Goal: Book appointment/travel/reservation

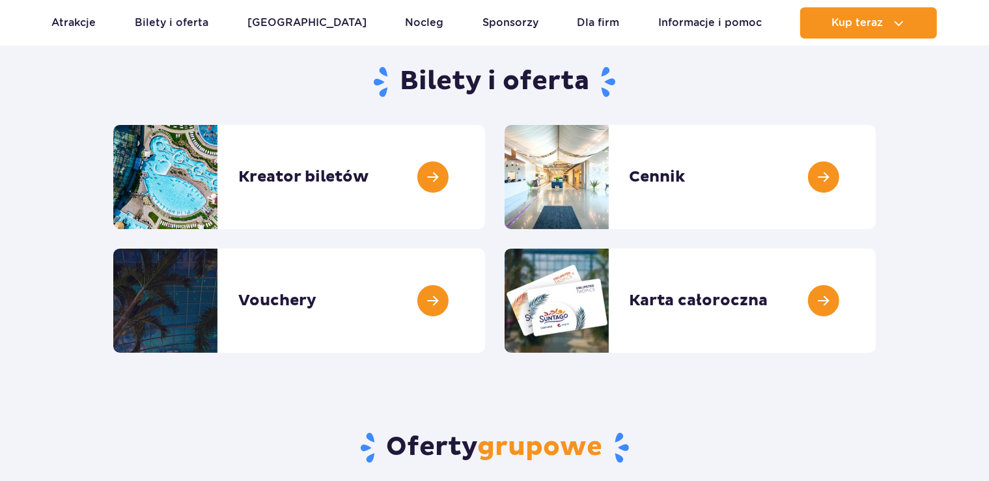
scroll to position [137, 0]
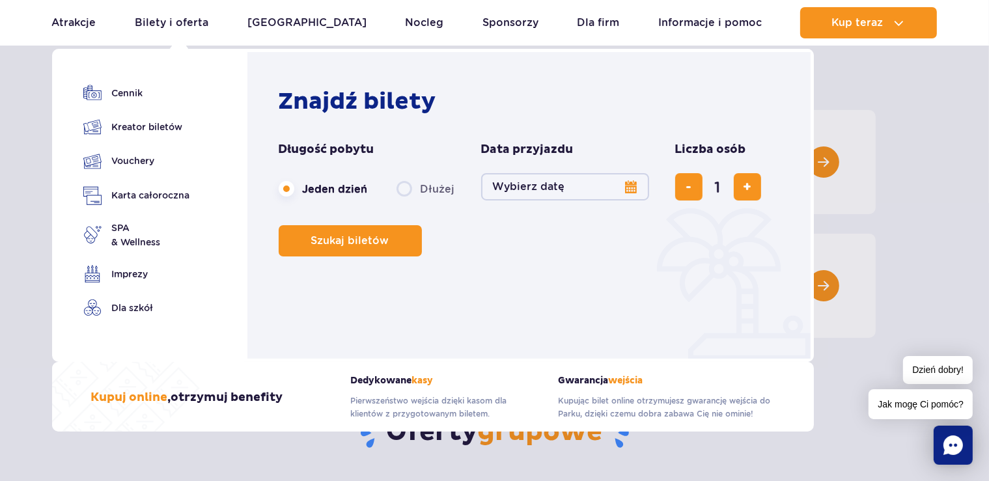
click at [509, 188] on button "Wybierz datę" at bounding box center [565, 186] width 168 height 27
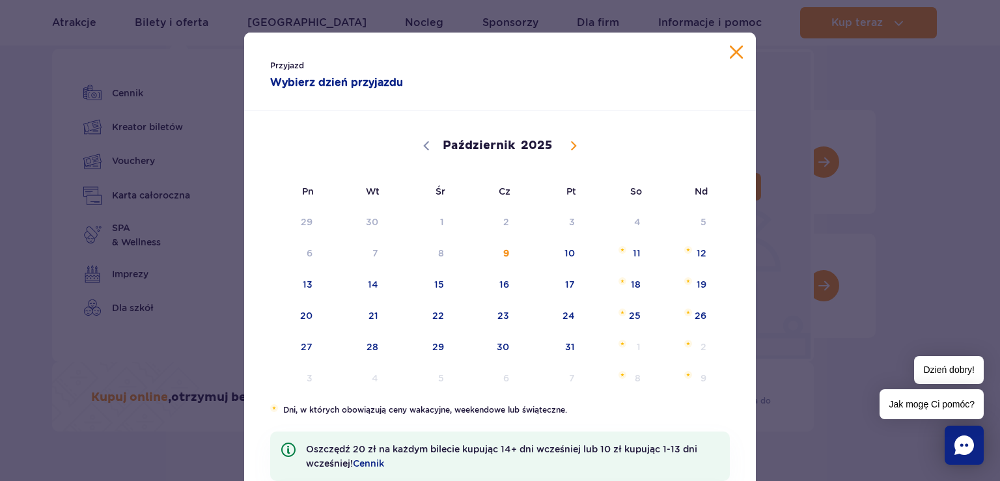
drag, startPoint x: 727, startPoint y: 48, endPoint x: 622, endPoint y: 204, distance: 188.0
click at [622, 204] on div "Przyjazd Wybierz dzień przyjazdu Październik Listopad Grudzień 2025 Pn Wt Śr Cz…" at bounding box center [500, 320] width 512 height 574
click at [619, 252] on span "Październik 11, 2025" at bounding box center [623, 250] width 8 height 8
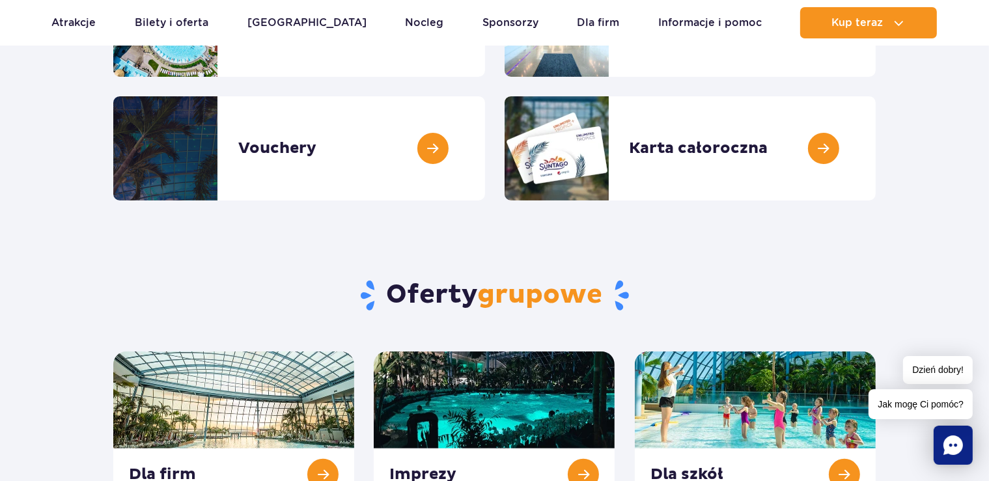
scroll to position [0, 0]
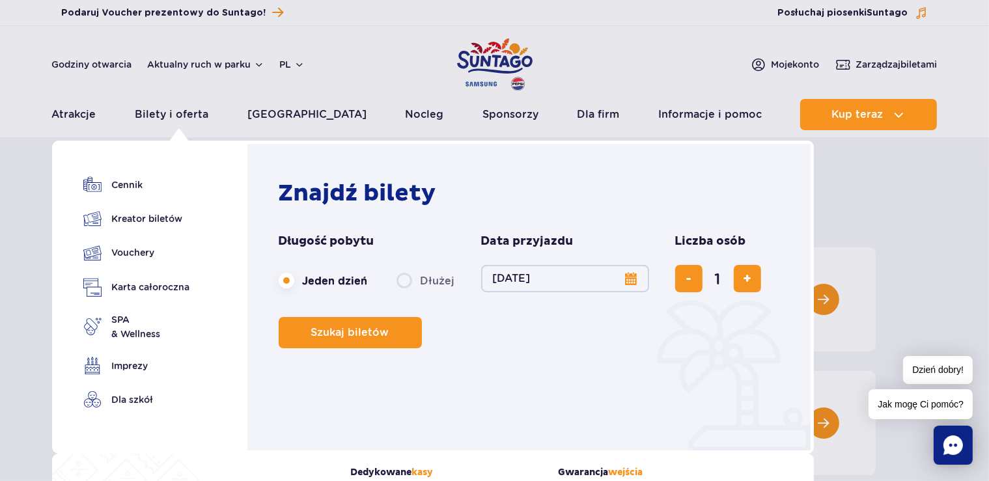
click at [503, 269] on button "11.10.25" at bounding box center [565, 278] width 168 height 27
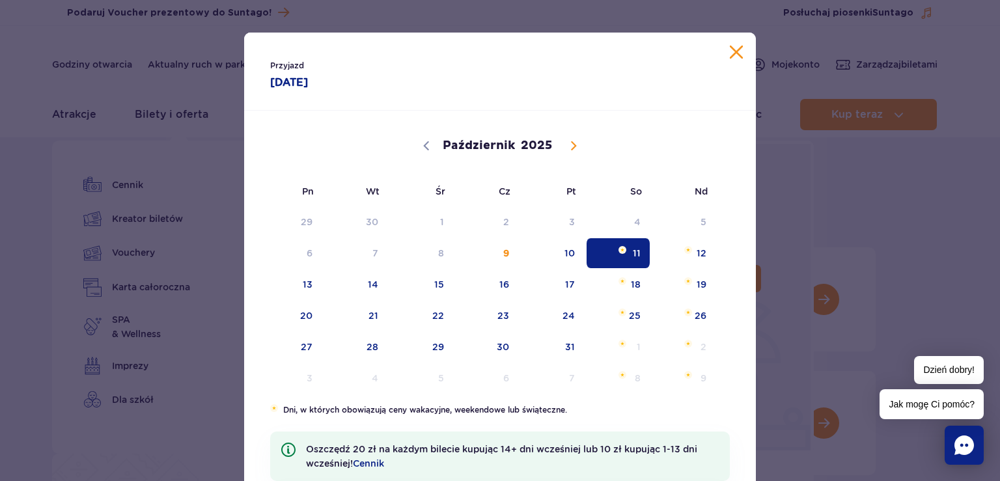
click at [730, 58] on button "Zamknij kalendarz" at bounding box center [736, 52] width 13 height 13
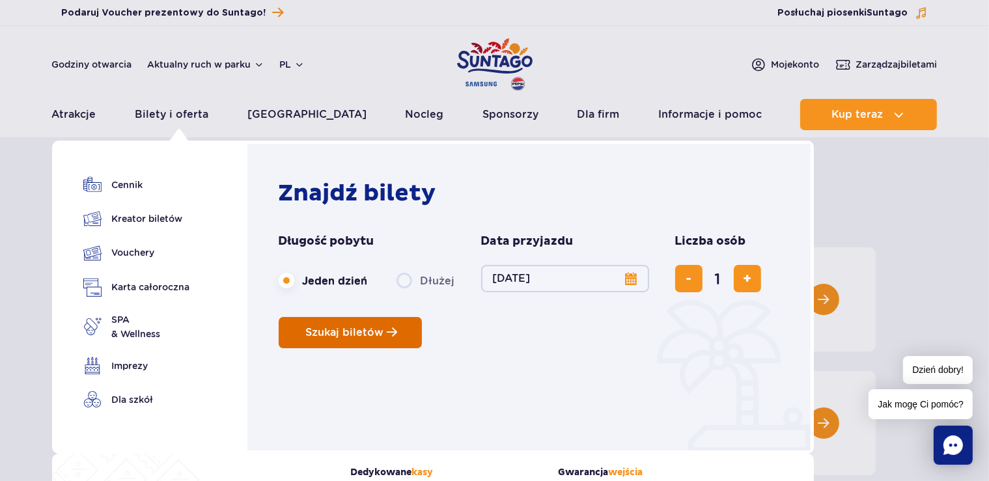
click at [360, 335] on span "Szukaj biletów" at bounding box center [345, 333] width 78 height 12
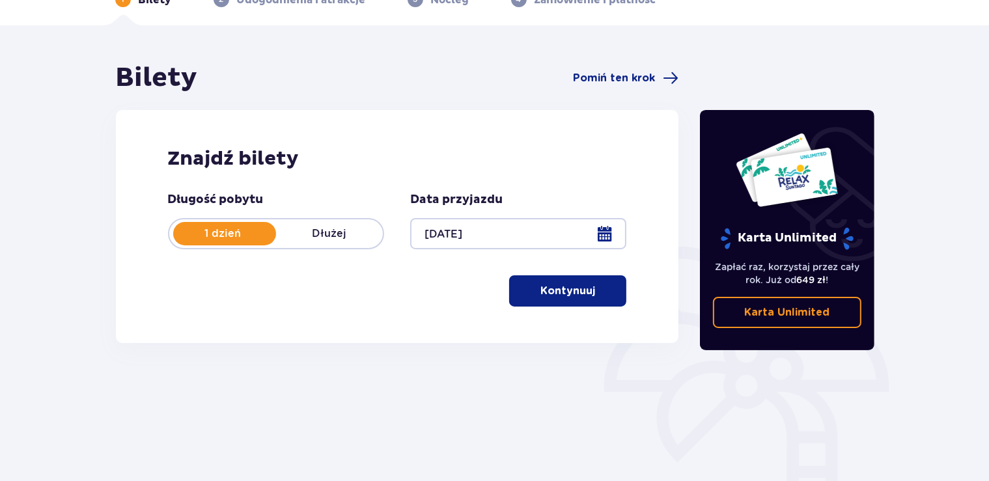
scroll to position [182, 0]
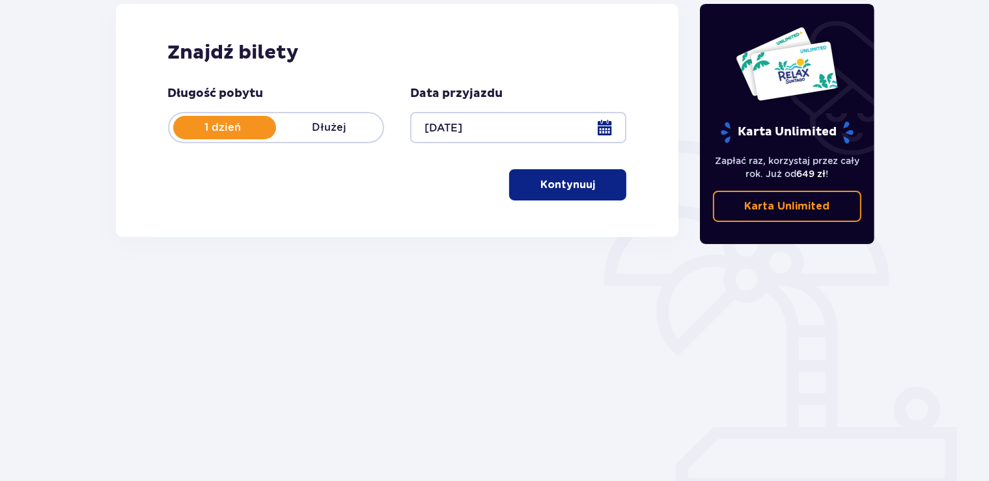
click at [442, 133] on div at bounding box center [518, 127] width 216 height 31
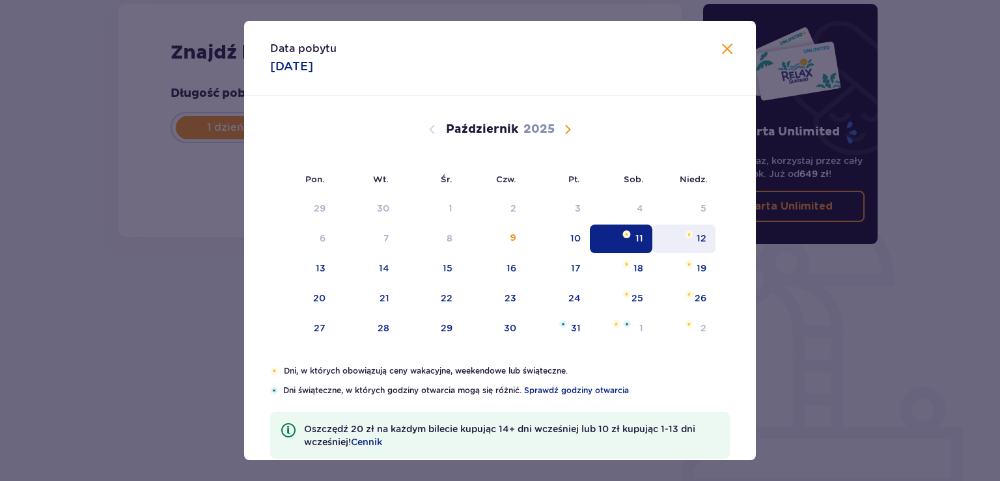
click at [666, 232] on div "12" at bounding box center [684, 239] width 63 height 29
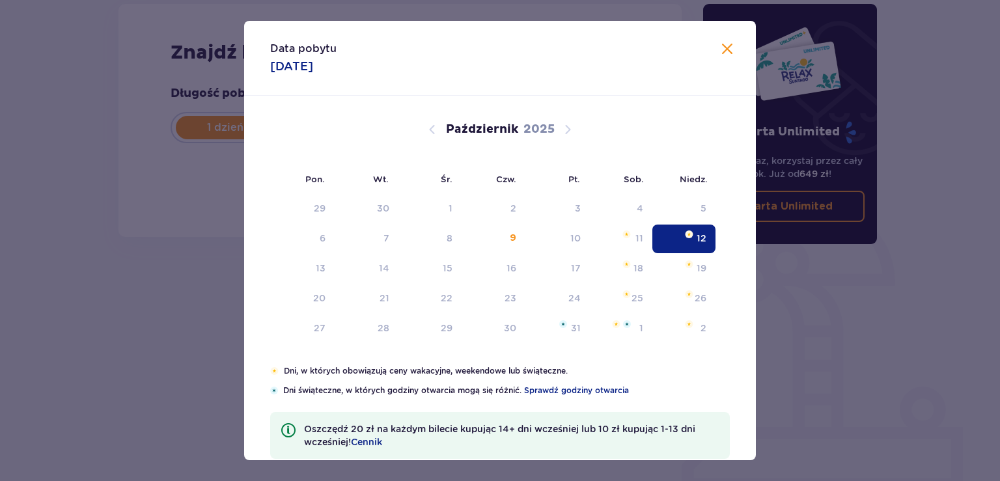
type input "12.10.25"
click at [681, 240] on div "12" at bounding box center [684, 239] width 63 height 29
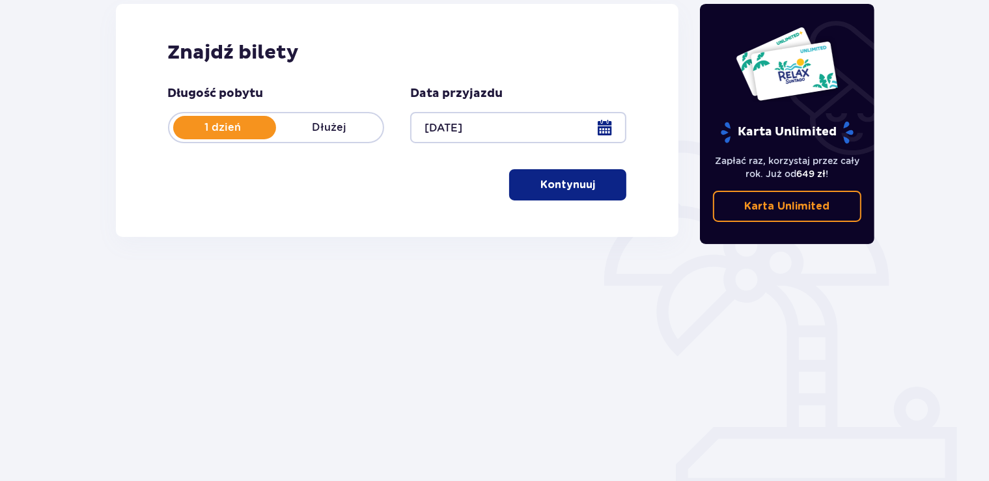
click at [551, 186] on p "Kontynuuj" at bounding box center [568, 185] width 55 height 14
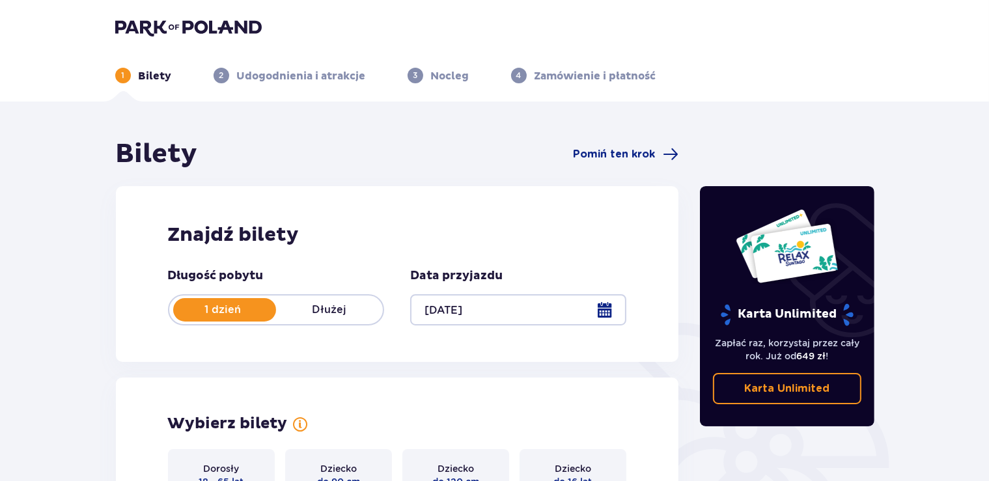
scroll to position [382, 0]
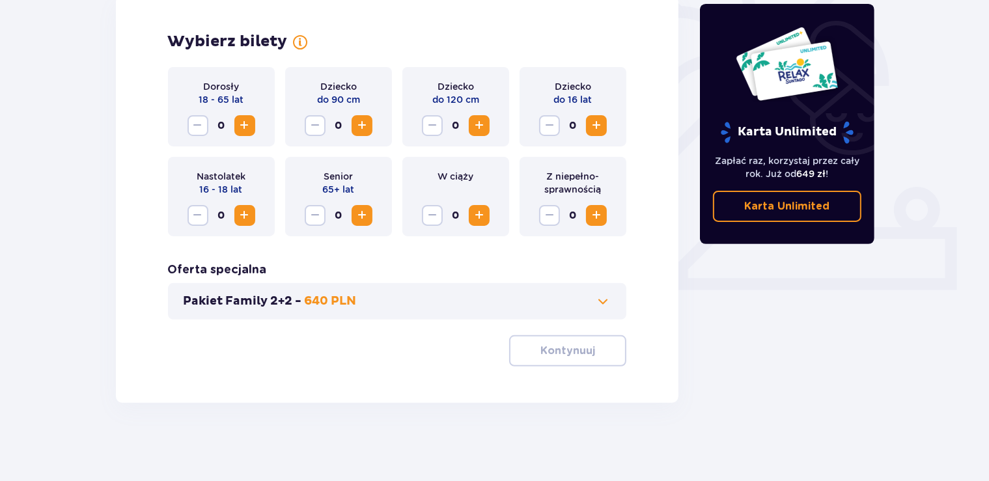
click at [242, 130] on span "Zwiększ" at bounding box center [245, 126] width 16 height 16
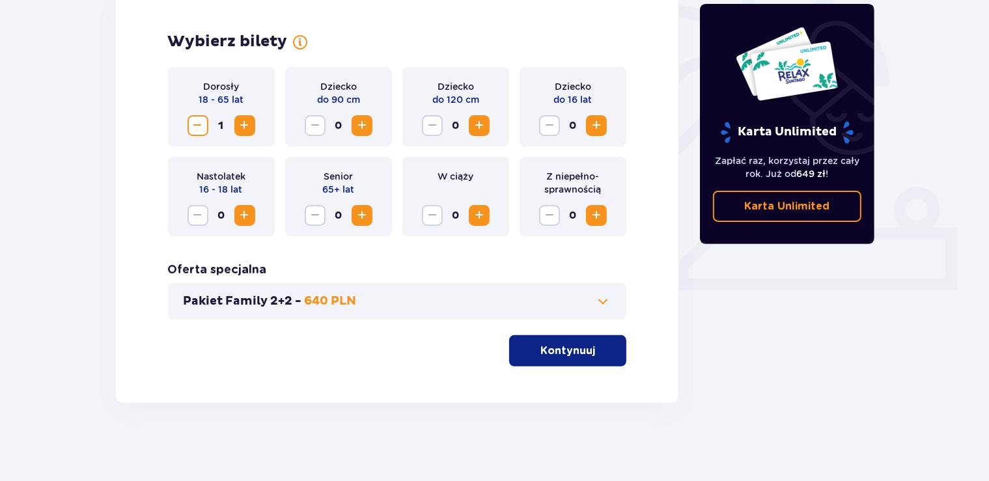
click at [481, 124] on span "Zwiększ" at bounding box center [479, 126] width 16 height 16
click at [447, 118] on span "1" at bounding box center [455, 125] width 21 height 21
click at [437, 119] on span "Zmniejsz" at bounding box center [433, 126] width 16 height 16
click at [603, 212] on span "Zwiększ" at bounding box center [597, 216] width 16 height 16
click at [530, 343] on button "Kontynuuj" at bounding box center [567, 350] width 117 height 31
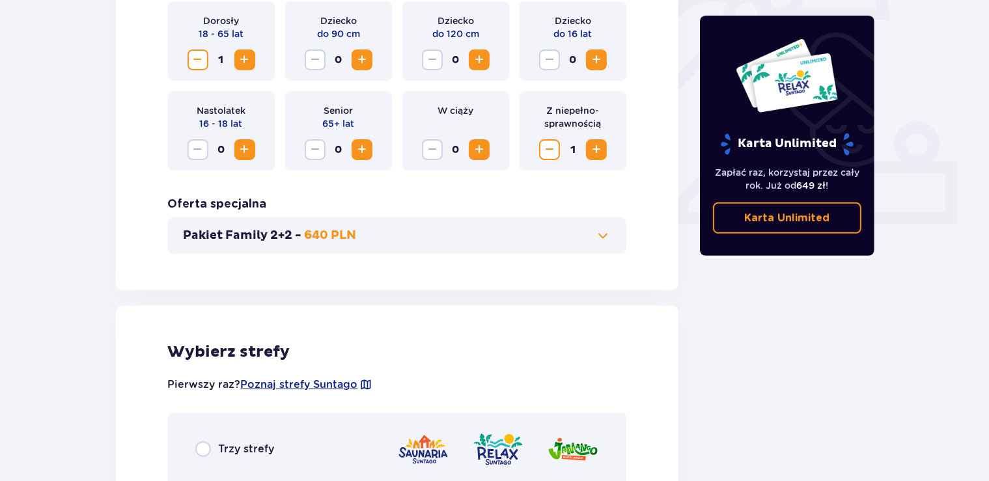
click at [444, 223] on div "Pakiet Family 2+2 - 640 PLN" at bounding box center [397, 236] width 459 height 36
click at [447, 237] on button "Pakiet Family 2+2 - 640 PLN" at bounding box center [398, 236] width 428 height 16
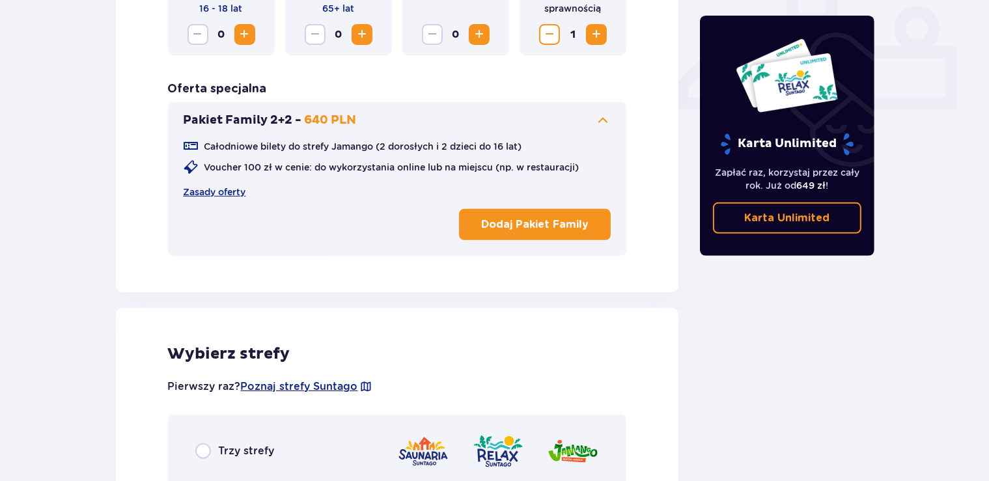
scroll to position [568, 0]
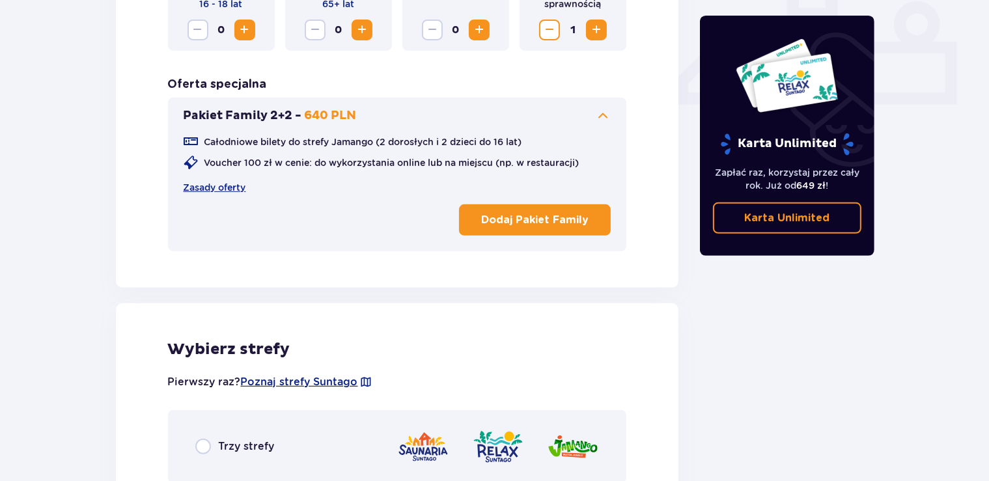
click at [457, 145] on p "Całodniowe bilety do strefy Jamango (2 dorosłych i 2 dzieci do 16 lat)" at bounding box center [363, 141] width 318 height 13
click at [444, 117] on button "Pakiet Family 2+2 - 640 PLN" at bounding box center [398, 116] width 428 height 16
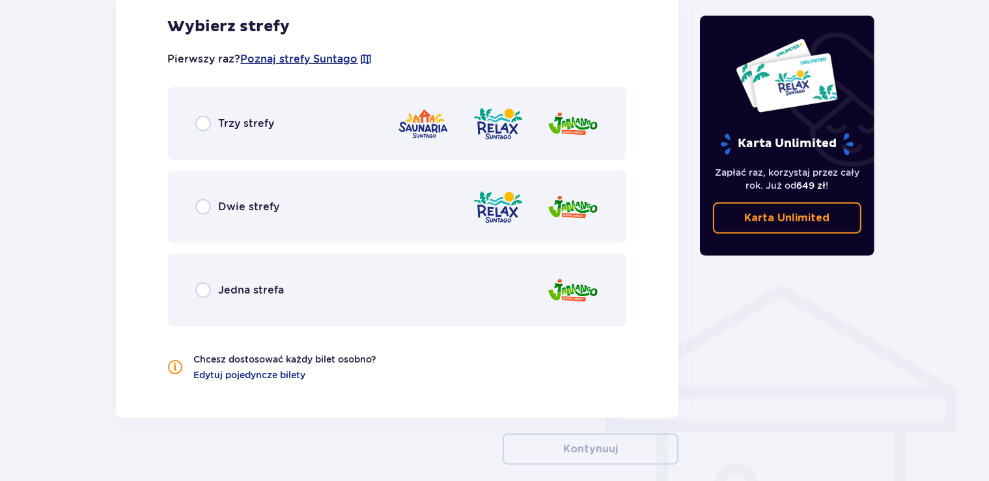
scroll to position [774, 0]
click at [240, 118] on span "Trzy strefy" at bounding box center [247, 123] width 56 height 14
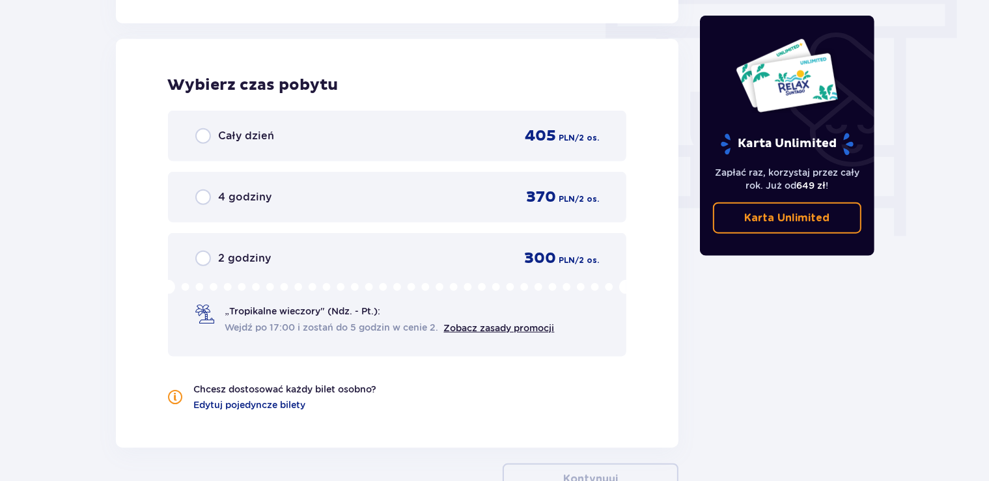
scroll to position [1176, 0]
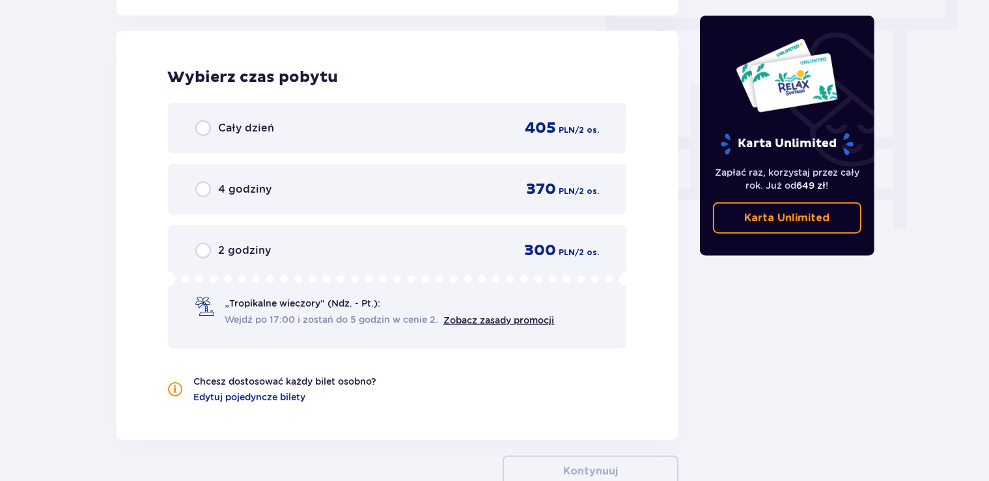
click at [212, 119] on div "Cały dzień 405 PLN / 2 os." at bounding box center [397, 129] width 404 height 20
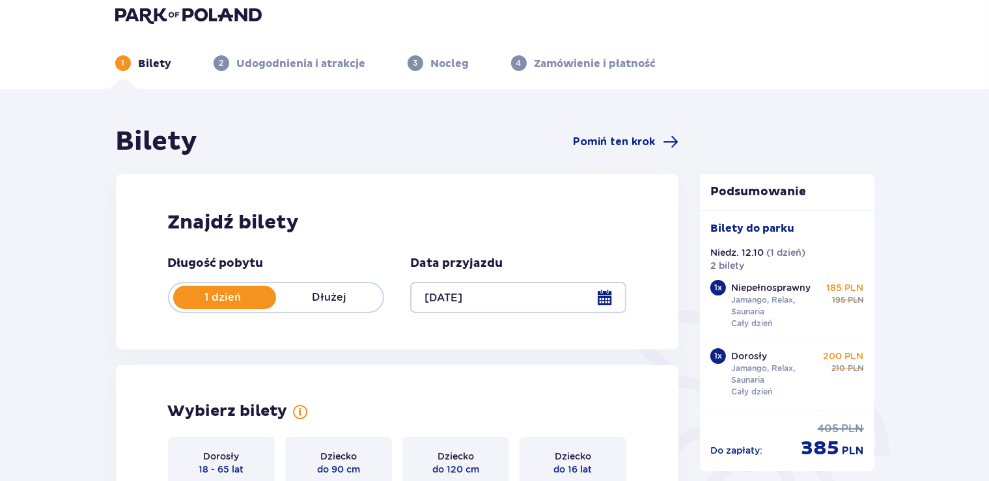
scroll to position [0, 0]
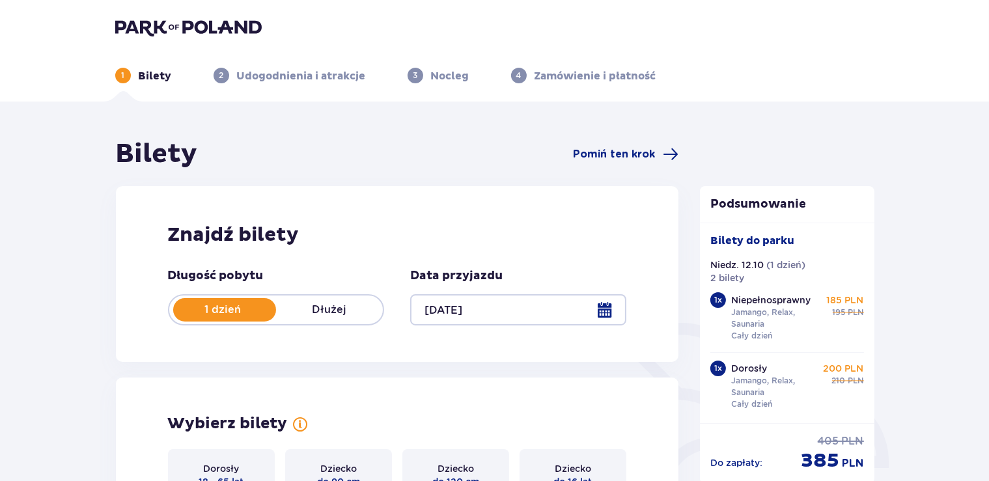
click at [160, 77] on p "Bilety" at bounding box center [155, 76] width 33 height 14
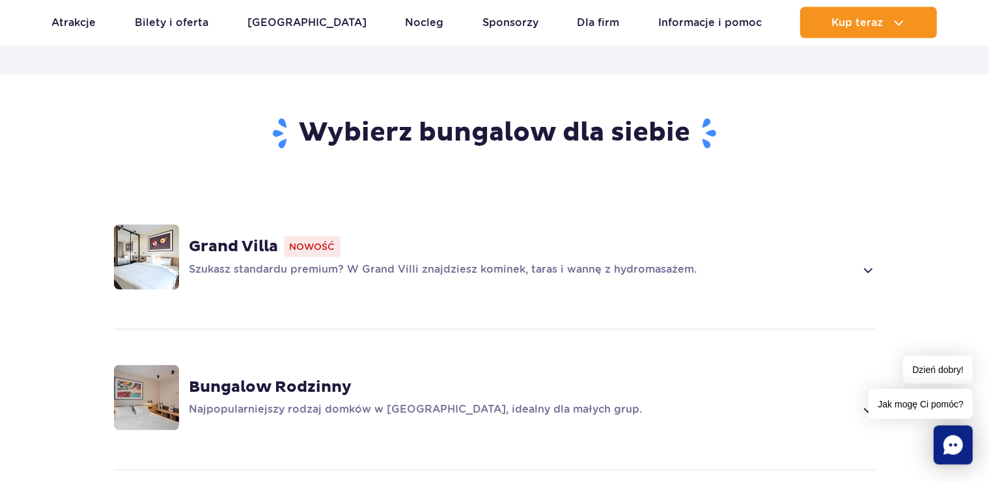
scroll to position [962, 0]
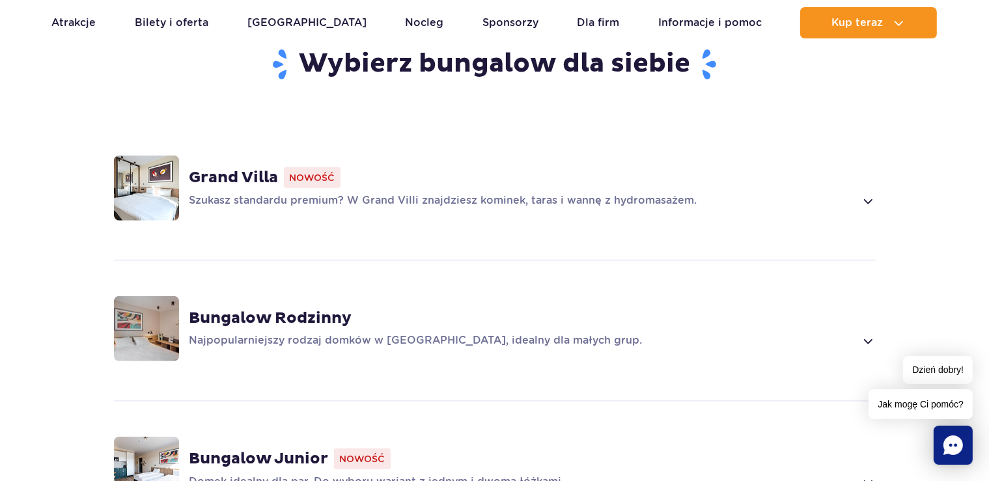
click at [867, 193] on span at bounding box center [867, 201] width 15 height 16
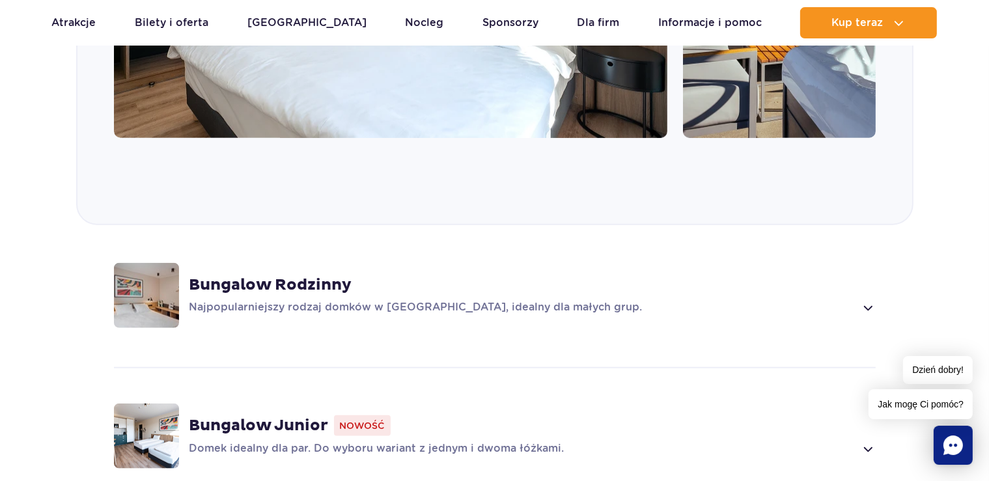
scroll to position [1572, 0]
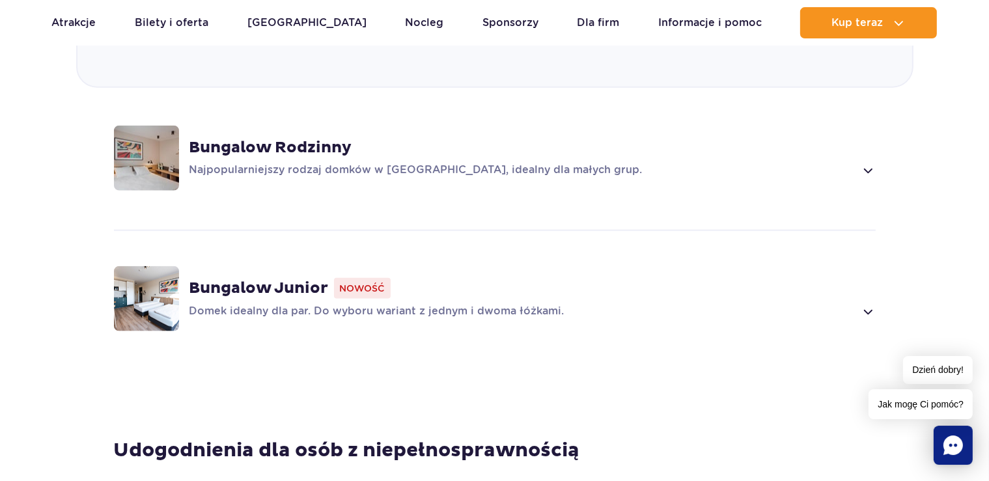
click at [366, 171] on p "Najpopularniejszy rodzaj domków w [GEOGRAPHIC_DATA], idealny dla małych grup." at bounding box center [523, 171] width 666 height 16
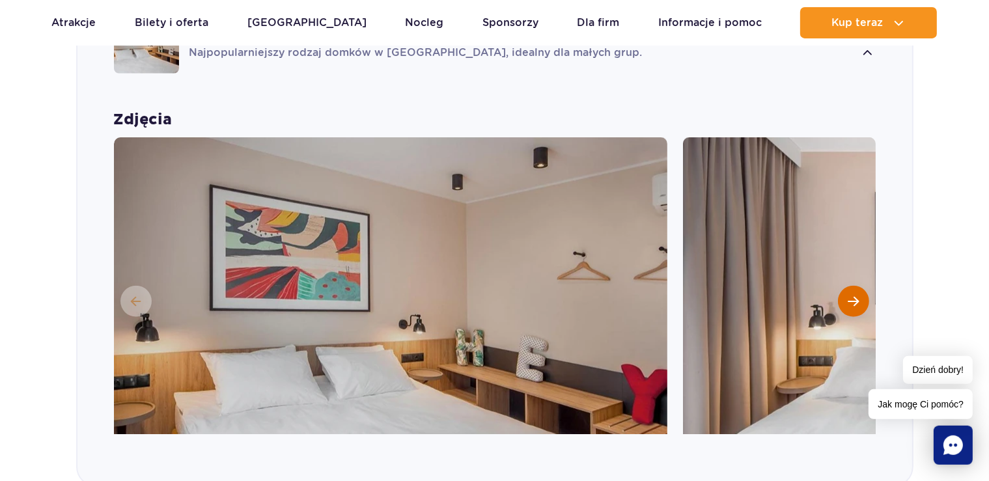
scroll to position [1368, 0]
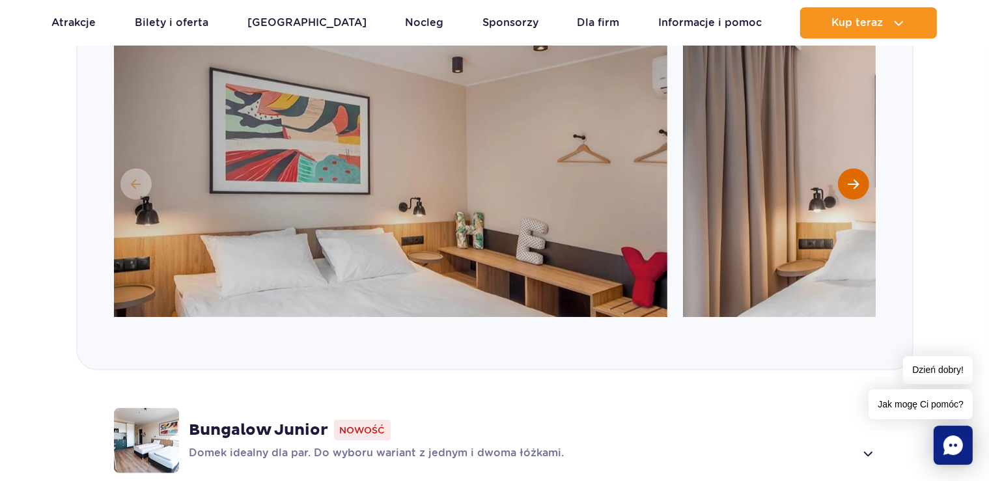
click at [854, 172] on button "Następny slajd" at bounding box center [853, 184] width 31 height 31
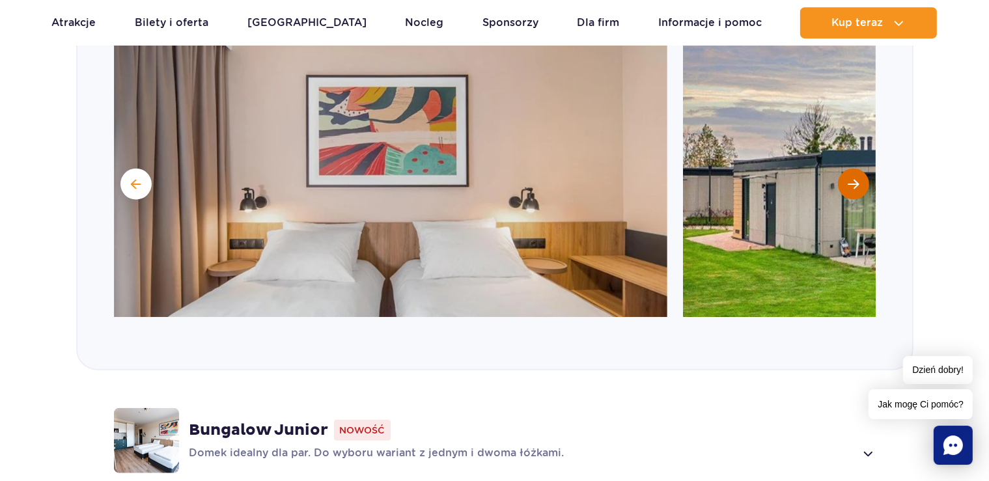
click at [854, 172] on button "Następny slajd" at bounding box center [853, 184] width 31 height 31
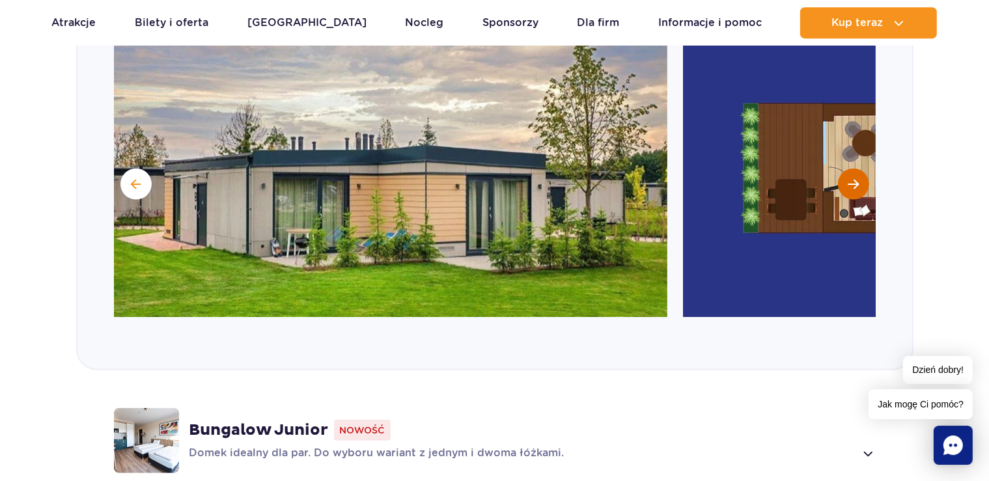
click at [854, 172] on button "Następny slajd" at bounding box center [853, 184] width 31 height 31
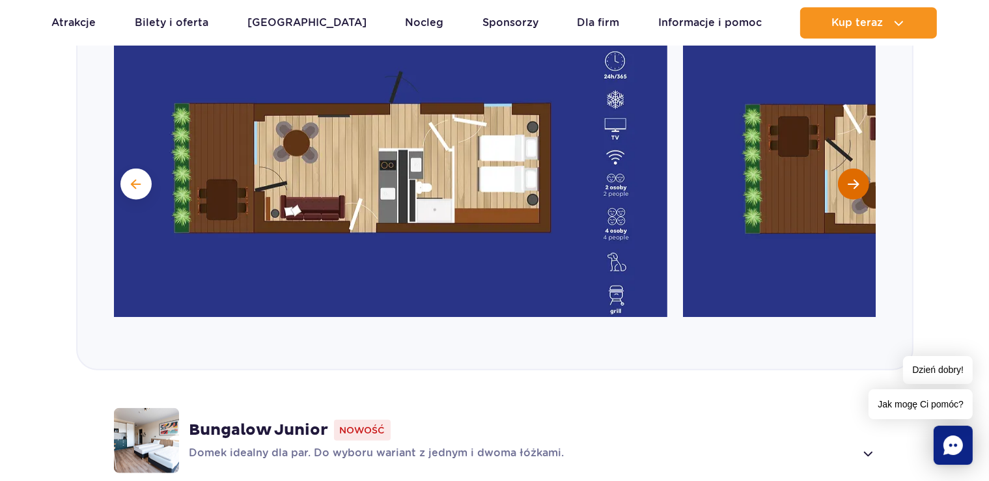
click at [854, 172] on button "Następny slajd" at bounding box center [853, 184] width 31 height 31
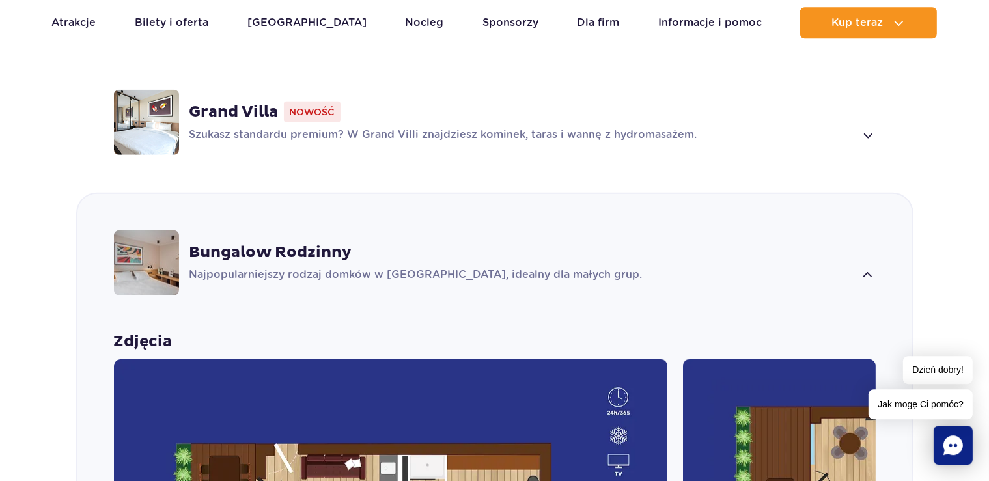
scroll to position [955, 0]
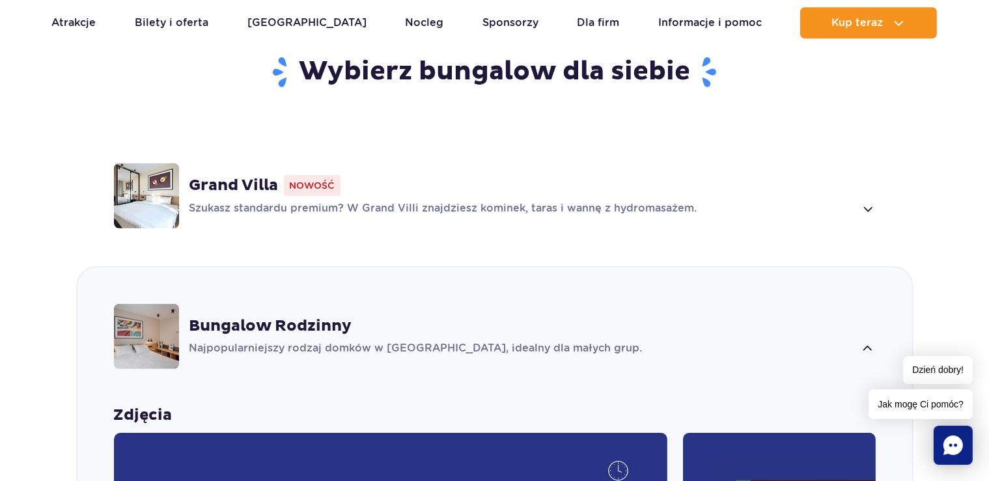
click at [548, 186] on div "Grand Villa Nowość" at bounding box center [533, 185] width 686 height 21
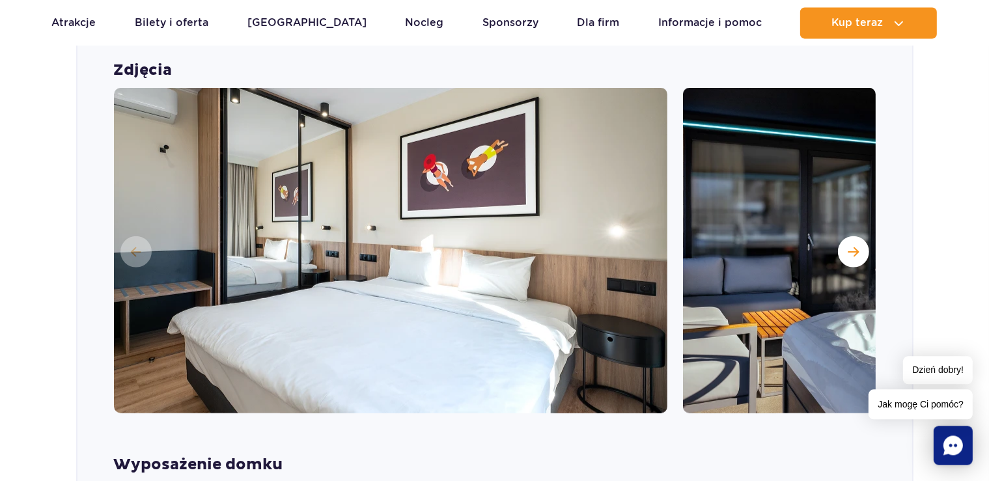
scroll to position [1166, 0]
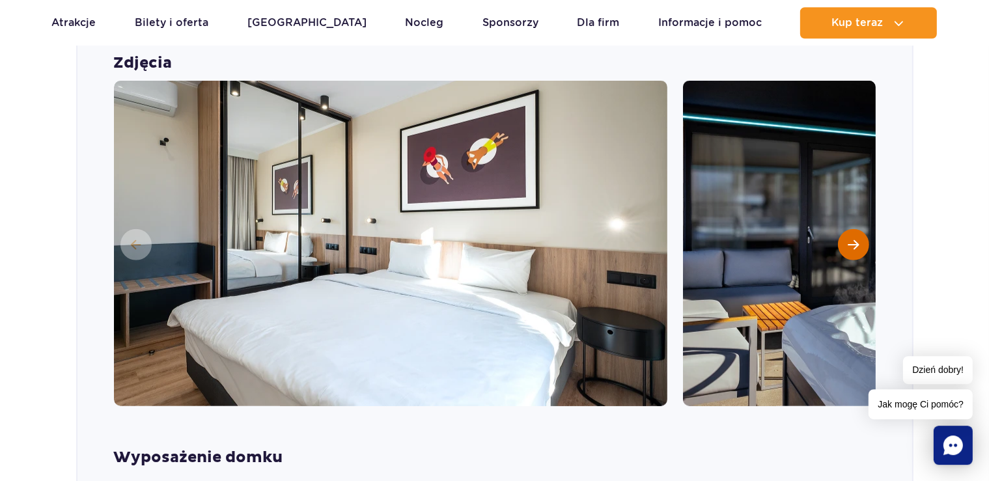
click at [841, 245] on button "Następny slajd" at bounding box center [853, 244] width 31 height 31
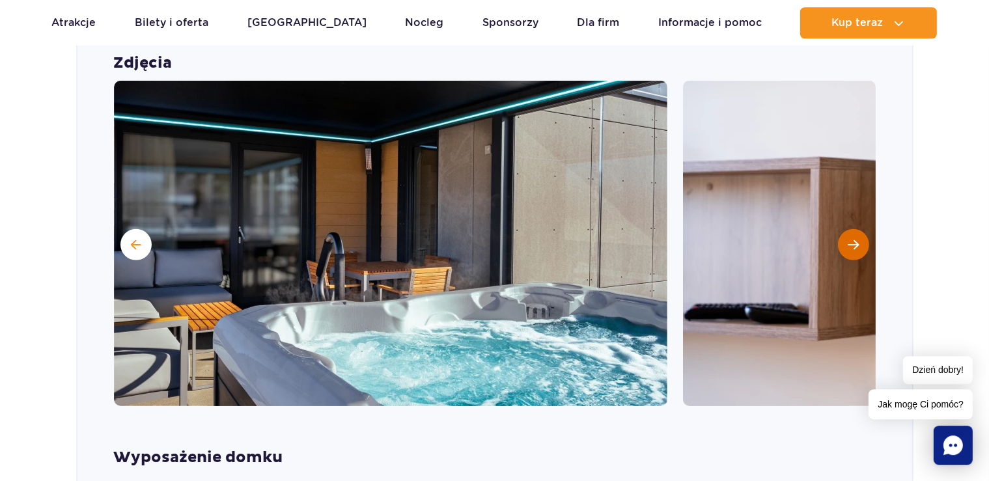
click at [841, 245] on button "Następny slajd" at bounding box center [853, 244] width 31 height 31
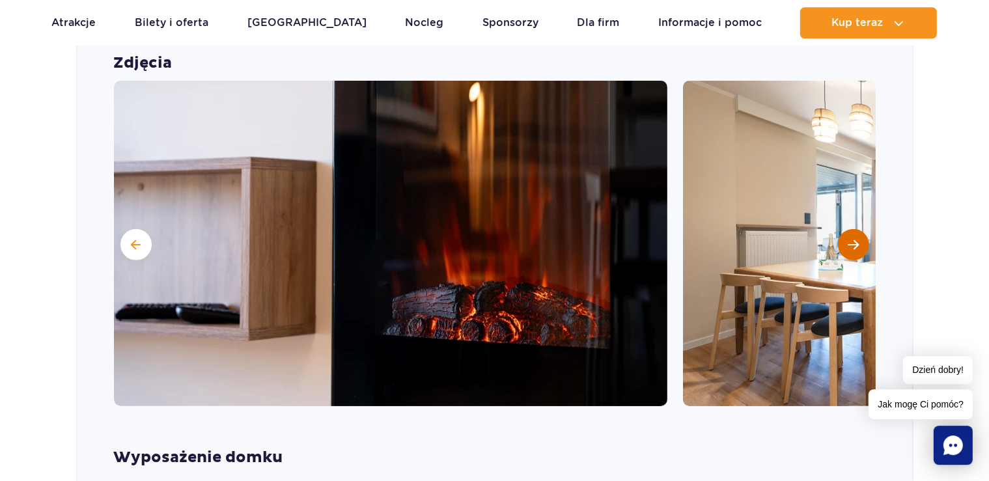
click at [841, 245] on button "Następny slajd" at bounding box center [853, 244] width 31 height 31
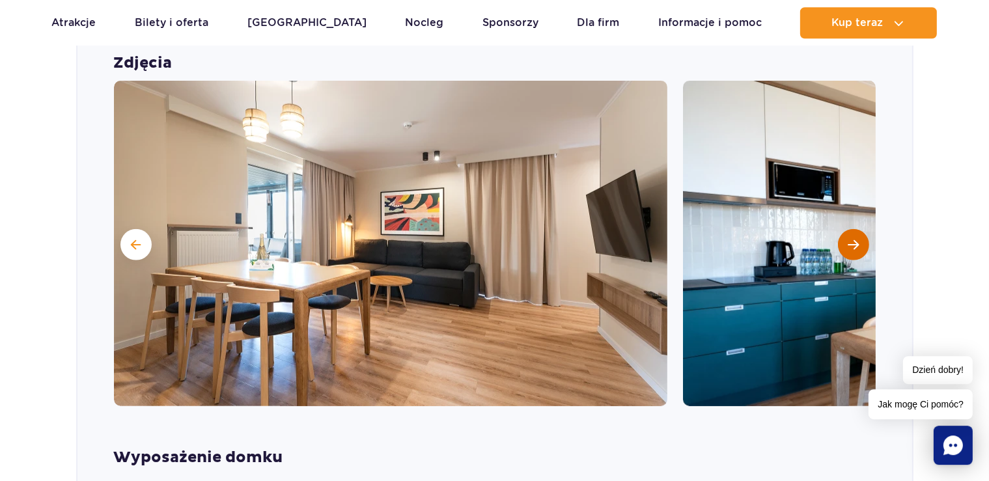
click at [841, 245] on button "Następny slajd" at bounding box center [853, 244] width 31 height 31
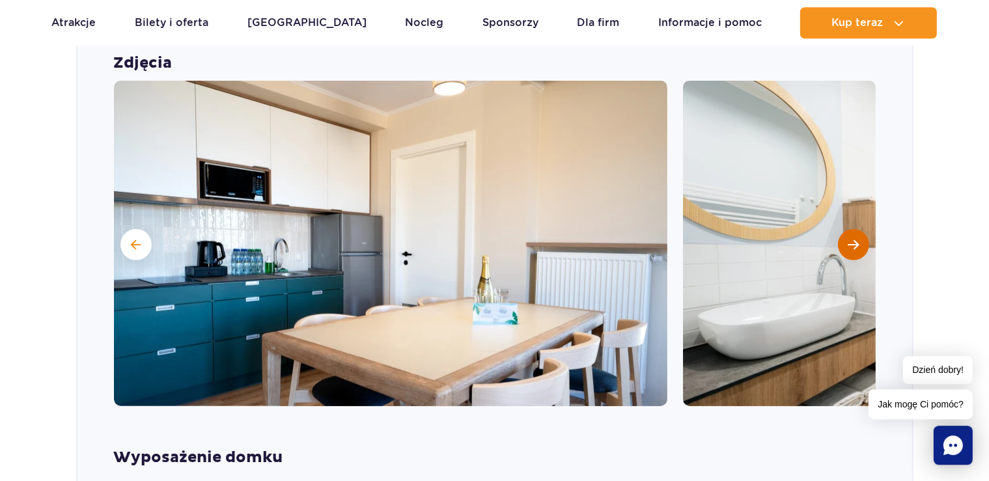
click at [841, 245] on button "Następny slajd" at bounding box center [853, 244] width 31 height 31
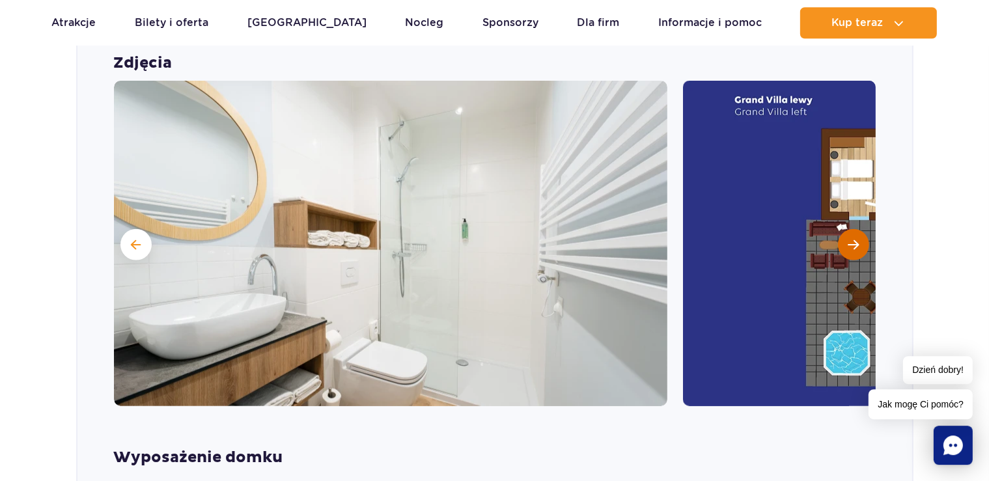
click at [841, 245] on button "Następny slajd" at bounding box center [853, 244] width 31 height 31
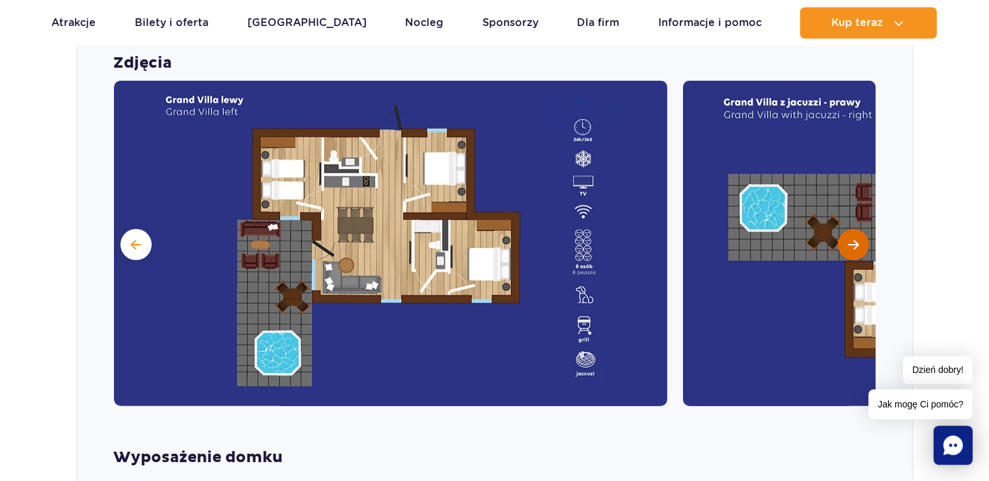
click at [843, 245] on button "Następny slajd" at bounding box center [853, 244] width 31 height 31
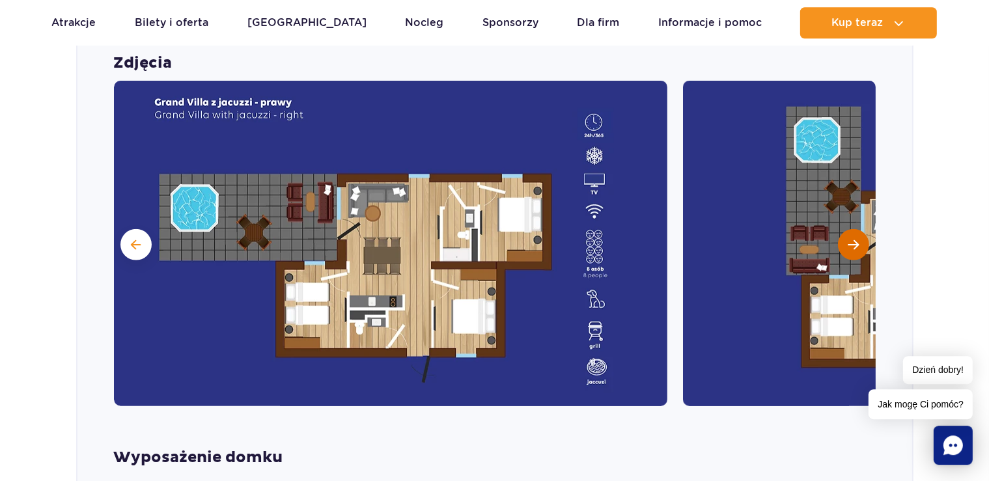
click at [843, 245] on button "Następny slajd" at bounding box center [853, 244] width 31 height 31
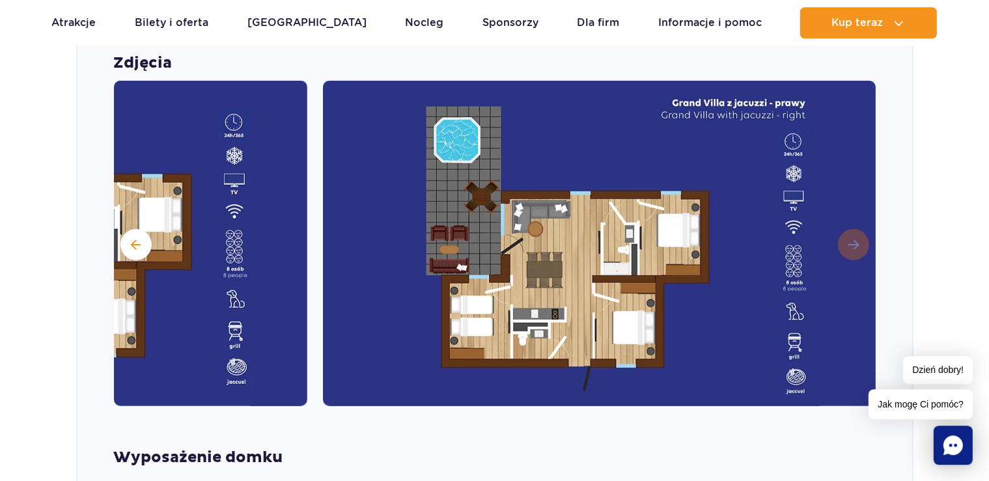
click at [843, 245] on img at bounding box center [600, 244] width 554 height 326
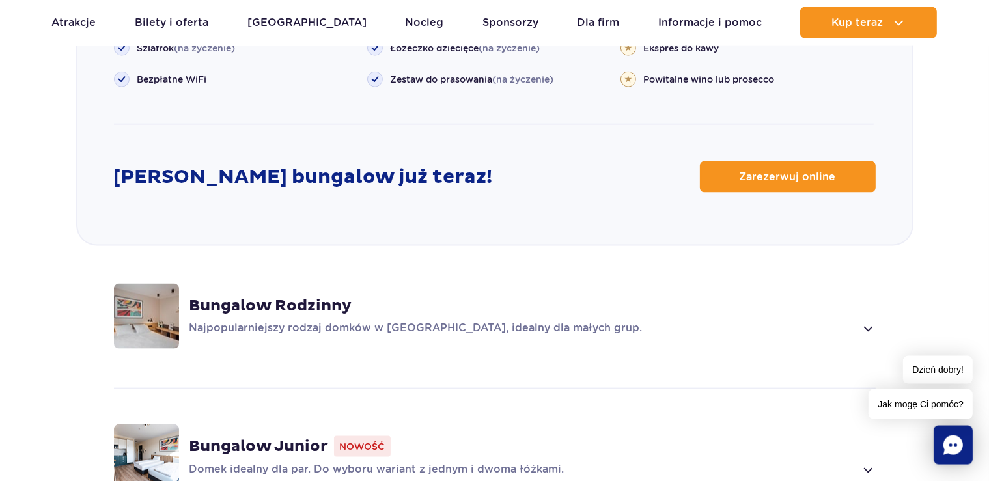
scroll to position [1786, 0]
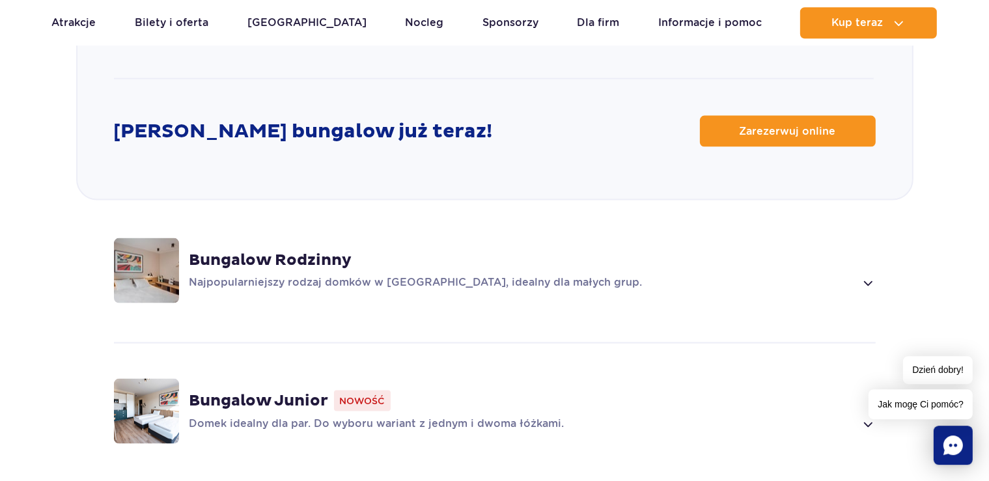
click at [422, 306] on div "Bungalow Rodzinny Najpopularniejszy rodzaj domków w Suntago Village, idealny dl…" at bounding box center [494, 270] width 835 height 138
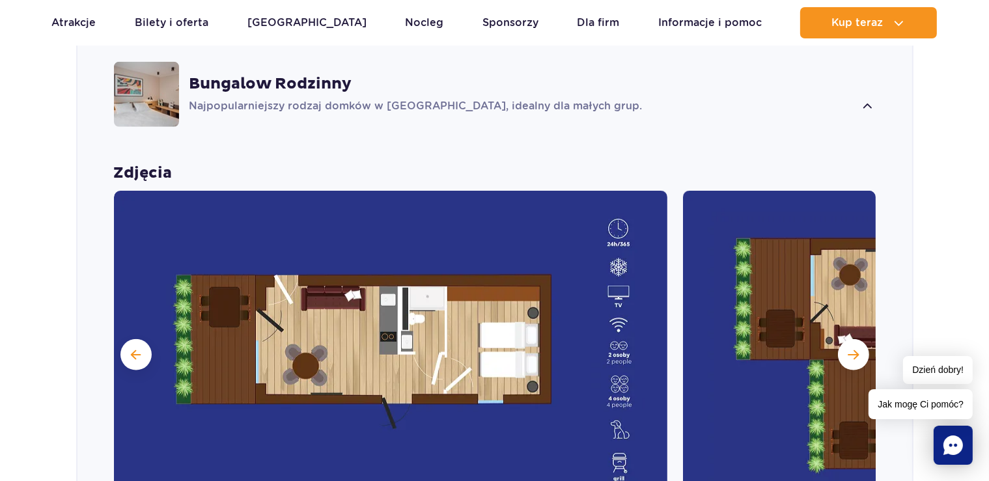
scroll to position [1228, 0]
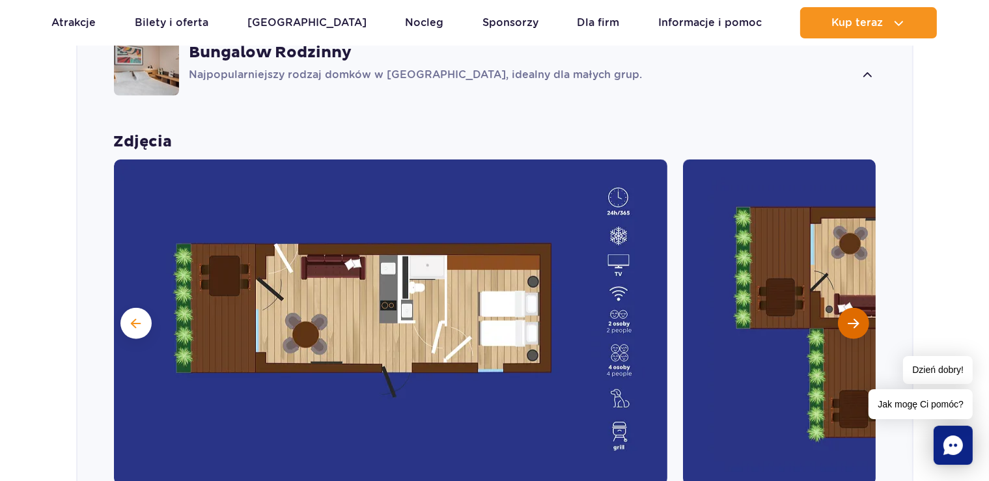
click at [860, 324] on button "Następny slajd" at bounding box center [853, 323] width 31 height 31
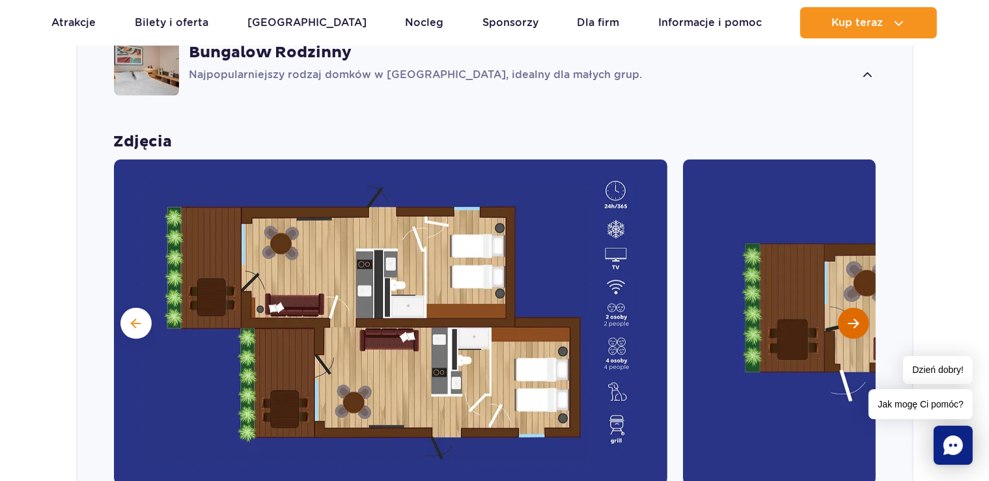
drag, startPoint x: 860, startPoint y: 324, endPoint x: 849, endPoint y: 321, distance: 12.0
click at [849, 321] on button "Następny slajd" at bounding box center [853, 323] width 31 height 31
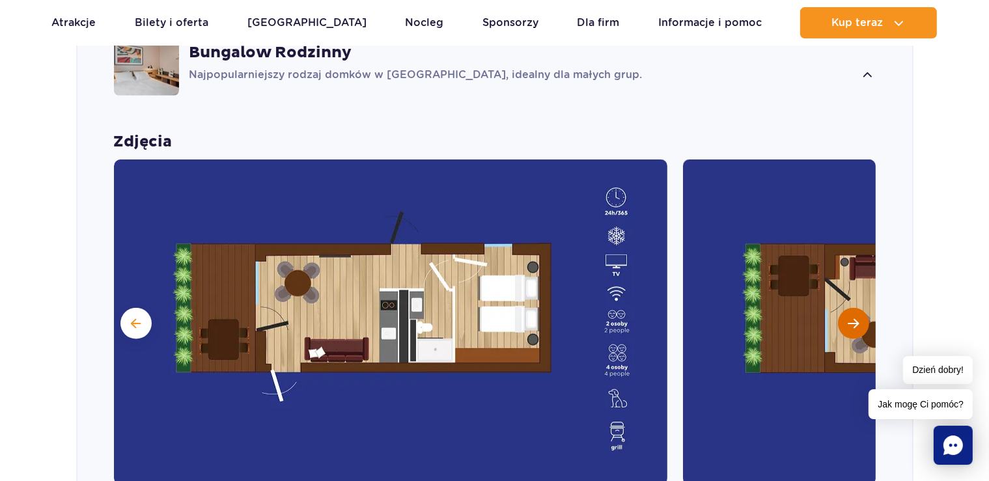
click at [858, 315] on button "Następny slajd" at bounding box center [853, 323] width 31 height 31
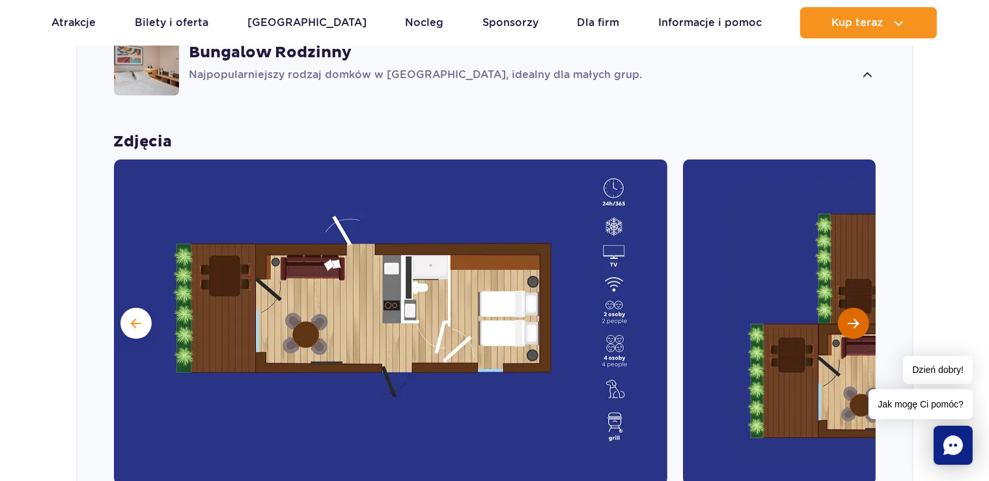
click at [858, 315] on button "Następny slajd" at bounding box center [853, 323] width 31 height 31
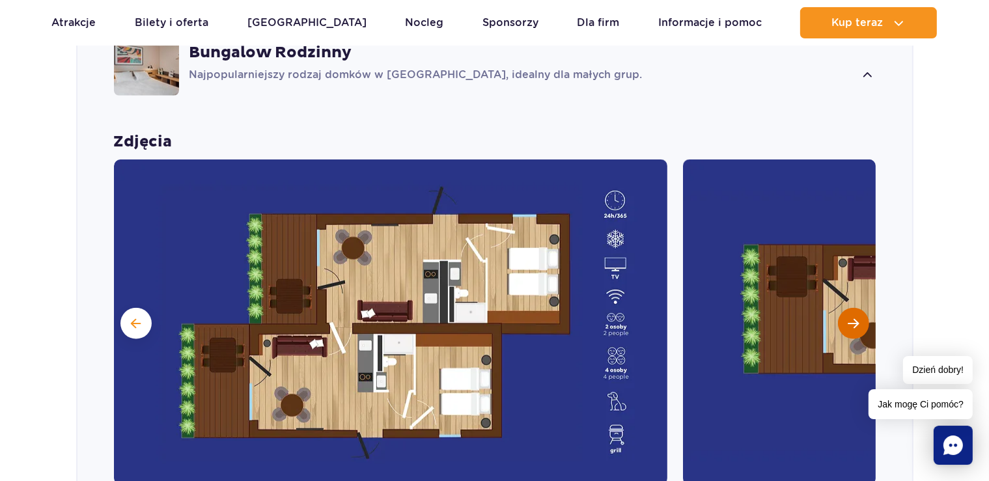
click at [858, 315] on button "Następny slajd" at bounding box center [853, 323] width 31 height 31
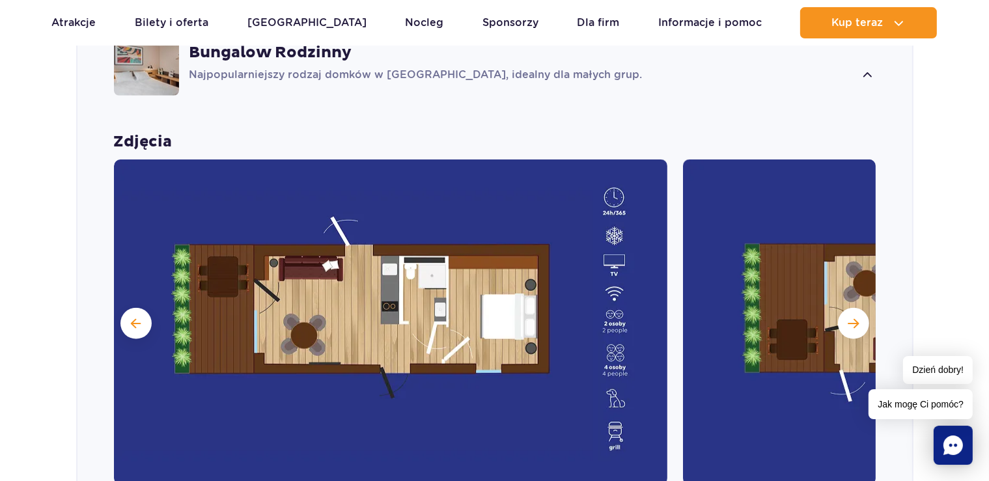
click at [884, 334] on div "Zdjęcia" at bounding box center [494, 308] width 835 height 353
click at [871, 327] on img at bounding box center [960, 323] width 554 height 326
click at [845, 321] on button "Następny slajd" at bounding box center [853, 323] width 31 height 31
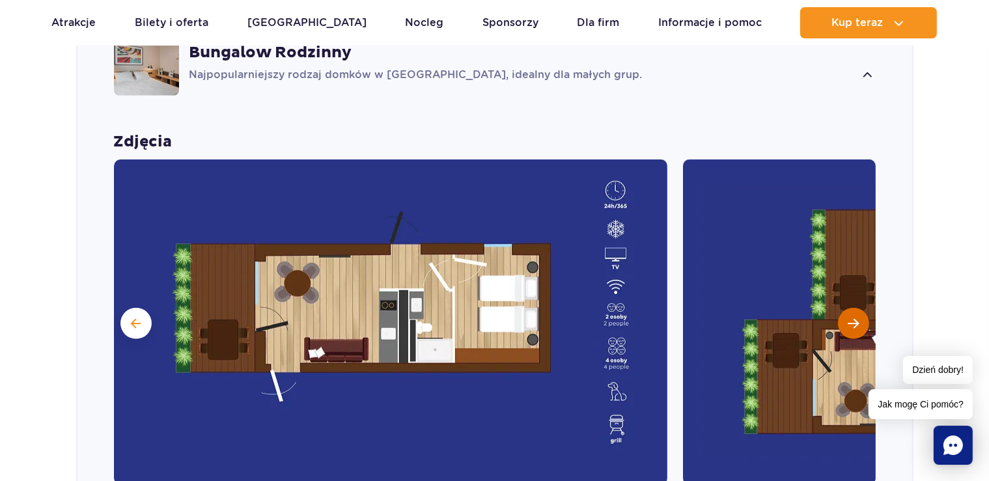
click at [845, 321] on button "Następny slajd" at bounding box center [853, 323] width 31 height 31
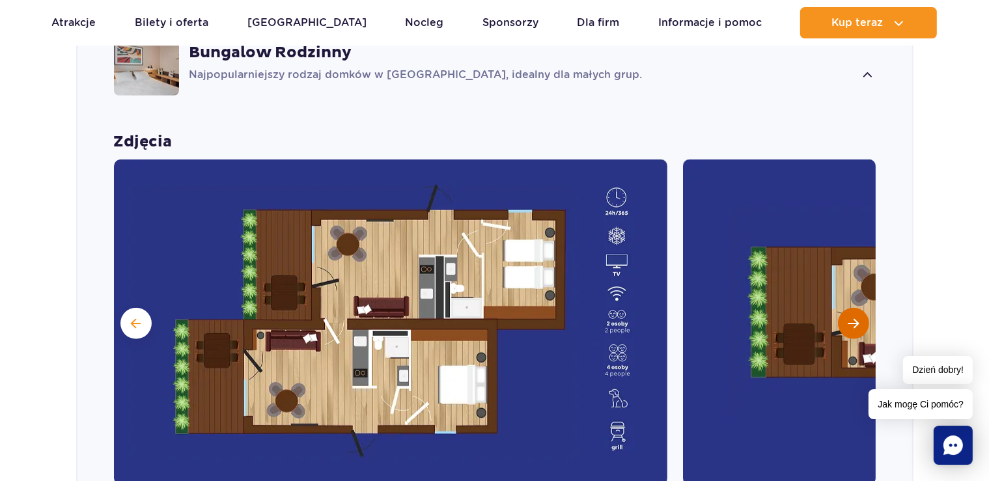
click at [845, 321] on button "Następny slajd" at bounding box center [853, 323] width 31 height 31
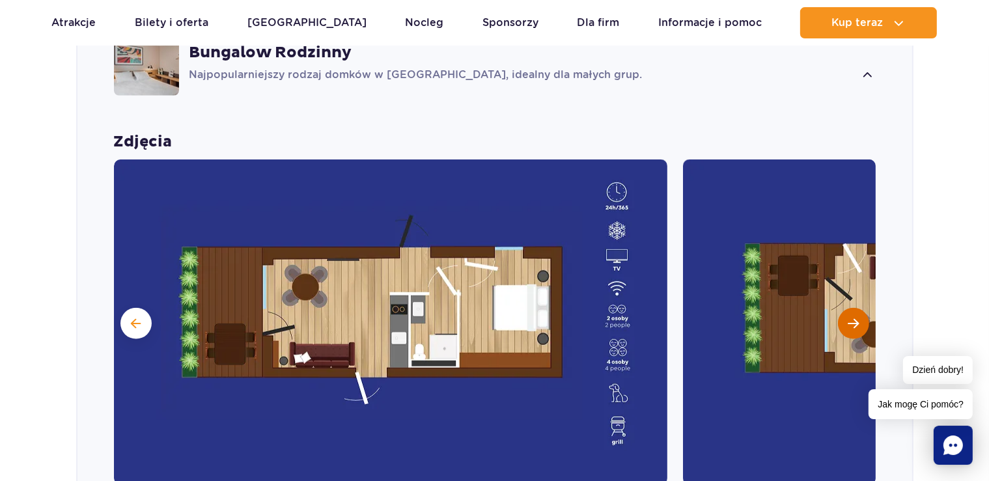
click at [845, 321] on button "Następny slajd" at bounding box center [853, 323] width 31 height 31
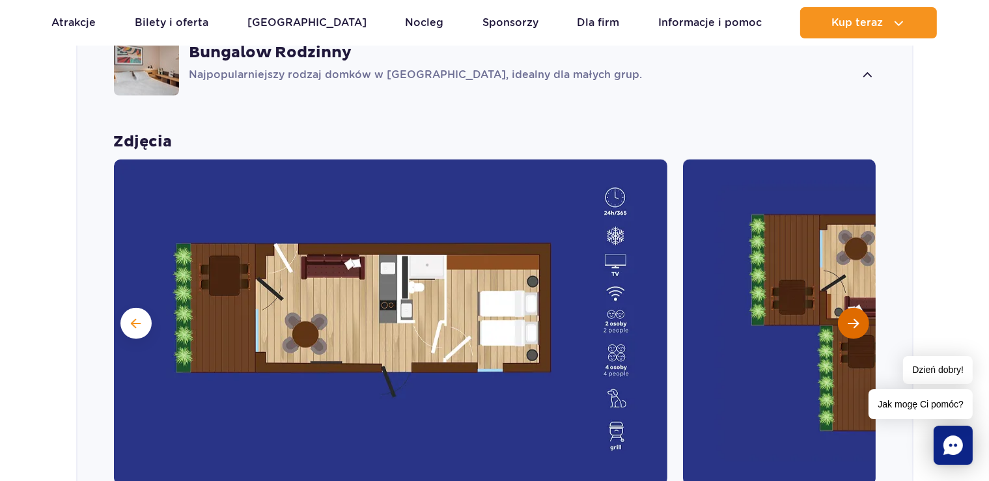
click at [845, 321] on button "Następny slajd" at bounding box center [853, 323] width 31 height 31
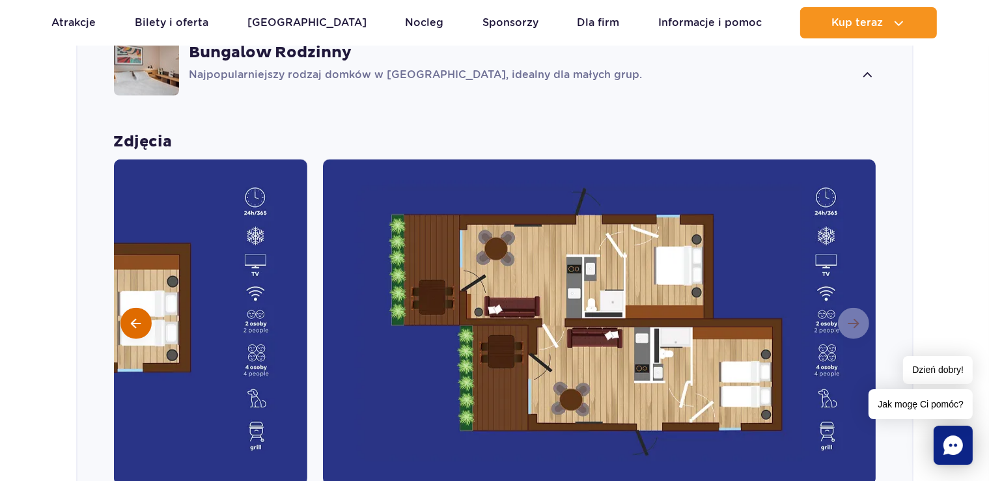
click at [132, 311] on button at bounding box center [135, 323] width 31 height 31
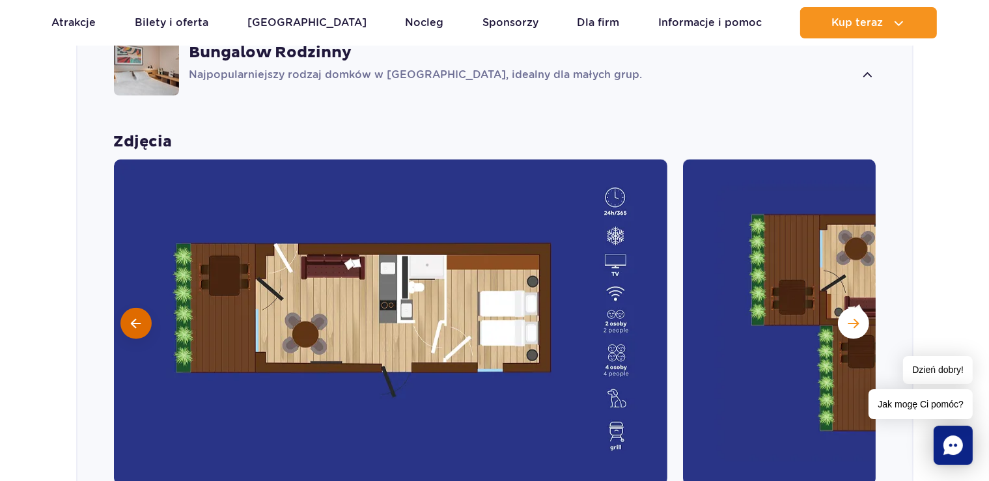
click at [132, 311] on button at bounding box center [135, 323] width 31 height 31
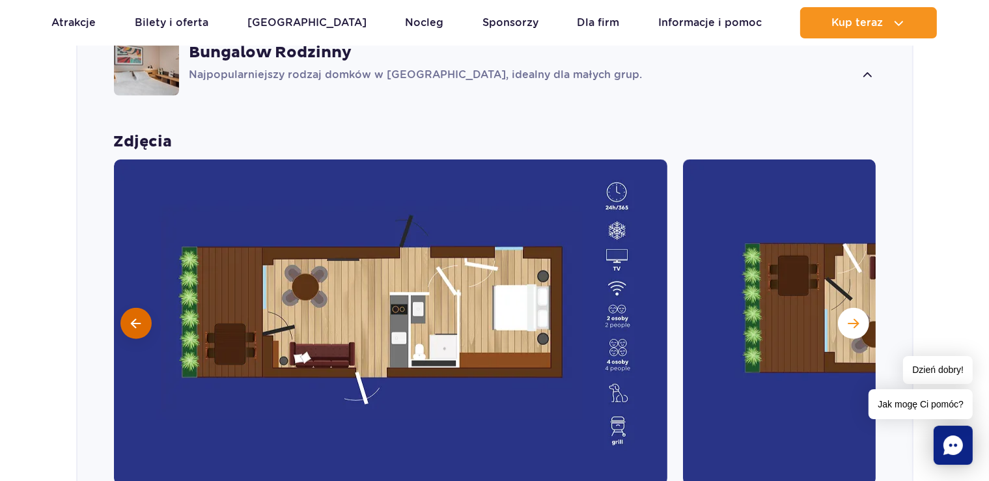
click at [132, 311] on button at bounding box center [135, 323] width 31 height 31
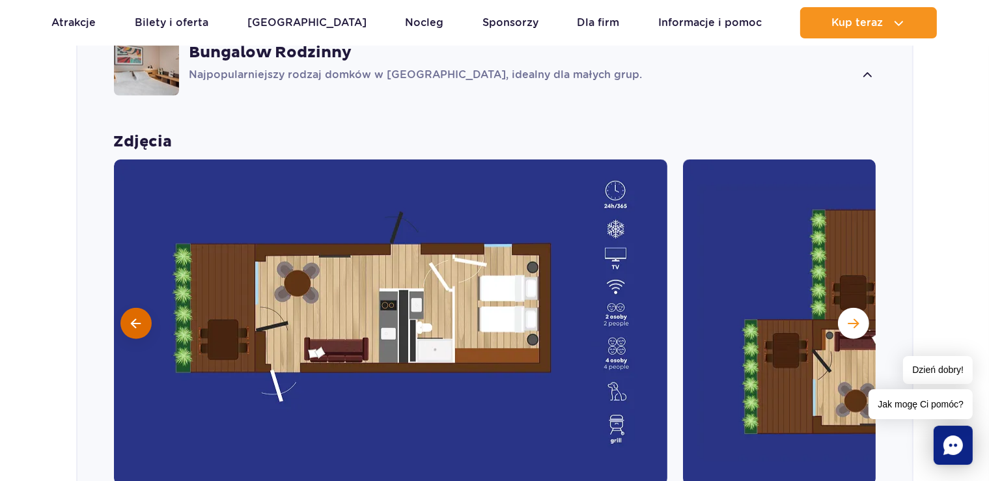
click at [132, 311] on button at bounding box center [135, 323] width 31 height 31
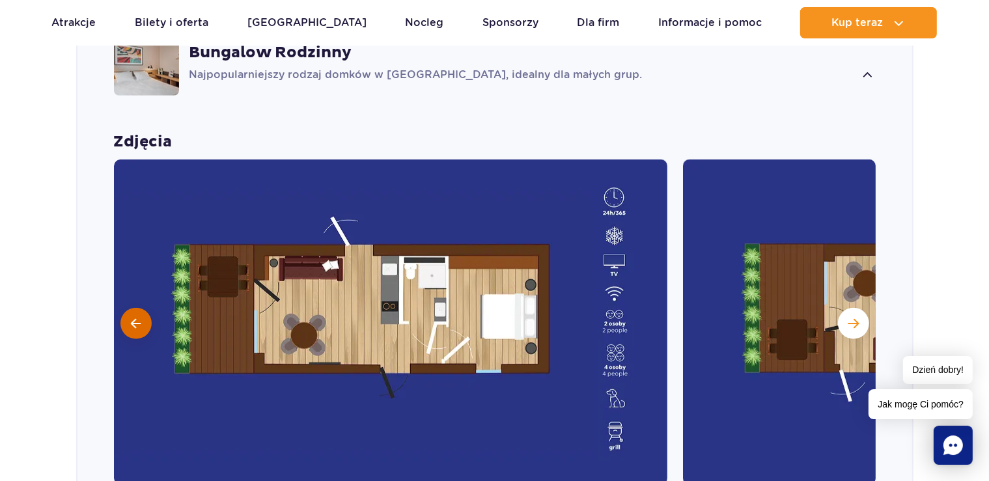
click at [132, 311] on button at bounding box center [135, 323] width 31 height 31
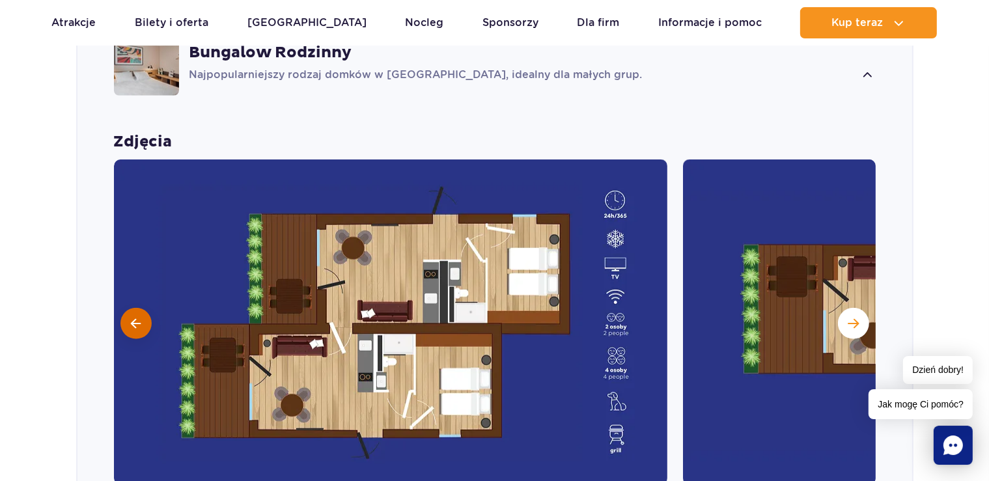
click at [132, 311] on button at bounding box center [135, 323] width 31 height 31
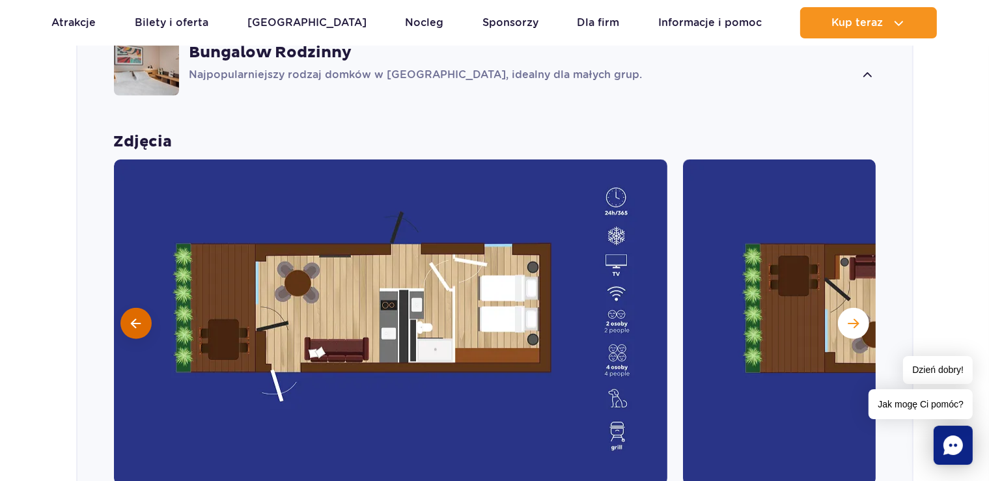
click at [132, 311] on button at bounding box center [135, 323] width 31 height 31
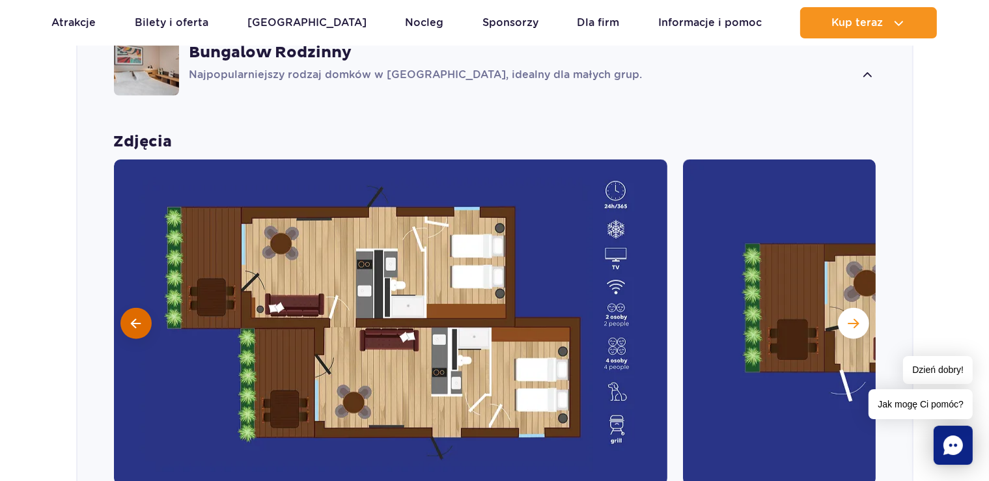
click at [132, 311] on button at bounding box center [135, 323] width 31 height 31
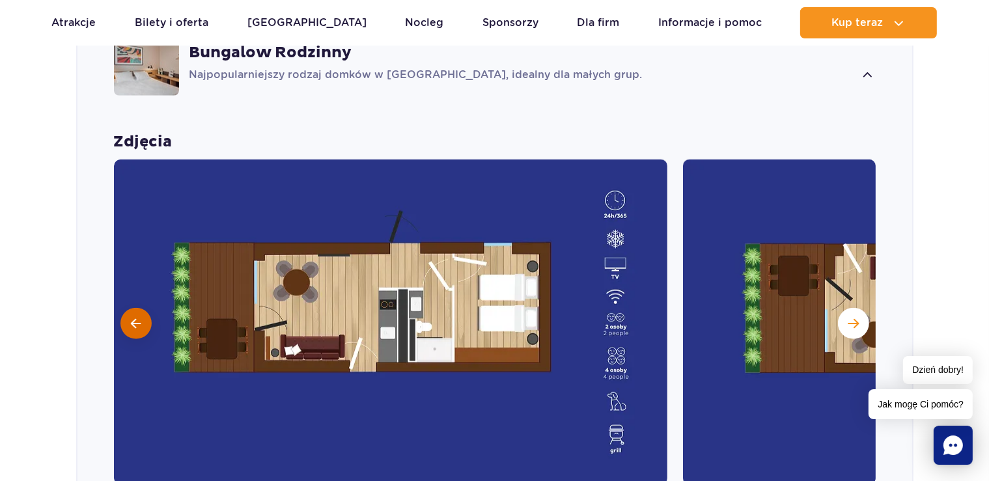
click at [132, 311] on button at bounding box center [135, 323] width 31 height 31
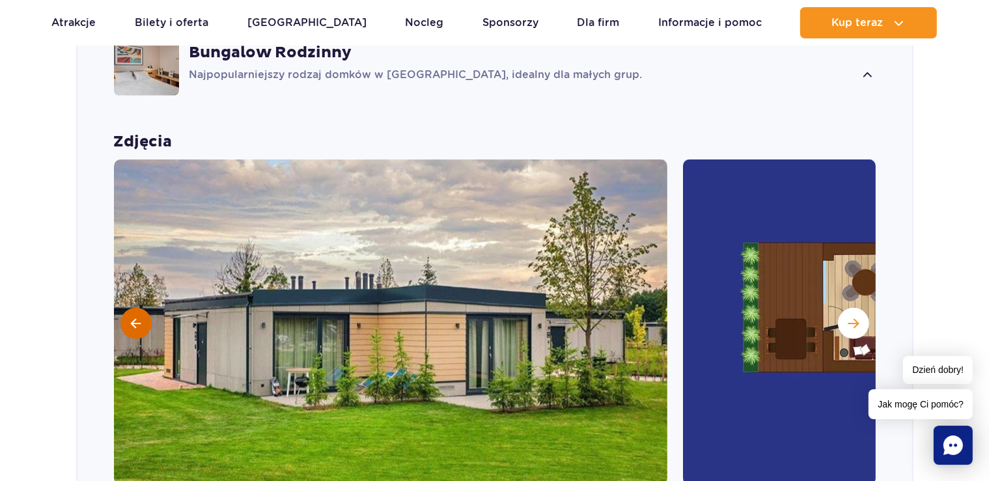
click at [132, 311] on button at bounding box center [135, 323] width 31 height 31
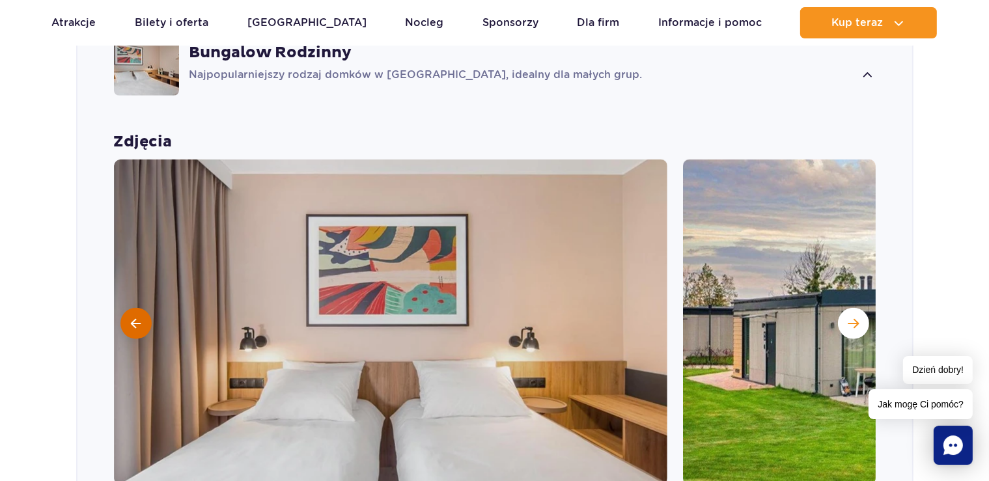
click at [132, 311] on button at bounding box center [135, 323] width 31 height 31
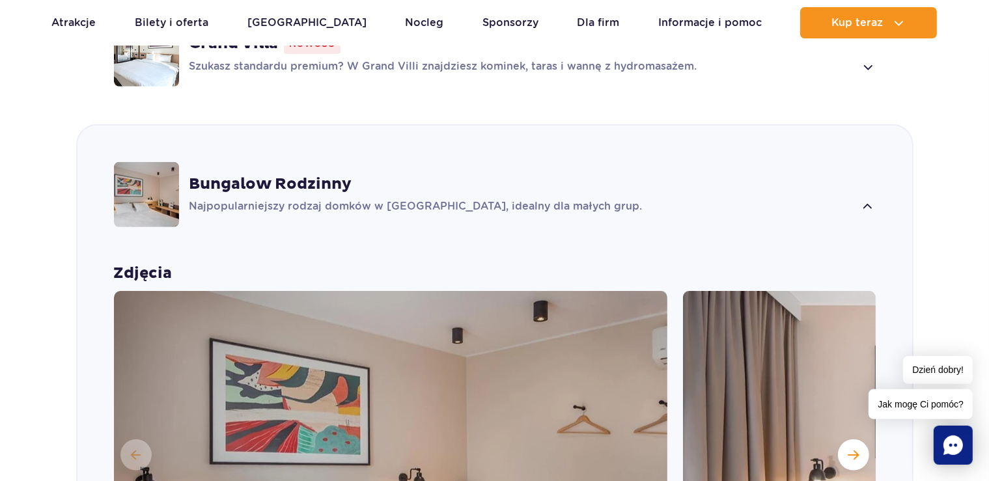
scroll to position [1090, 0]
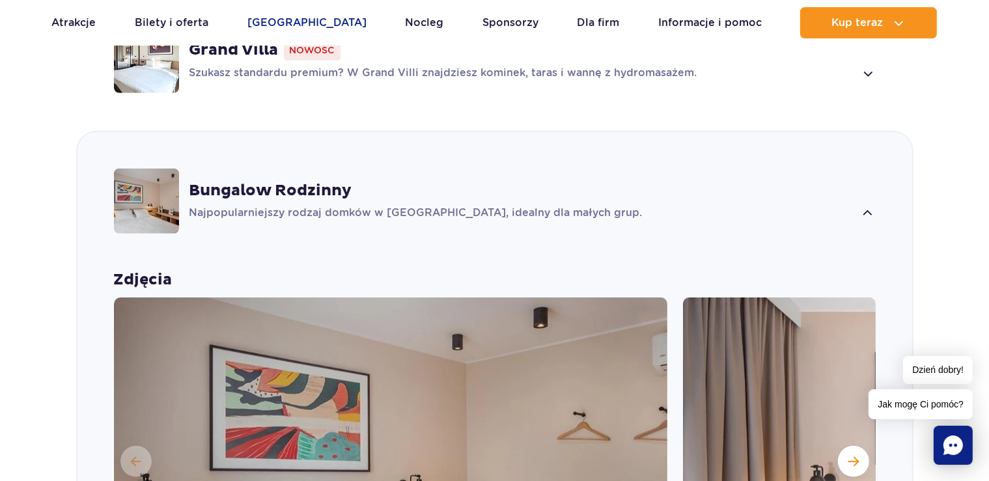
click at [270, 26] on link "Poznaj park" at bounding box center [306, 22] width 119 height 31
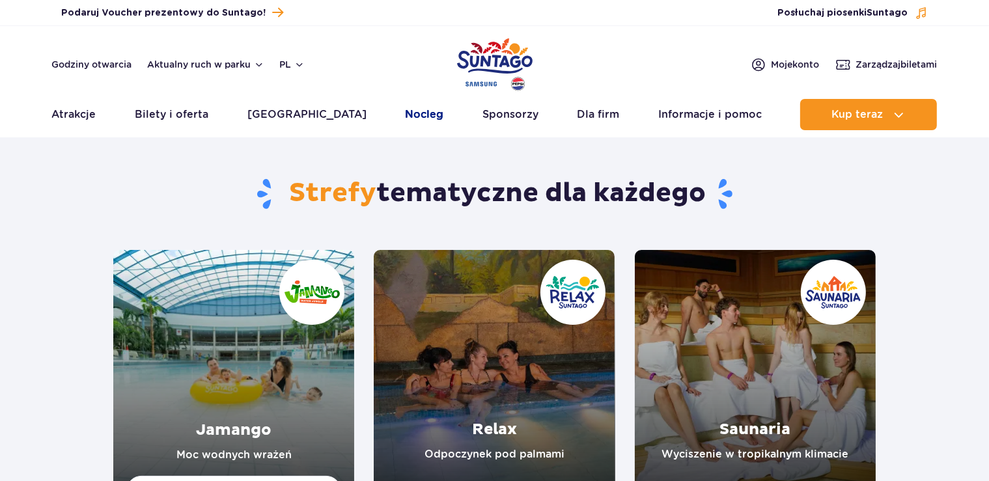
click at [405, 128] on link "Nocleg" at bounding box center [424, 114] width 38 height 31
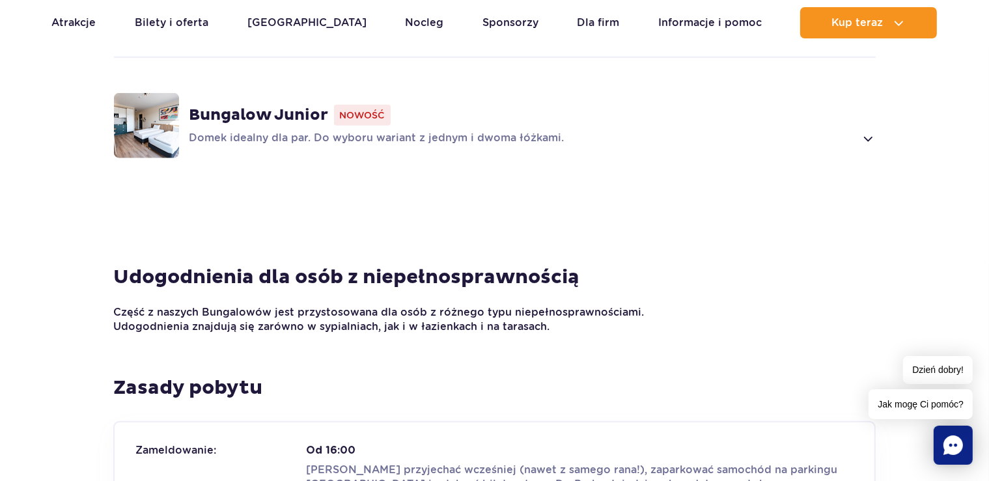
scroll to position [1032, 0]
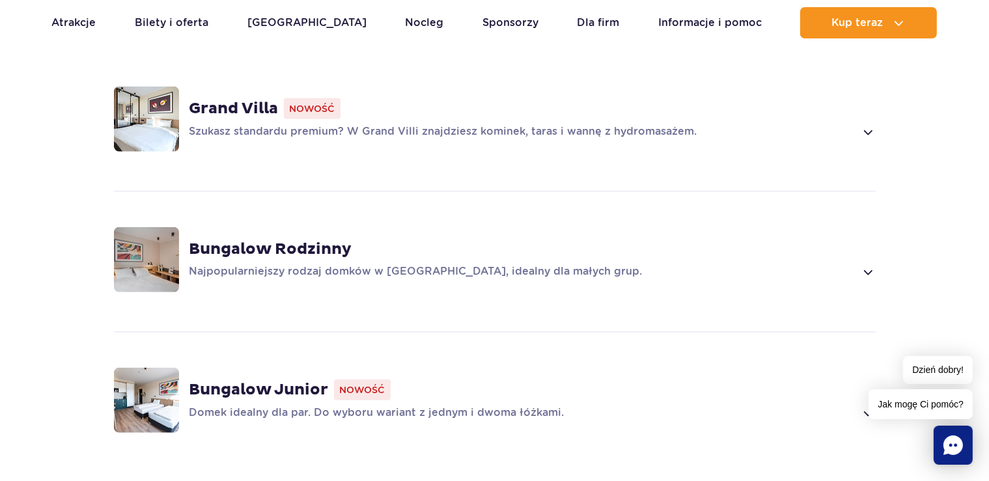
click at [372, 127] on p "Szukasz standardu premium? W Grand Villi znajdziesz kominek, taras i wannę z hy…" at bounding box center [523, 132] width 666 height 16
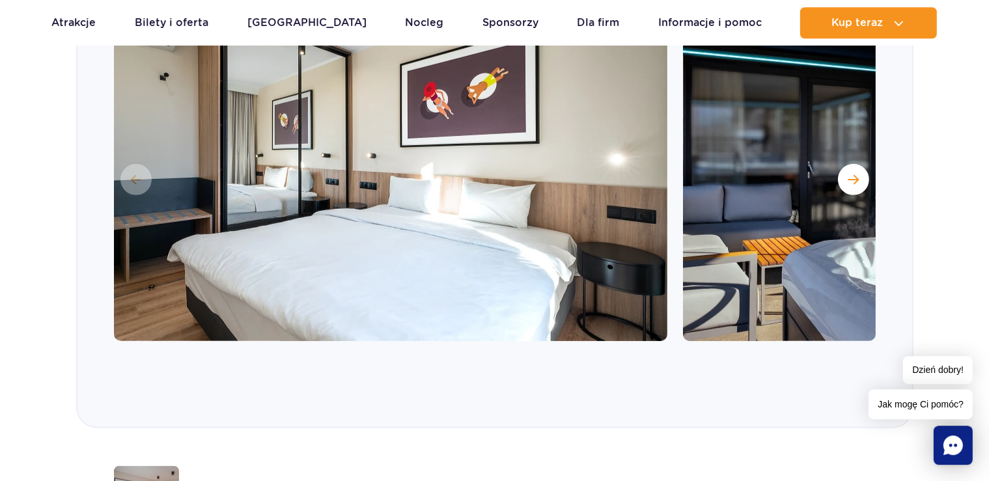
scroll to position [1160, 0]
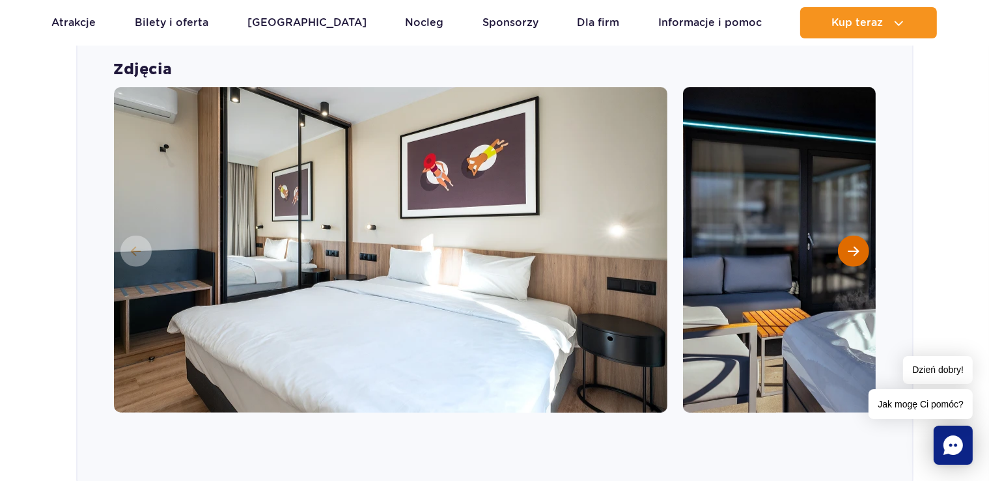
click at [852, 251] on span "Następny slajd" at bounding box center [853, 252] width 11 height 12
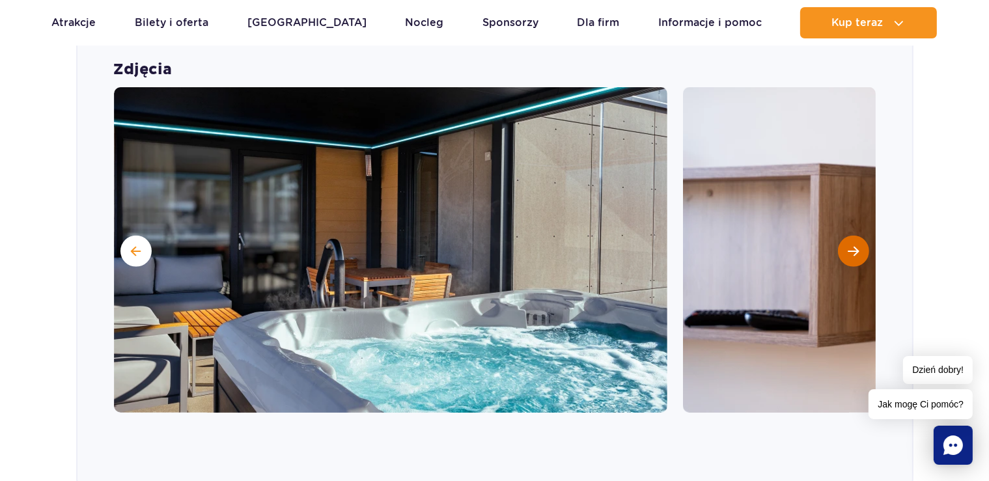
click at [852, 251] on span "Następny slajd" at bounding box center [853, 252] width 11 height 12
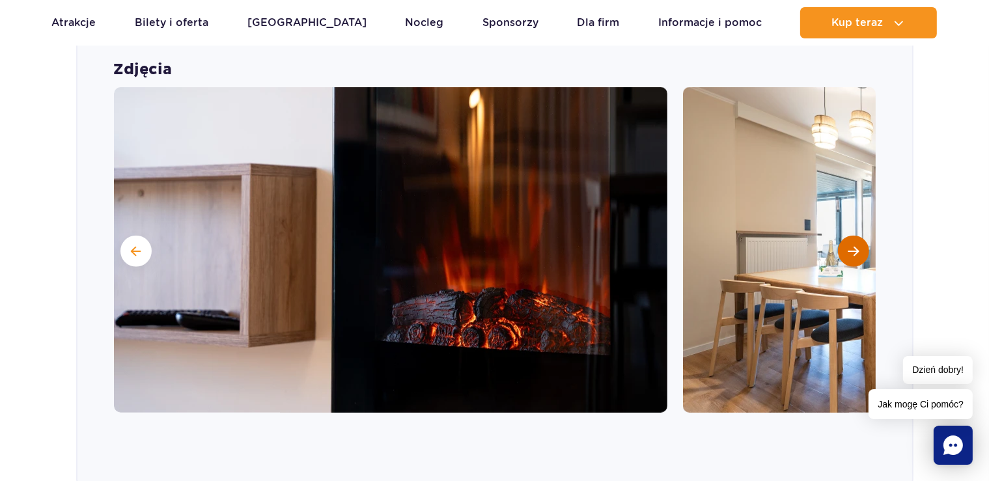
click at [852, 251] on span "Następny slajd" at bounding box center [853, 252] width 11 height 12
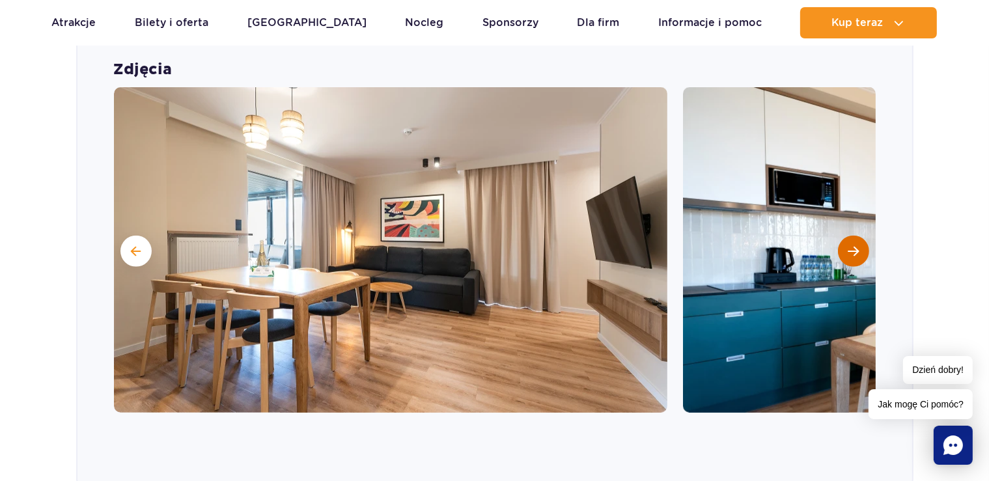
click at [852, 251] on span "Następny slajd" at bounding box center [853, 252] width 11 height 12
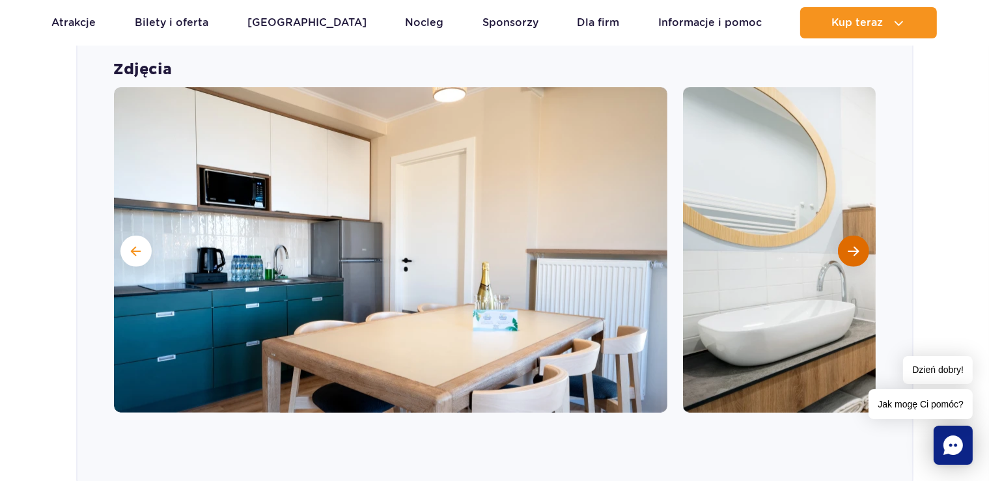
click at [852, 251] on span "Następny slajd" at bounding box center [853, 252] width 11 height 12
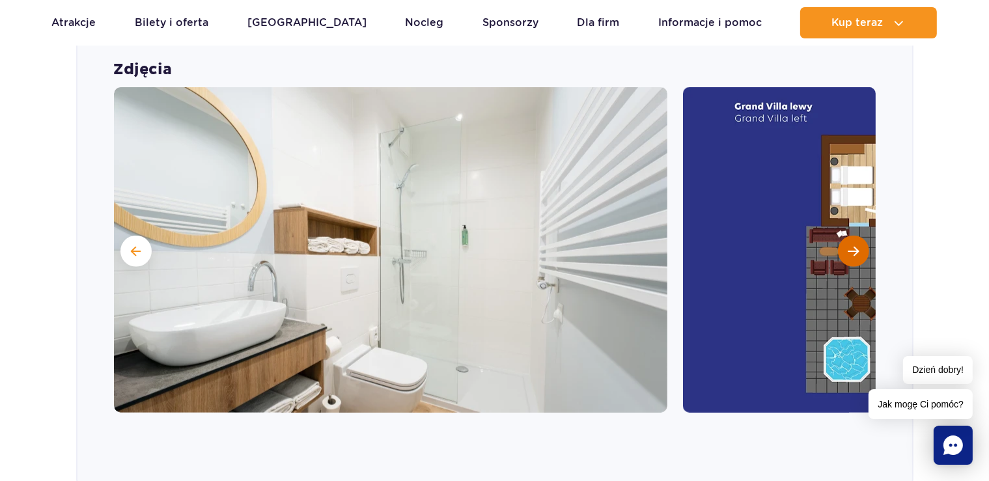
click at [852, 251] on span "Następny slajd" at bounding box center [853, 252] width 11 height 12
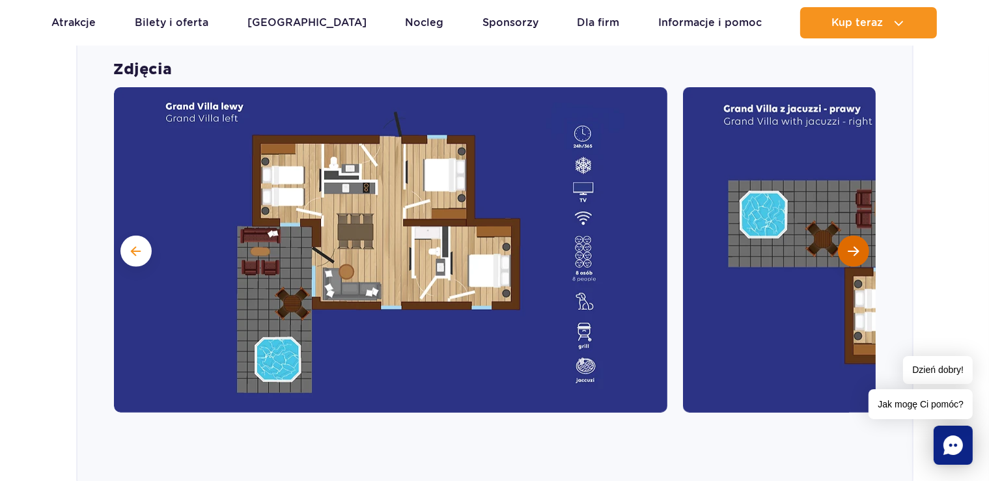
click at [852, 251] on span "Następny slajd" at bounding box center [853, 252] width 11 height 12
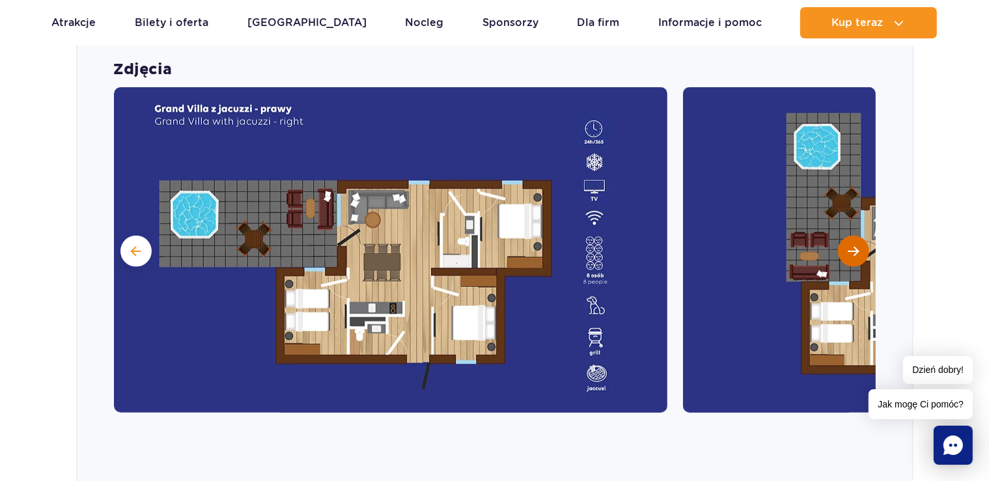
click at [852, 251] on span "Następny slajd" at bounding box center [853, 252] width 11 height 12
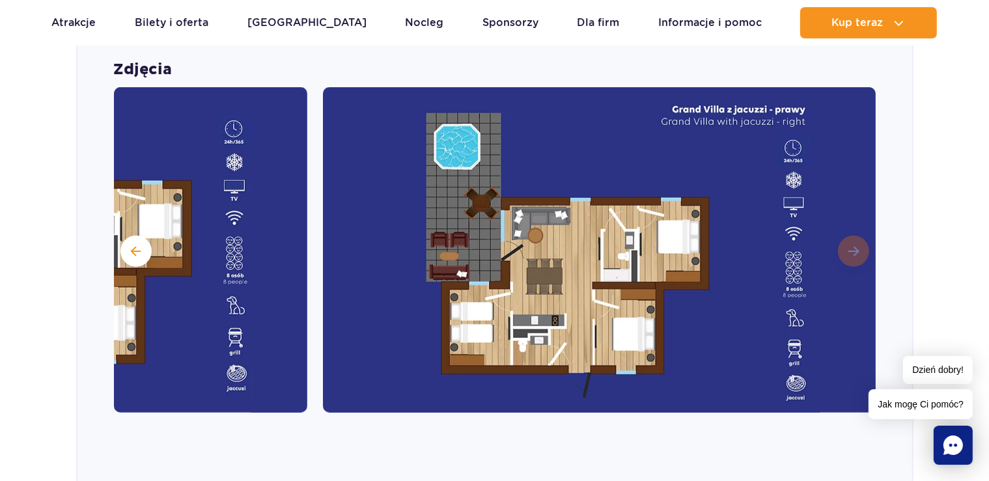
scroll to position [1504, 0]
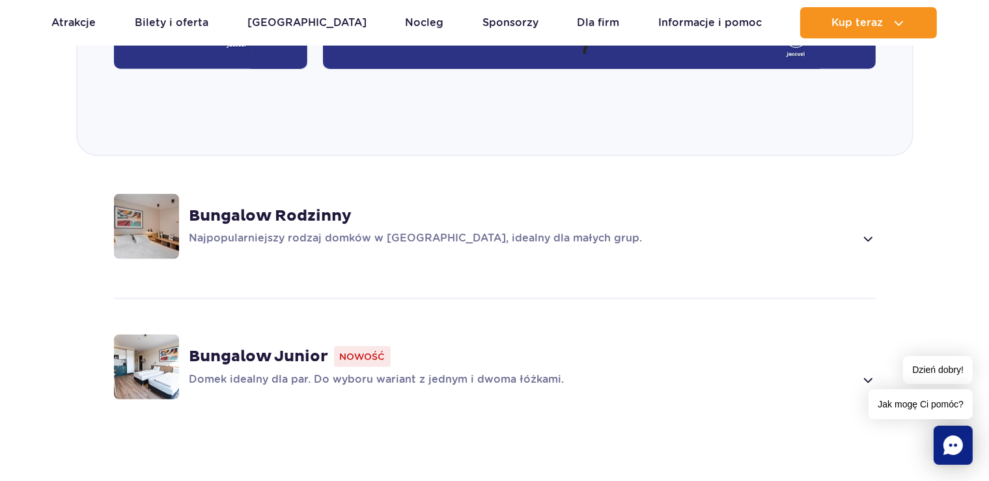
click at [298, 214] on strong "Bungalow Rodzinny" at bounding box center [271, 216] width 163 height 20
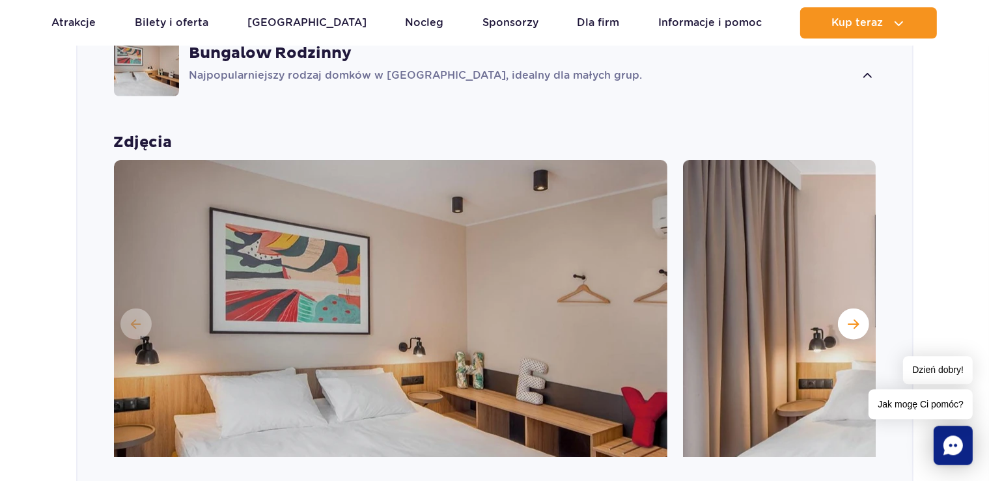
scroll to position [1299, 0]
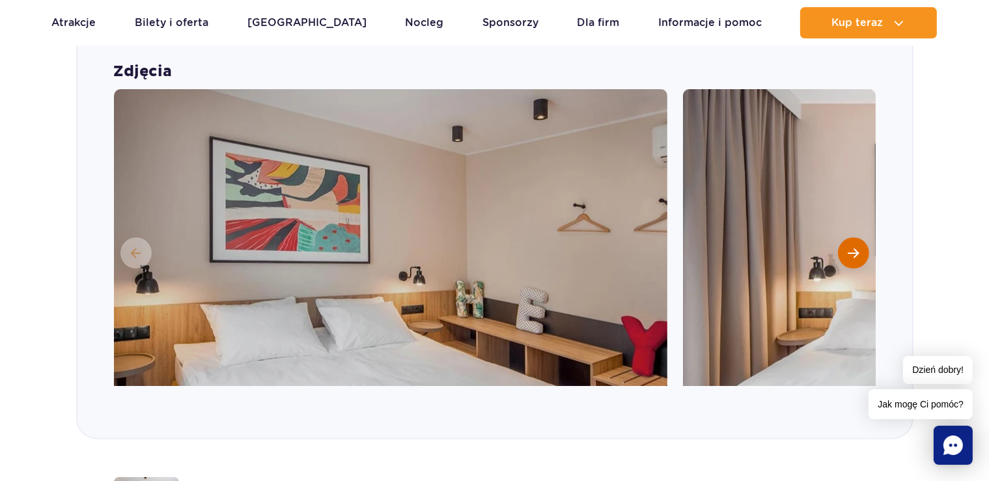
click at [859, 247] on span "Następny slajd" at bounding box center [853, 253] width 11 height 12
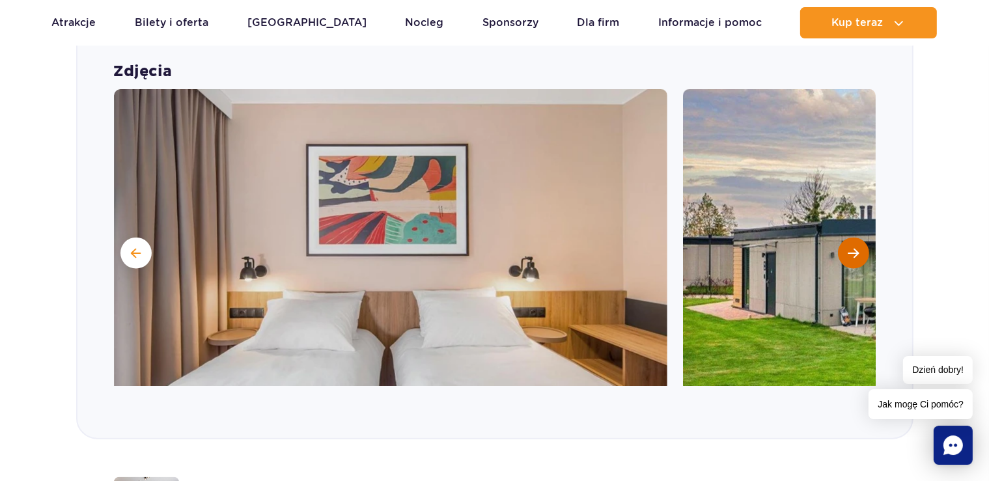
click at [859, 247] on span "Następny slajd" at bounding box center [853, 253] width 11 height 12
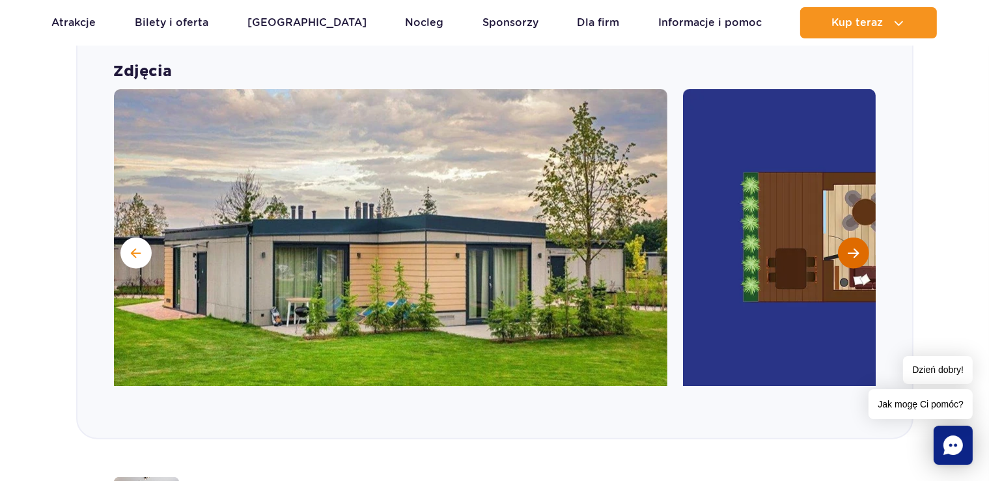
click at [859, 247] on span "Następny slajd" at bounding box center [853, 253] width 11 height 12
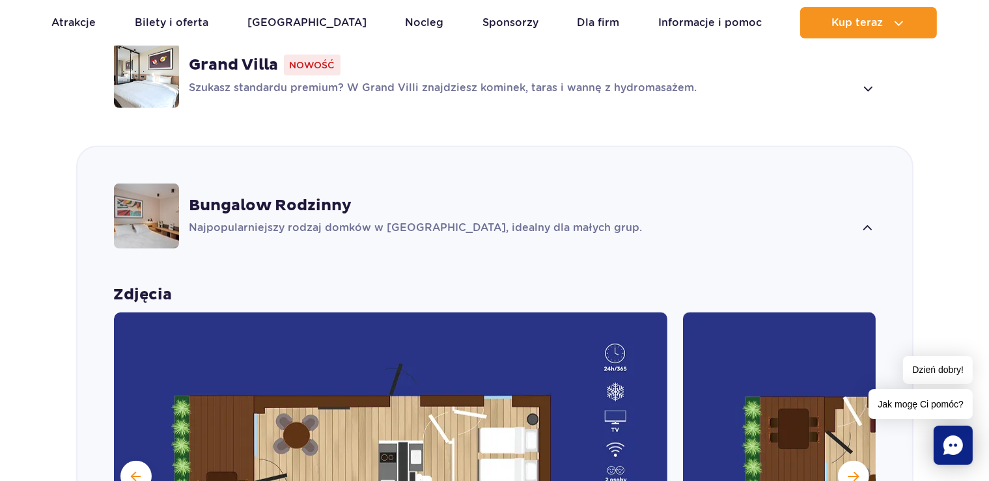
scroll to position [1023, 0]
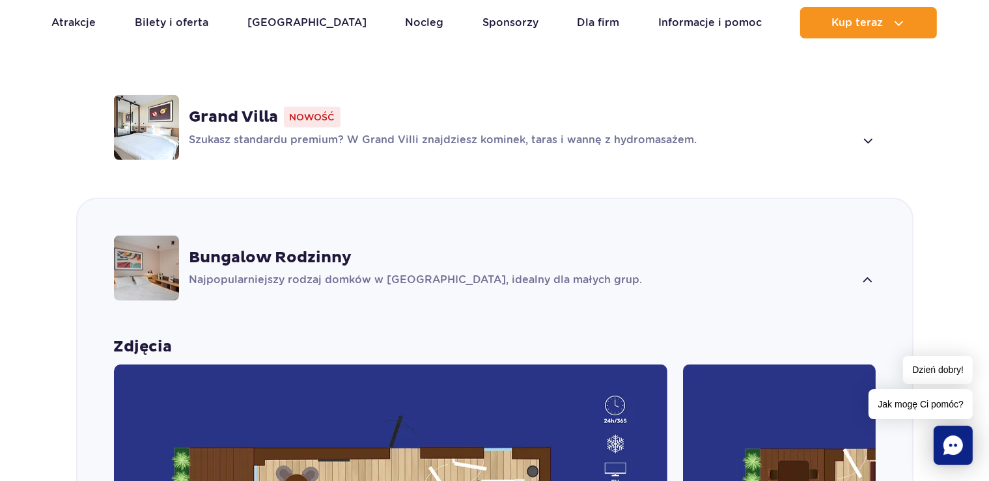
click at [457, 109] on div "Grand Villa Nowość" at bounding box center [533, 117] width 686 height 21
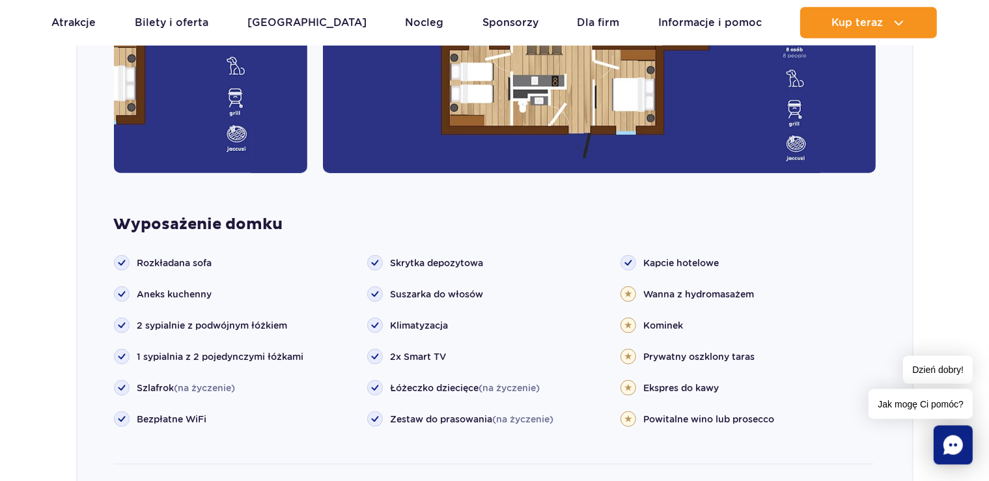
scroll to position [1521, 0]
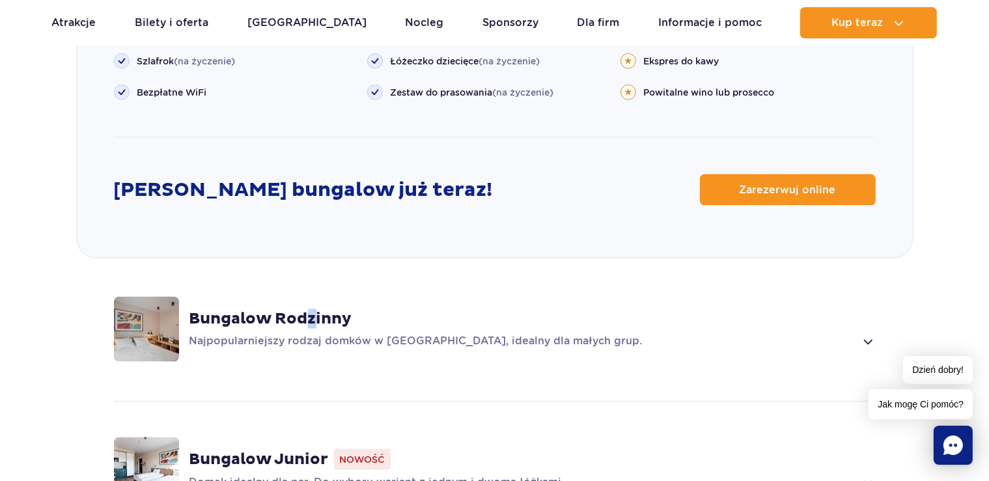
click at [317, 323] on strong "Bungalow Rodzinny" at bounding box center [271, 319] width 163 height 20
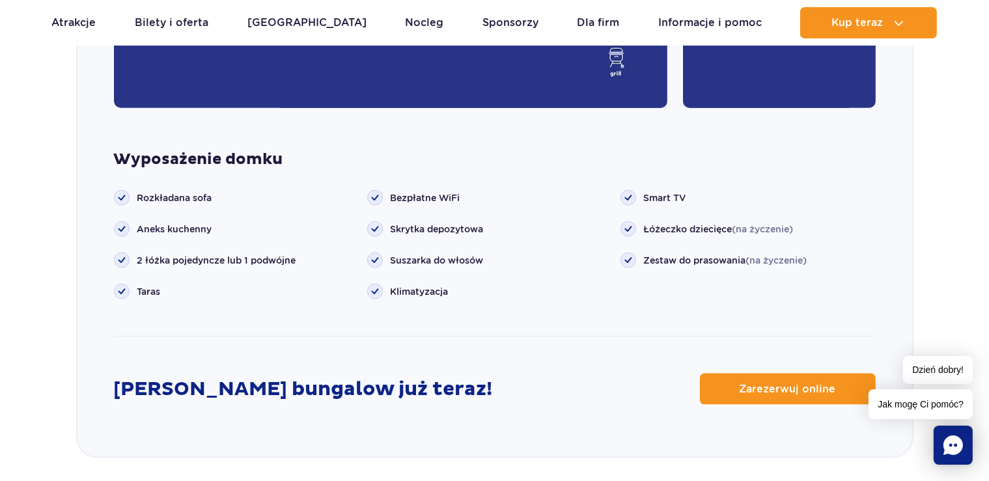
scroll to position [1668, 0]
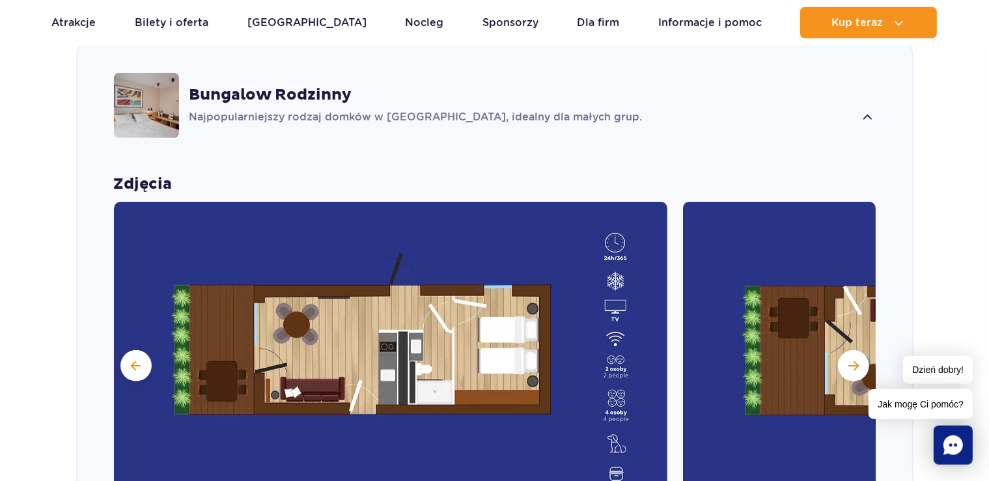
click at [280, 110] on p "Najpopularniejszy rodzaj domków w [GEOGRAPHIC_DATA], idealny dla małych grup." at bounding box center [523, 118] width 666 height 16
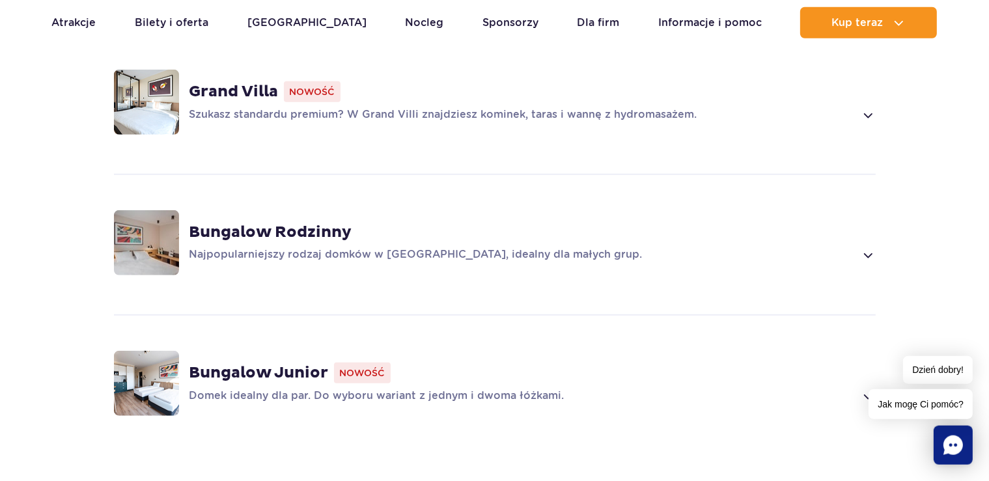
click at [277, 124] on div "Grand Villa Nowość Szukasz standardu premium? W Grand Villi znajdziesz kominek,…" at bounding box center [494, 102] width 835 height 138
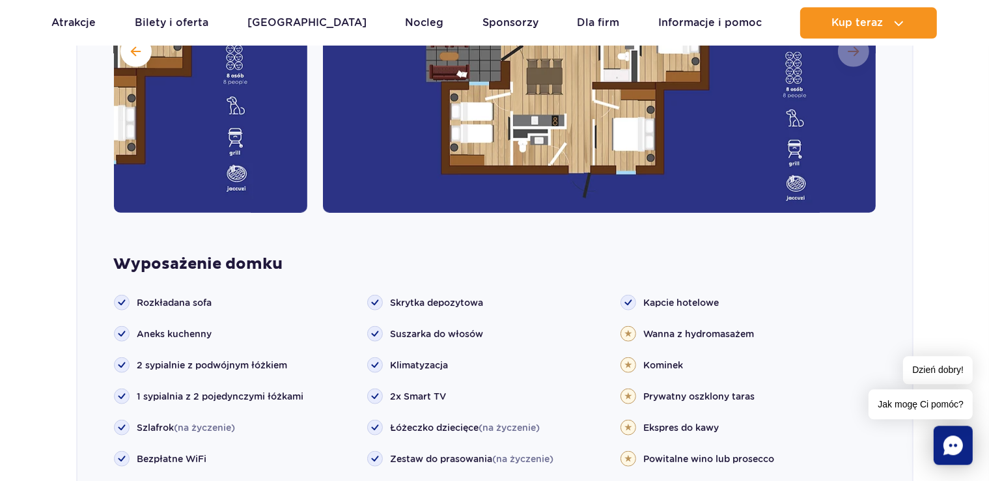
scroll to position [1327, 0]
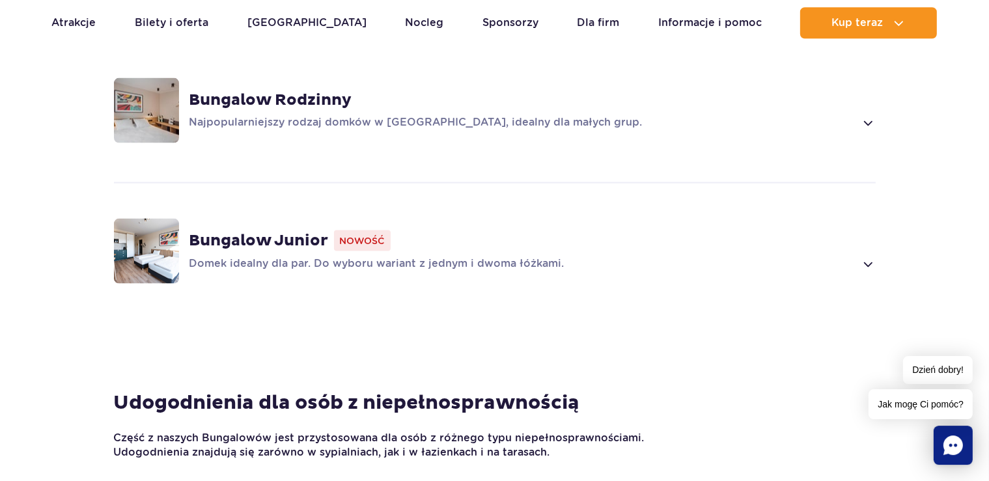
click at [371, 218] on div "Bungalow Junior Nowość Domek idealny dla par. Do wyboru wariant z jednym i dwom…" at bounding box center [494, 251] width 835 height 138
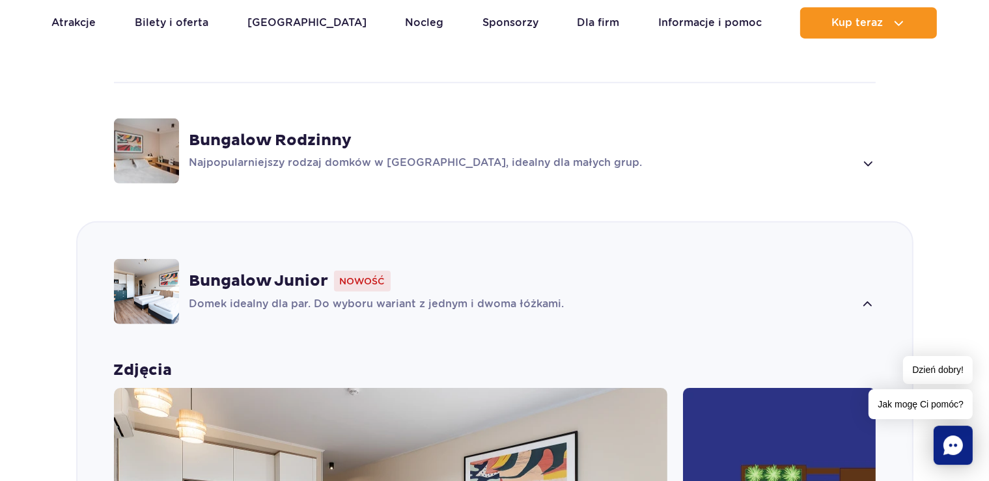
click at [359, 140] on div "Bungalow Rodzinny" at bounding box center [533, 141] width 686 height 20
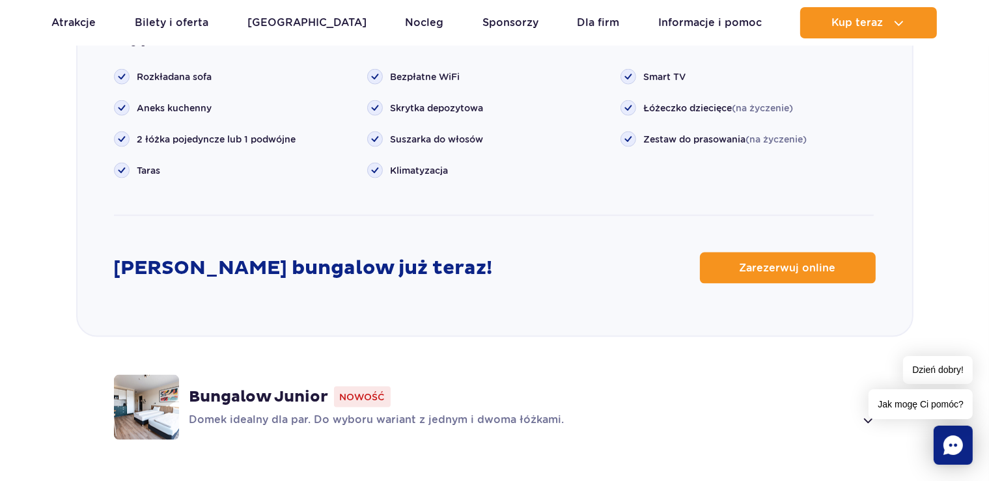
click at [263, 400] on strong "Bungalow Junior" at bounding box center [259, 397] width 139 height 20
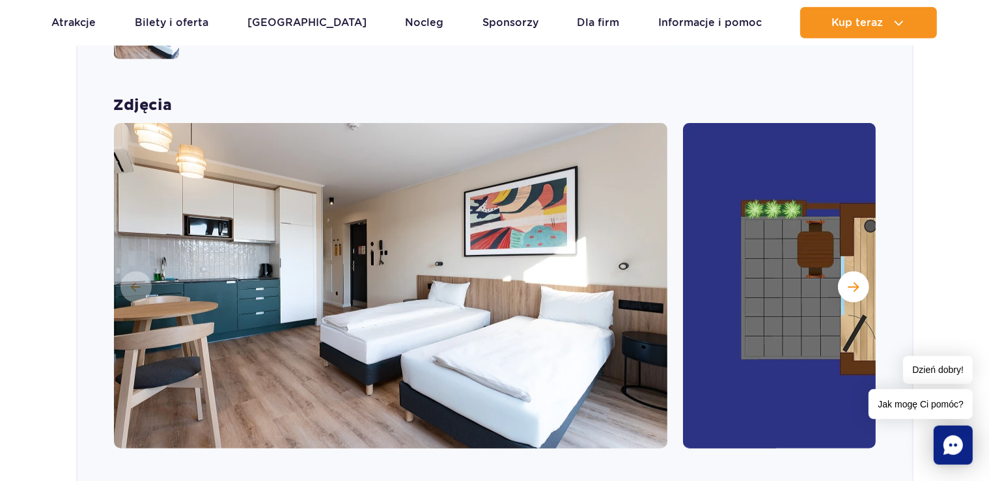
scroll to position [1205, 0]
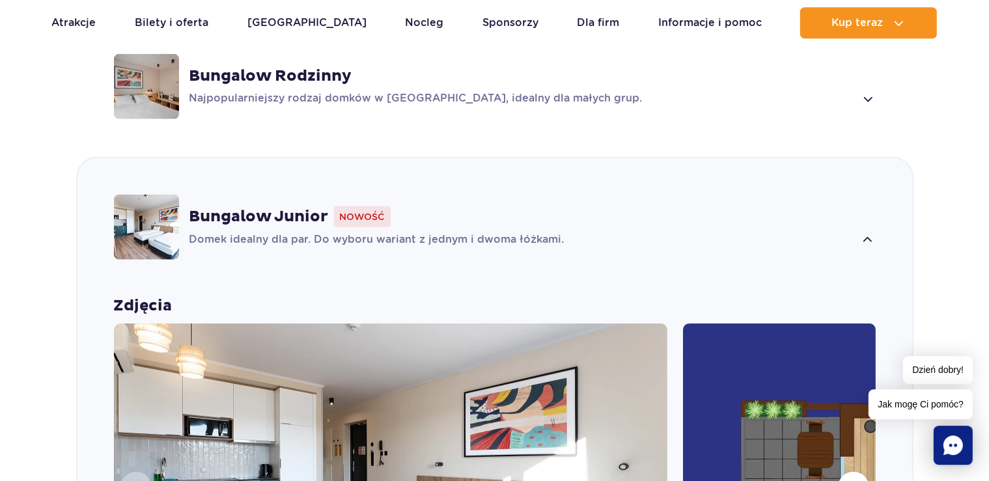
click at [212, 219] on strong "Bungalow Junior" at bounding box center [259, 217] width 139 height 20
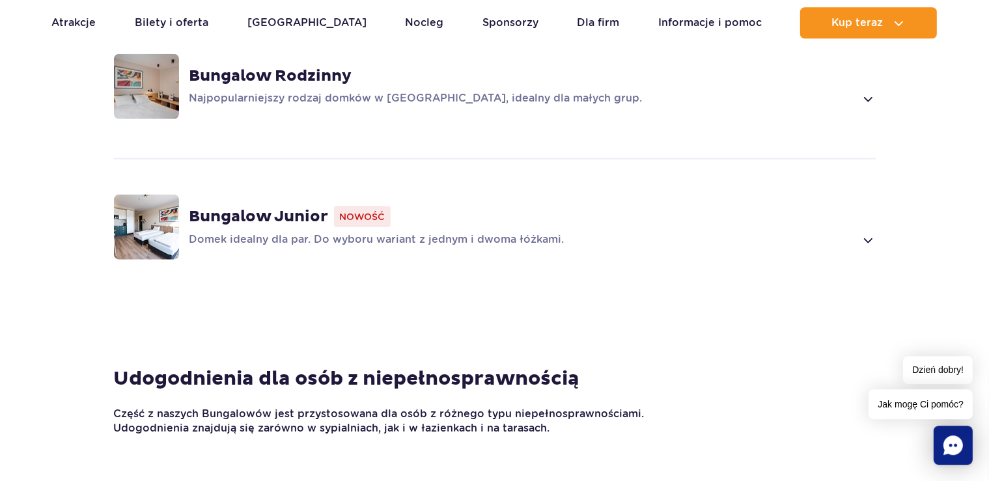
click at [231, 116] on div "Bungalow Rodzinny Najpopularniejszy rodzaj domków w Suntago Village, idealny dl…" at bounding box center [494, 87] width 835 height 138
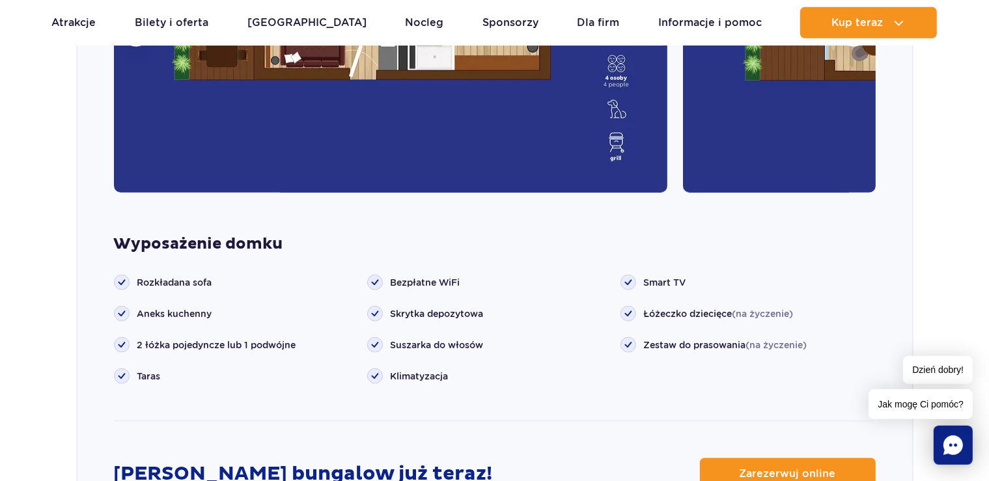
scroll to position [1727, 0]
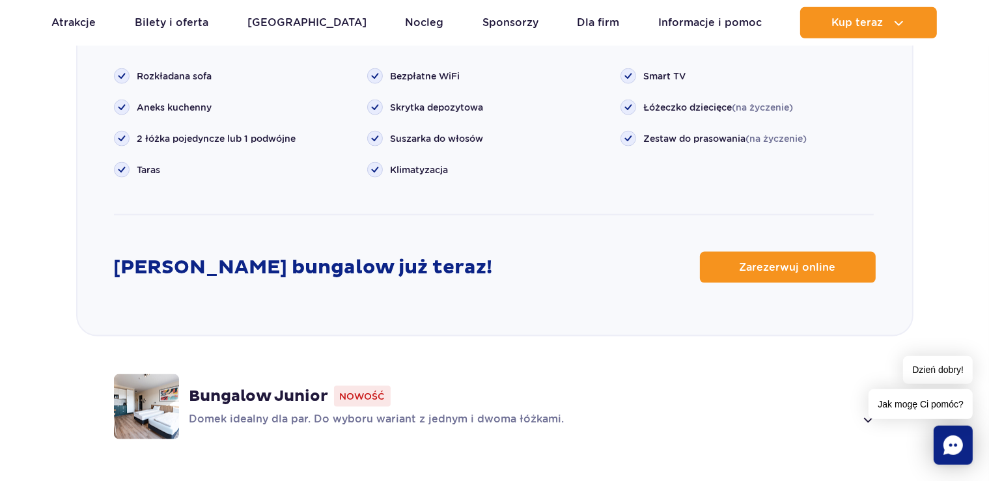
click at [327, 459] on div "Bungalow Junior Nowość Domek idealny dla par. Do wyboru wariant z jednym i dwom…" at bounding box center [494, 407] width 835 height 138
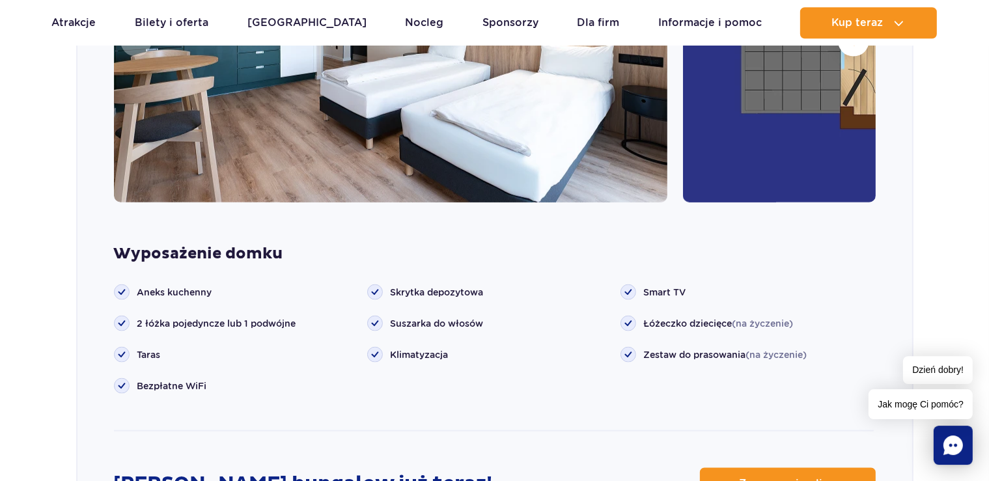
scroll to position [1654, 0]
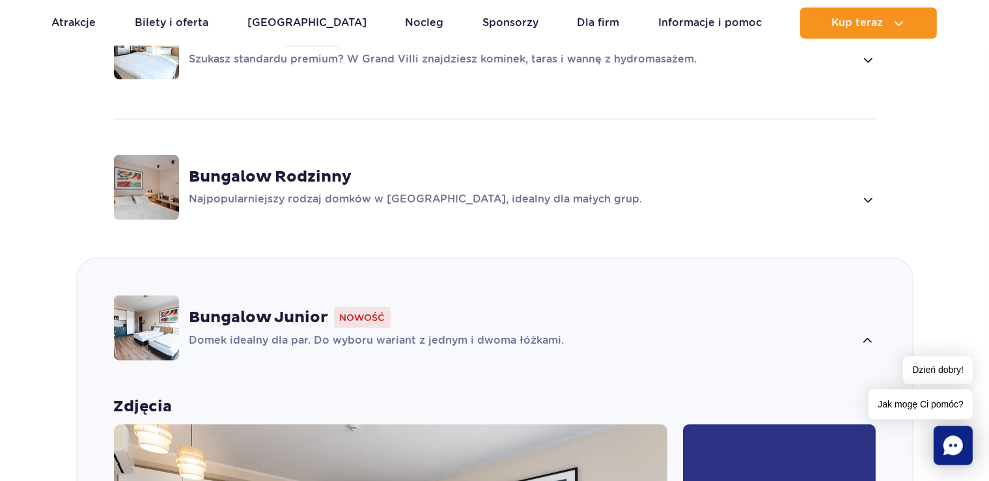
click at [240, 183] on strong "Bungalow Rodzinny" at bounding box center [271, 177] width 163 height 20
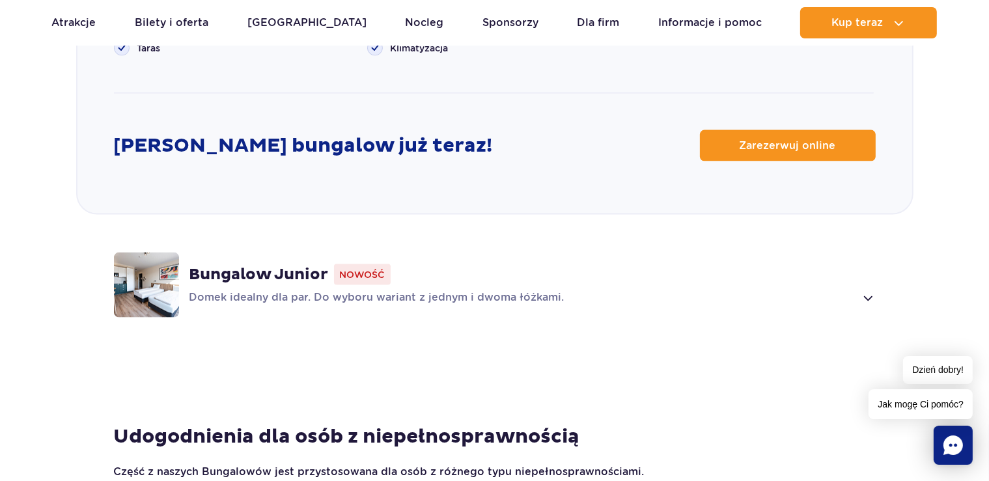
click at [232, 341] on div "Bungalow Junior Nowość Domek idealny dla par. Do wyboru wariant z jednym i dwom…" at bounding box center [494, 285] width 835 height 138
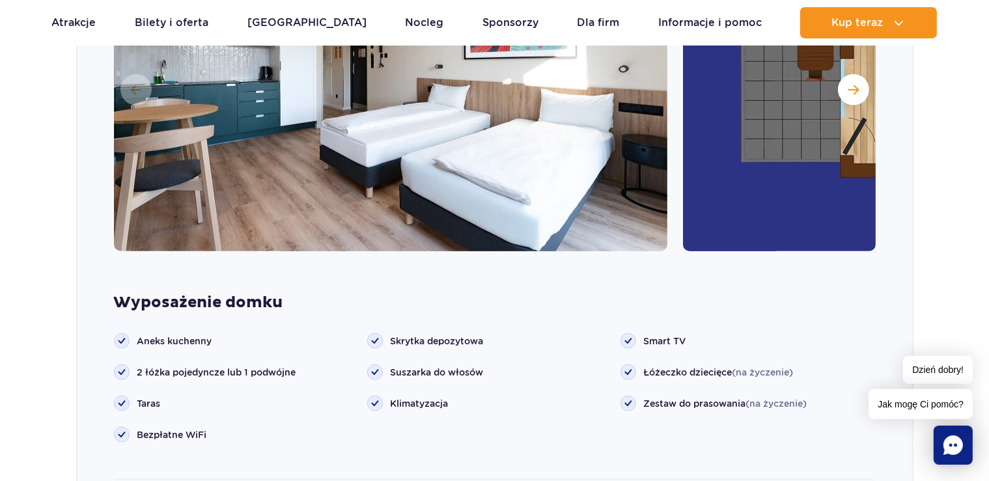
scroll to position [1519, 0]
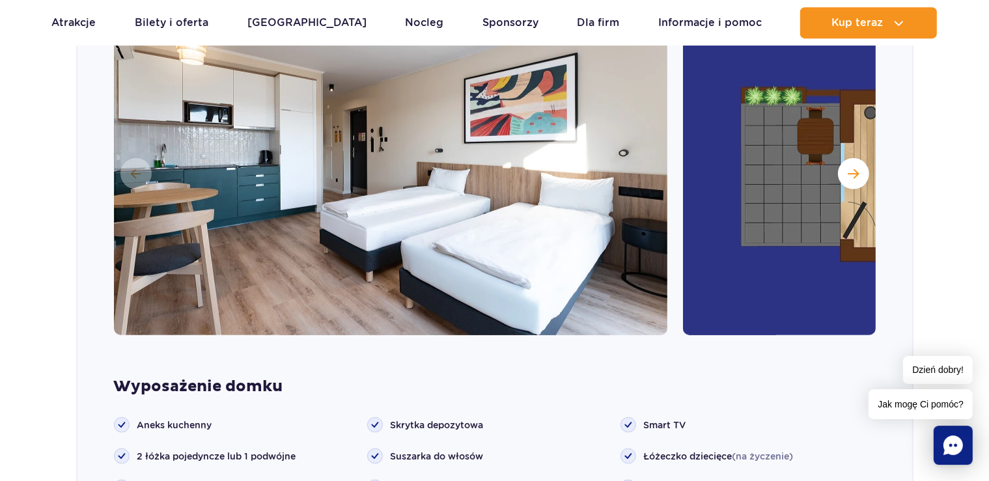
click at [858, 154] on img at bounding box center [960, 173] width 554 height 326
click at [854, 168] on span "Następny slajd" at bounding box center [853, 174] width 11 height 12
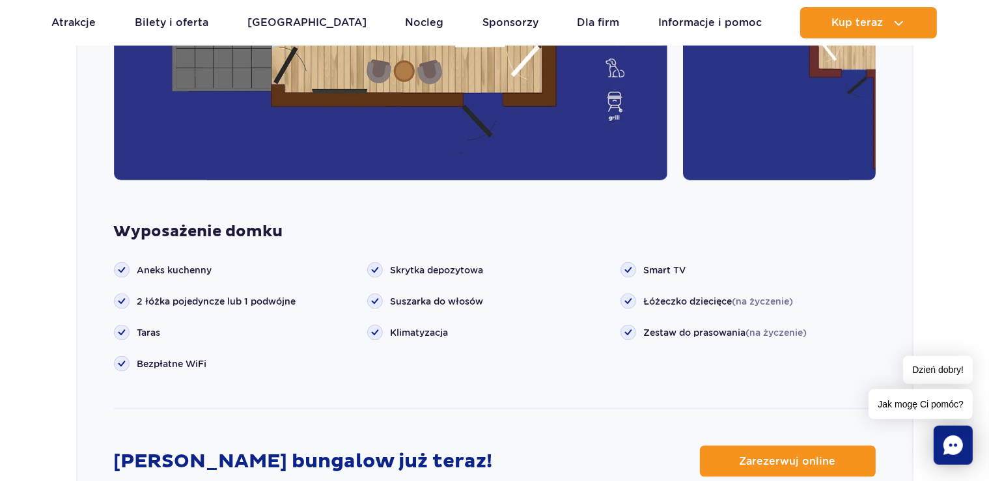
scroll to position [1725, 0]
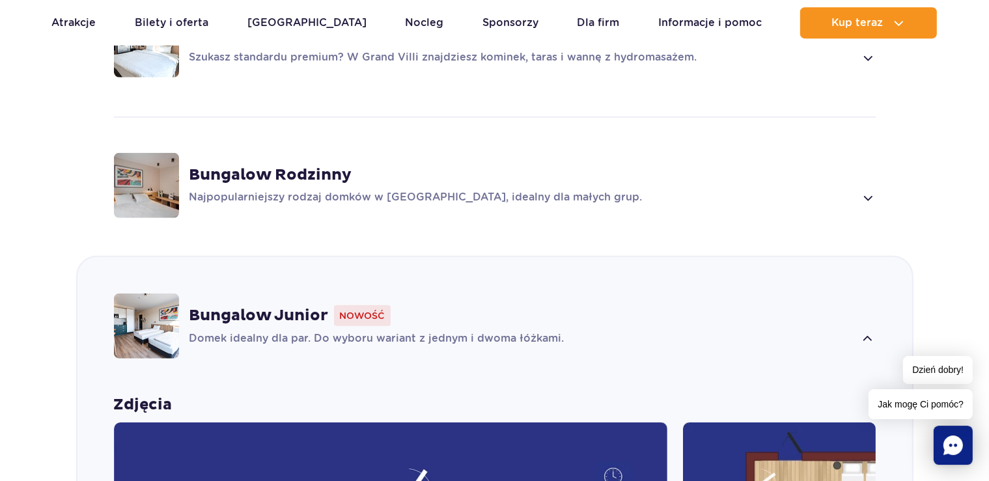
click at [260, 165] on strong "Bungalow Rodzinny" at bounding box center [271, 175] width 163 height 20
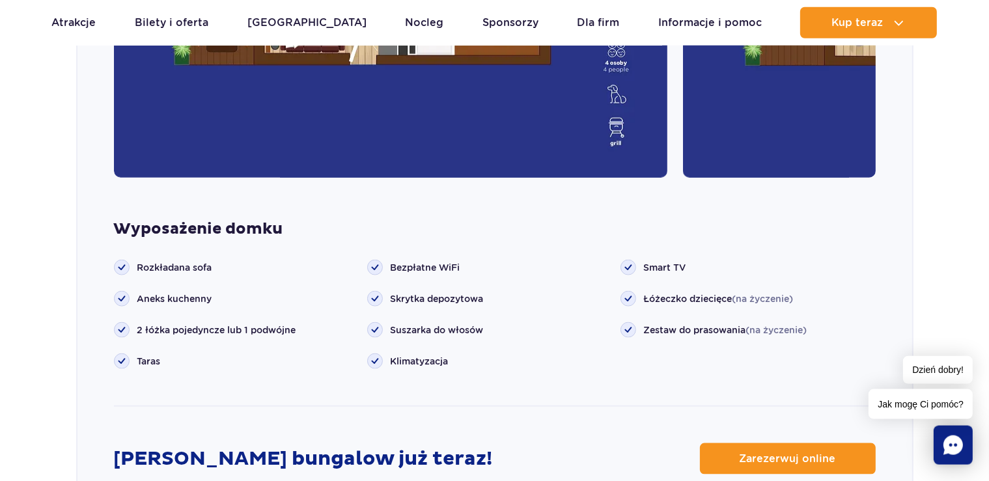
scroll to position [1633, 0]
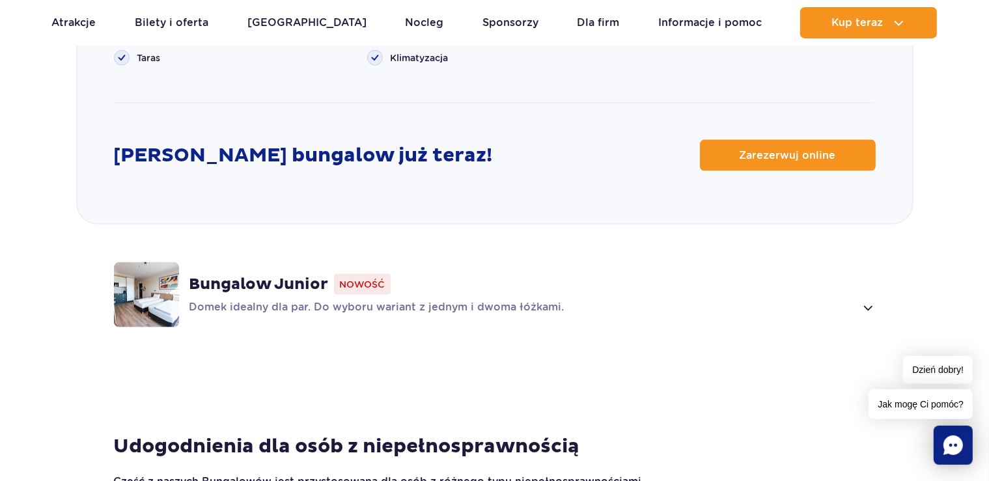
click at [387, 281] on span "Nowość" at bounding box center [362, 284] width 57 height 21
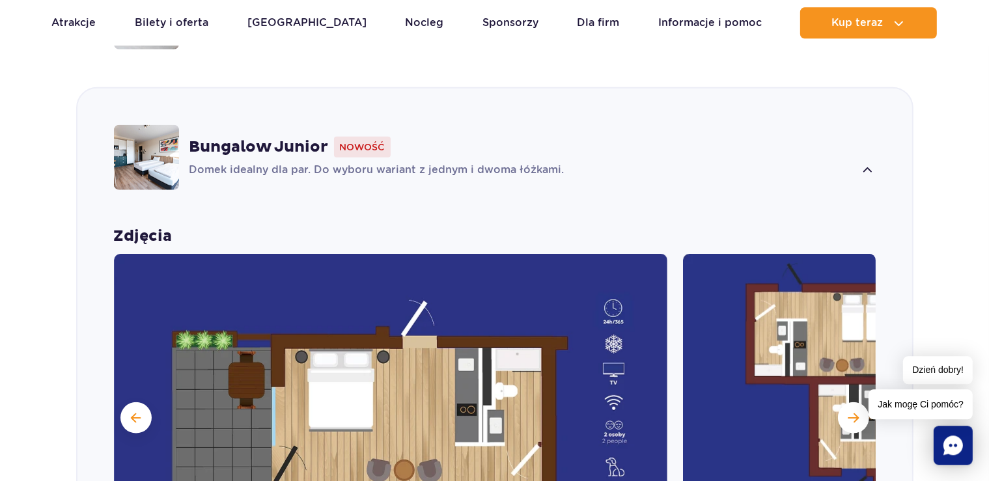
scroll to position [1263, 0]
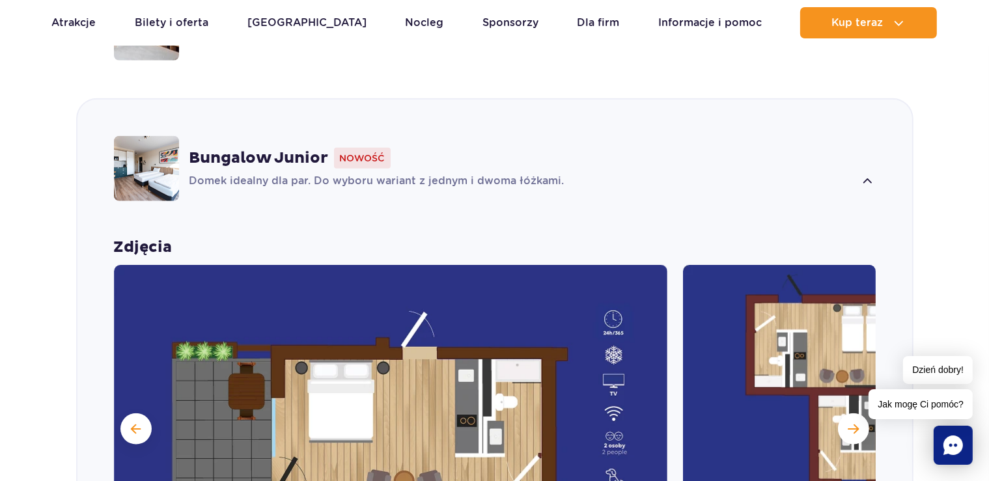
click at [416, 152] on div "Bungalow Junior Nowość" at bounding box center [533, 158] width 686 height 21
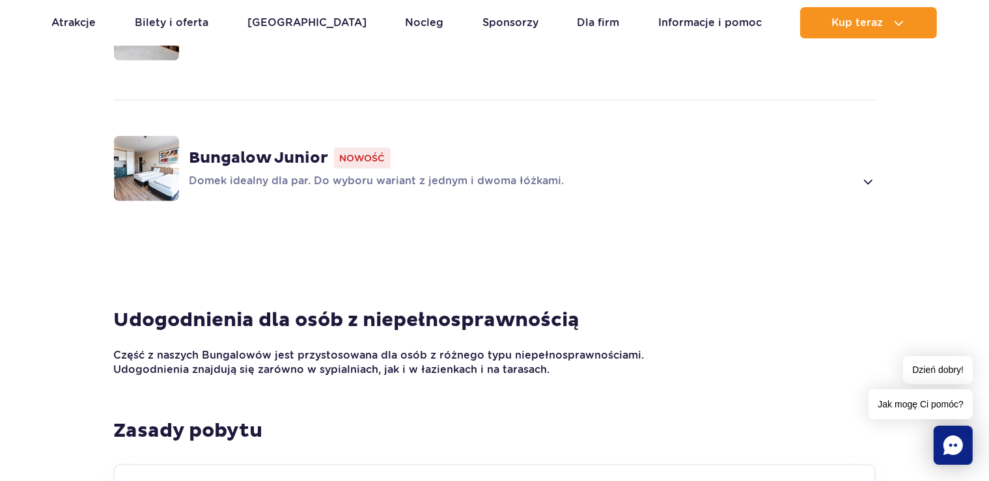
click at [405, 76] on div "Bungalow Rodzinny Najpopularniejszy rodzaj domków w Suntago Village, idealny dl…" at bounding box center [494, 28] width 835 height 138
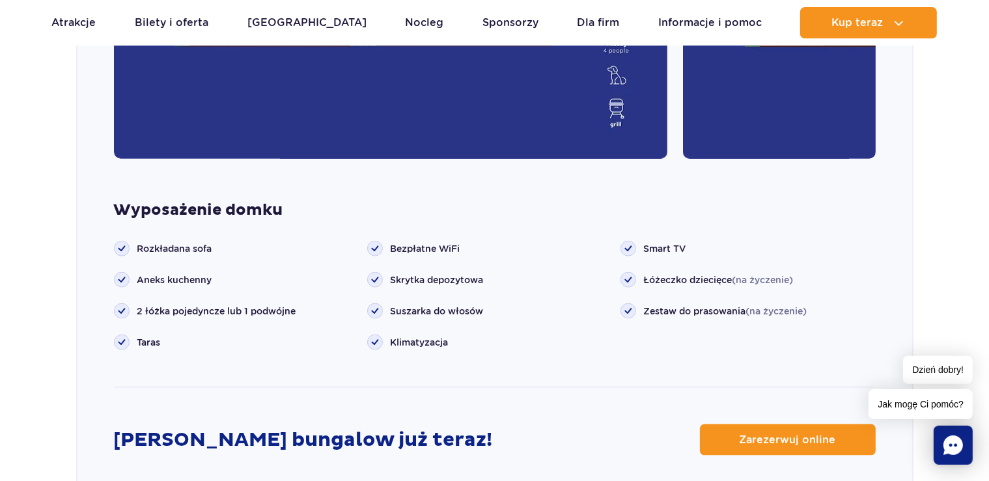
scroll to position [1680, 0]
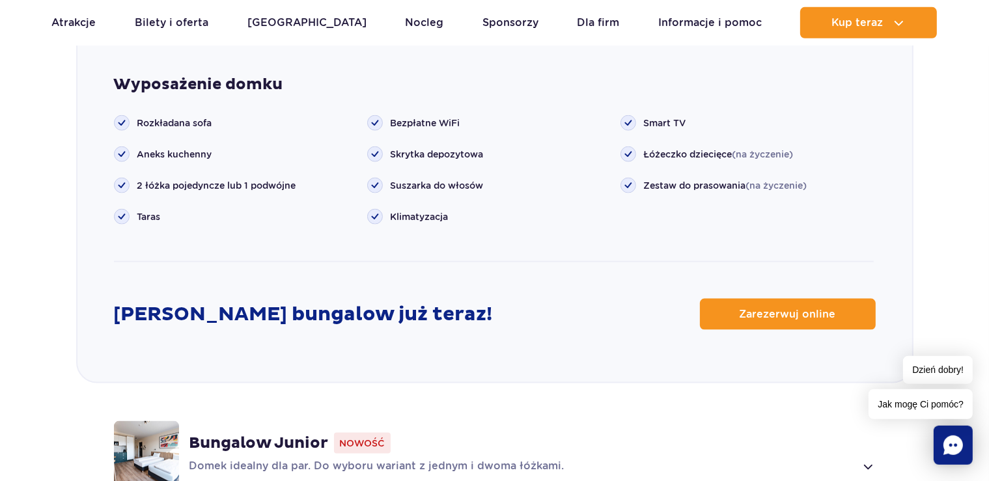
click at [332, 434] on div "Bungalow Junior Nowość" at bounding box center [533, 443] width 686 height 21
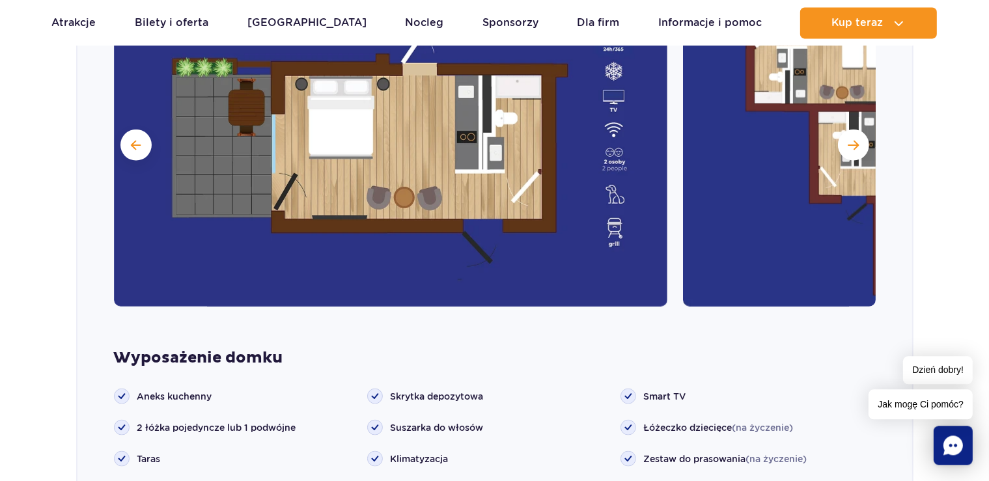
scroll to position [1582, 0]
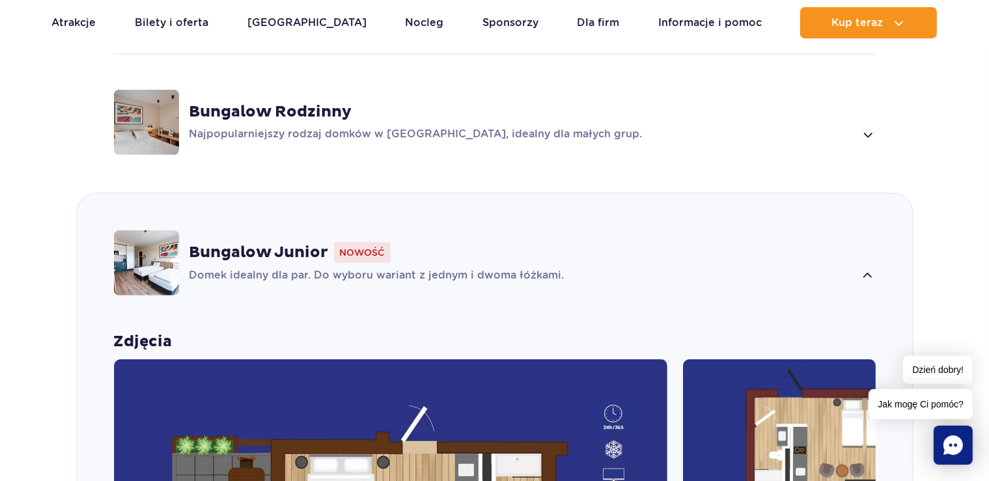
click at [279, 149] on div "Bungalow Rodzinny Najpopularniejszy rodzaj domków w Suntago Village, idealny dl…" at bounding box center [494, 122] width 835 height 138
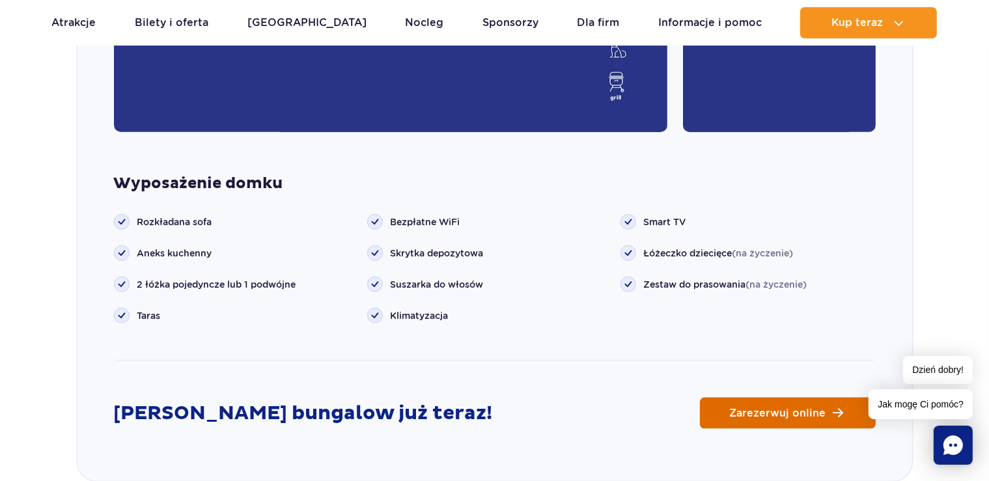
scroll to position [1719, 0]
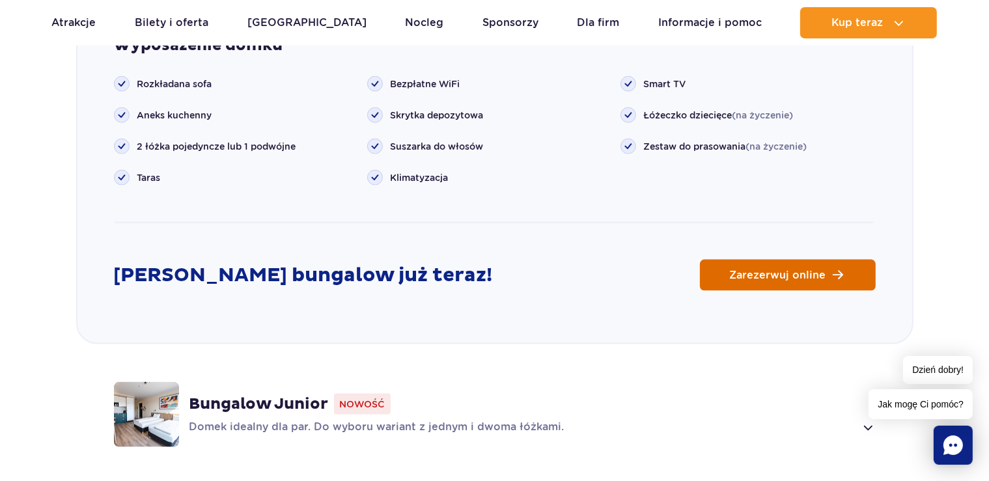
click at [746, 270] on span "Zarezerwuj online" at bounding box center [778, 275] width 96 height 10
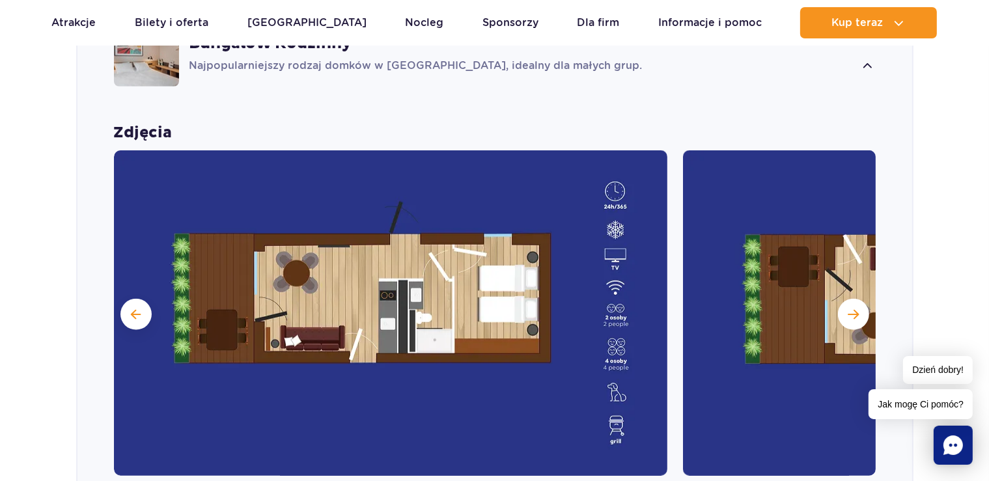
scroll to position [962, 0]
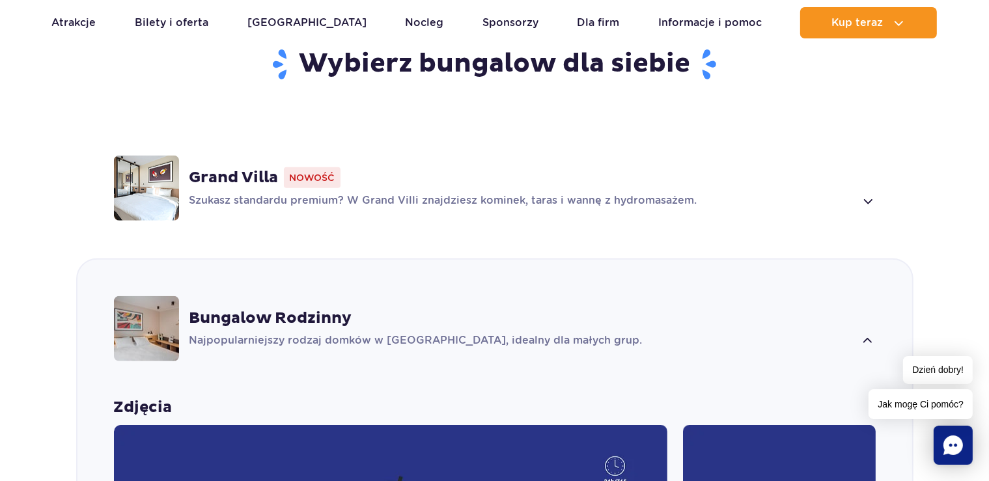
click at [287, 203] on p "Szukasz standardu premium? W Grand Villi znajdziesz kominek, taras i wannę z hy…" at bounding box center [523, 201] width 666 height 16
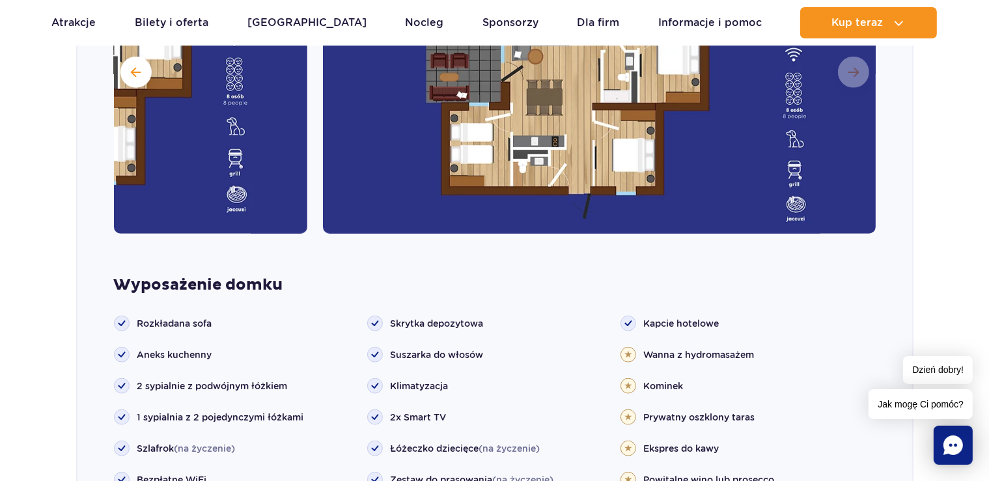
scroll to position [1504, 0]
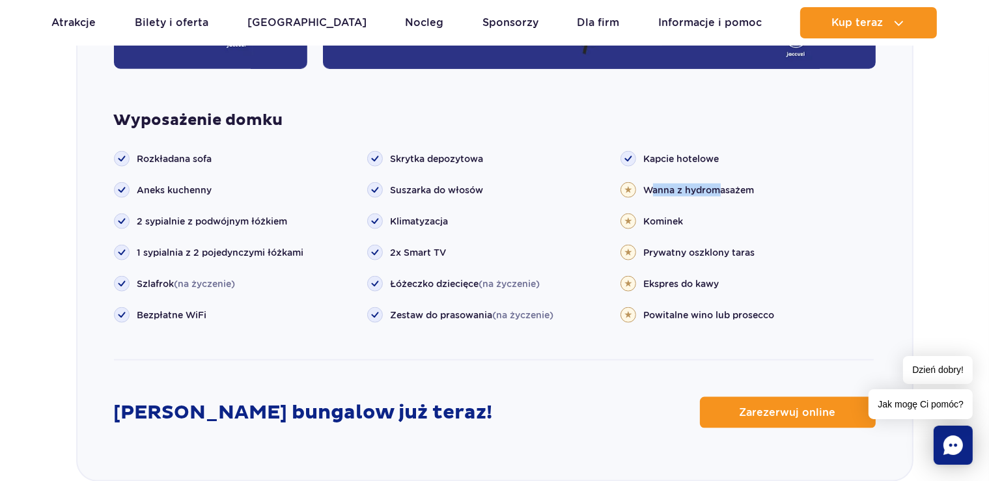
drag, startPoint x: 650, startPoint y: 193, endPoint x: 724, endPoint y: 198, distance: 73.8
click at [724, 198] on ul "Kapcie hotelowe Wanna z hydromasażem Kominek" at bounding box center [747, 237] width 253 height 172
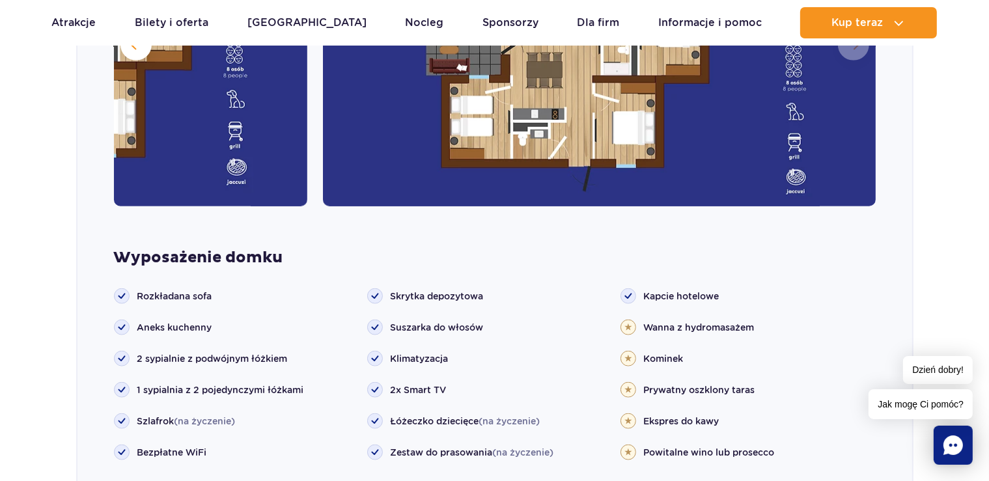
click at [719, 215] on div "Zdjęcia" at bounding box center [494, 209] width 835 height 712
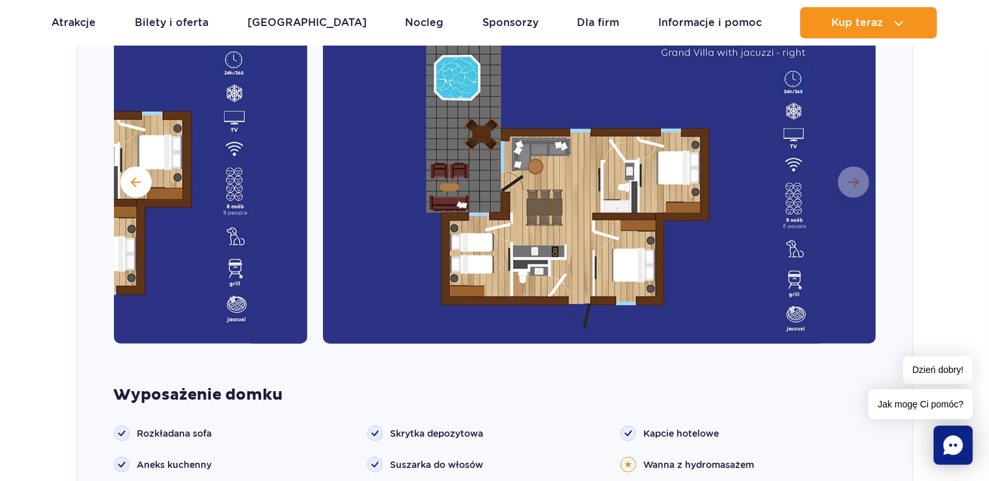
click at [648, 236] on img at bounding box center [600, 181] width 554 height 326
click at [617, 202] on img at bounding box center [600, 181] width 554 height 326
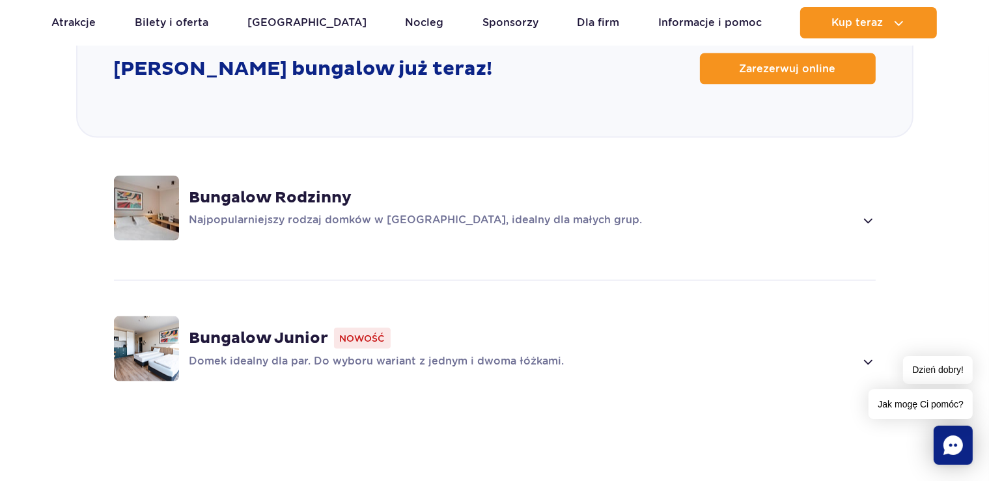
click at [452, 236] on div "Bungalow Rodzinny Najpopularniejszy rodzaj domków w Suntago Village, idealny dl…" at bounding box center [494, 208] width 835 height 138
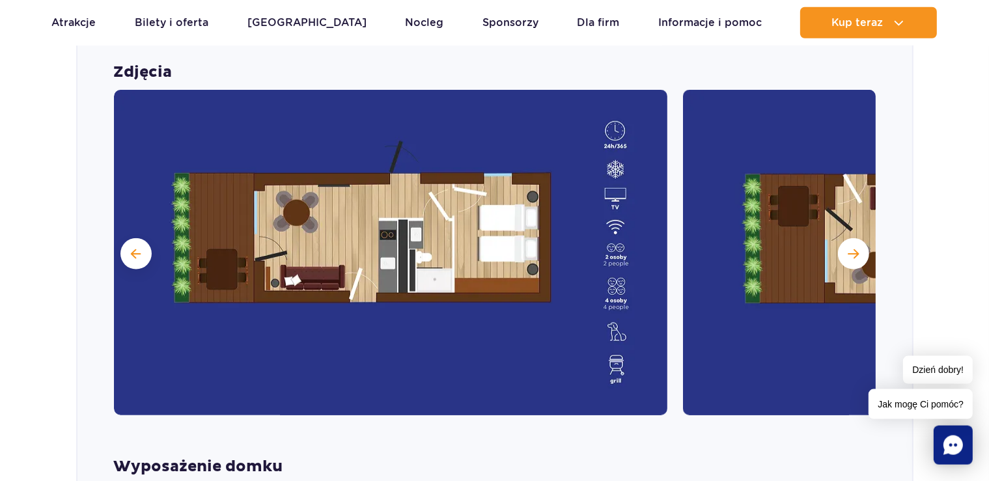
scroll to position [1320, 0]
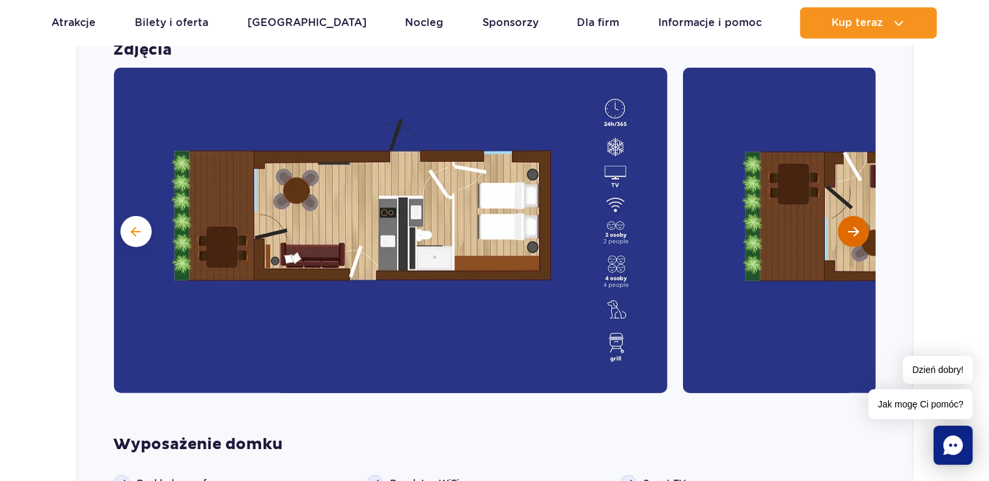
click at [854, 220] on button "Następny slajd" at bounding box center [853, 231] width 31 height 31
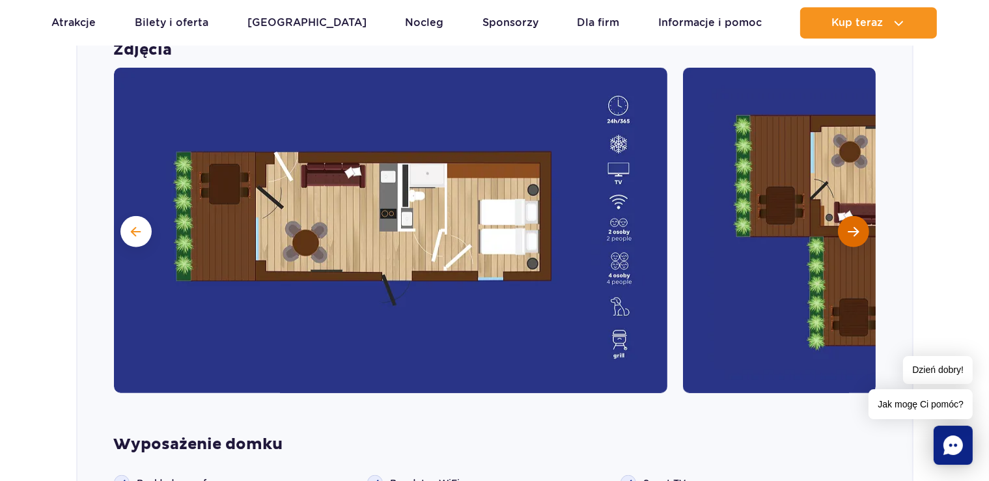
click at [854, 220] on button "Następny slajd" at bounding box center [853, 231] width 31 height 31
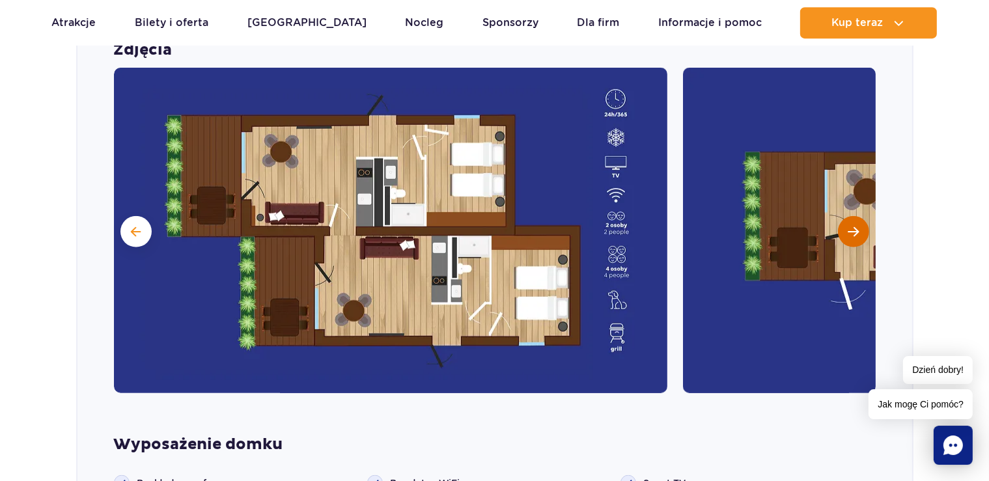
click at [854, 220] on button "Następny slajd" at bounding box center [853, 231] width 31 height 31
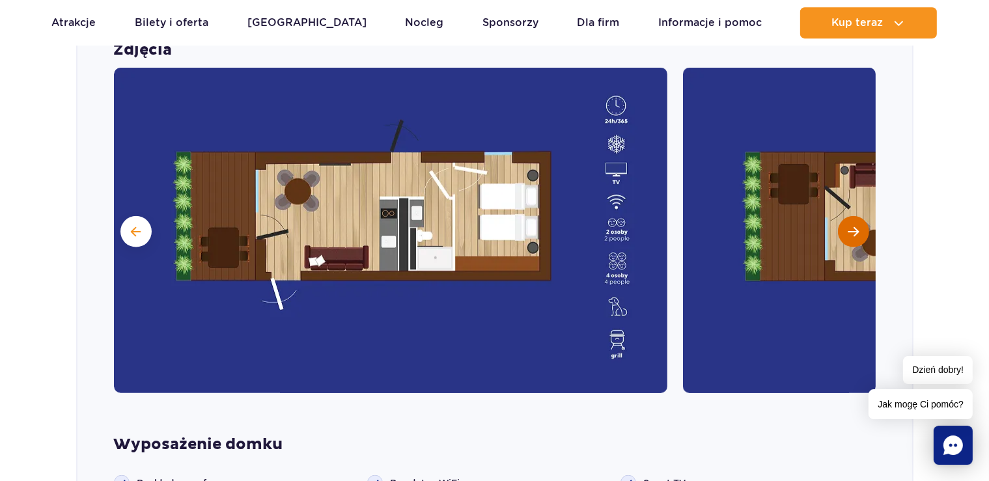
click at [854, 220] on button "Następny slajd" at bounding box center [853, 231] width 31 height 31
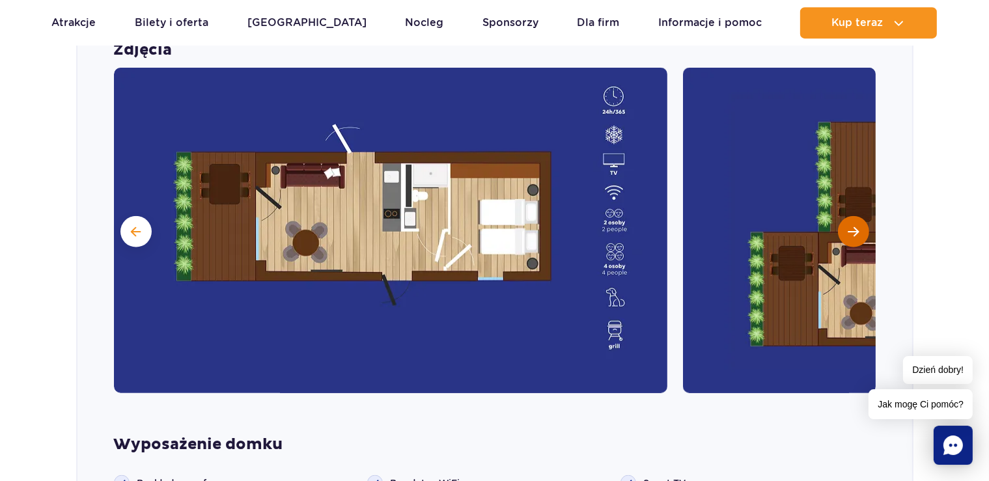
click at [854, 220] on button "Następny slajd" at bounding box center [853, 231] width 31 height 31
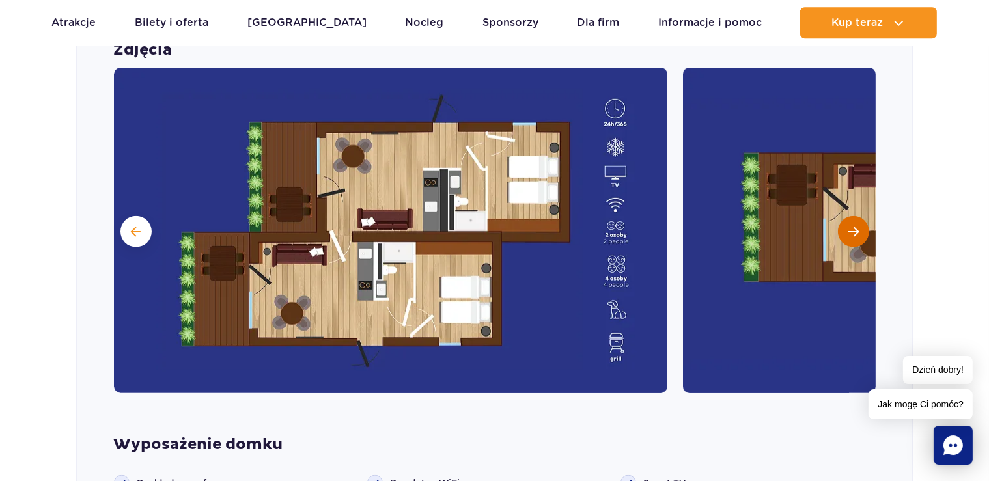
click at [854, 220] on button "Następny slajd" at bounding box center [853, 231] width 31 height 31
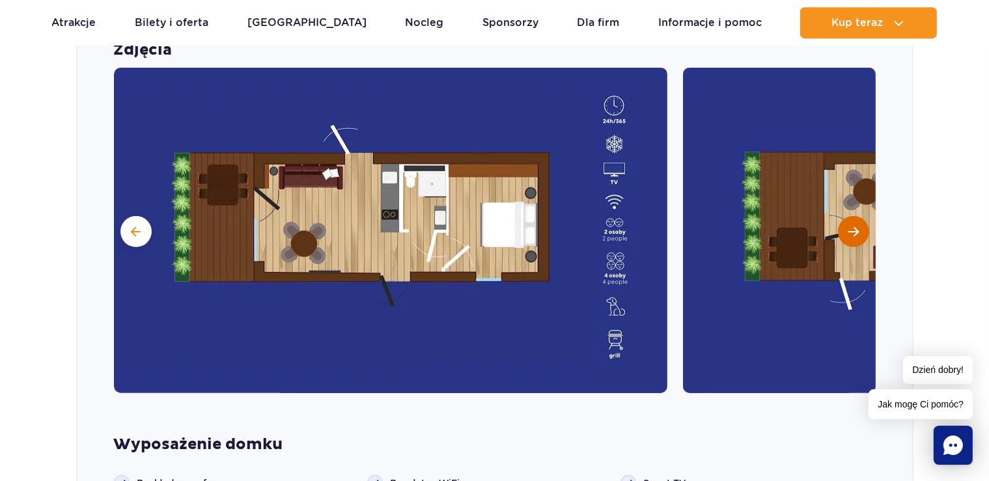
click at [854, 220] on button "Następny slajd" at bounding box center [853, 231] width 31 height 31
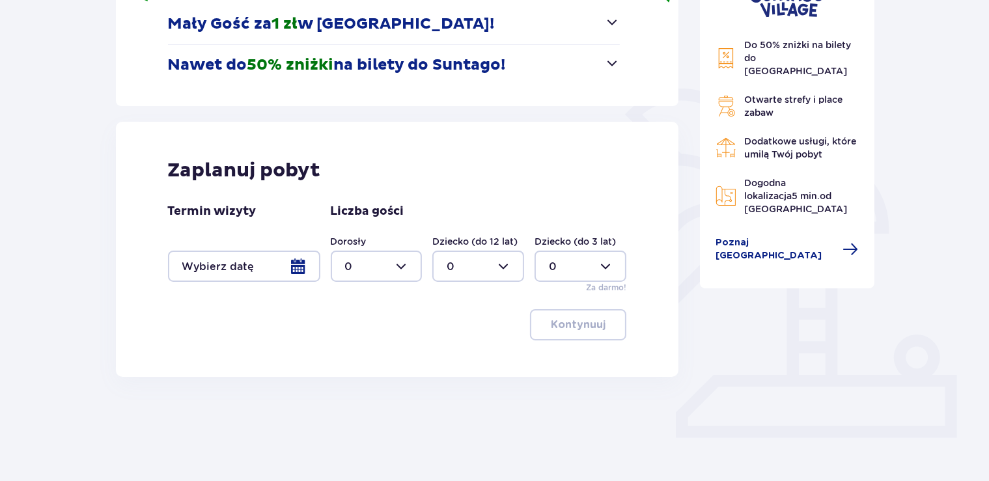
scroll to position [242, 0]
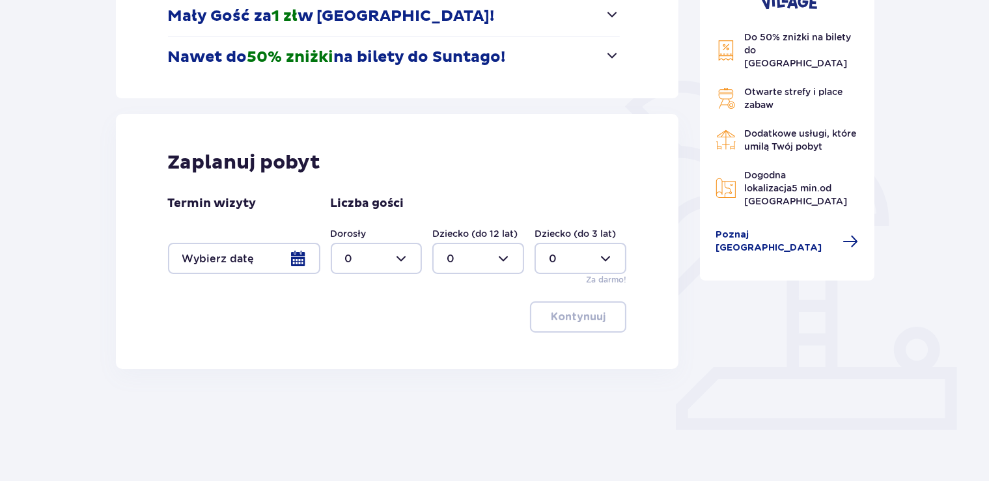
click at [397, 266] on div at bounding box center [377, 258] width 92 height 31
click at [367, 322] on div "1" at bounding box center [376, 325] width 63 height 14
type input "1"
click at [472, 250] on div at bounding box center [478, 258] width 92 height 31
click at [472, 322] on div "1" at bounding box center [478, 325] width 63 height 14
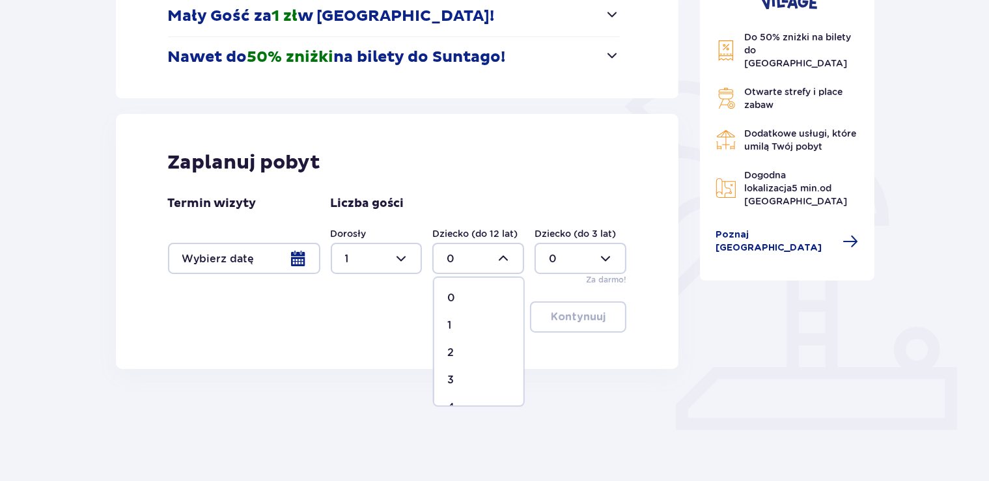
type input "1"
click at [266, 271] on div at bounding box center [244, 258] width 152 height 31
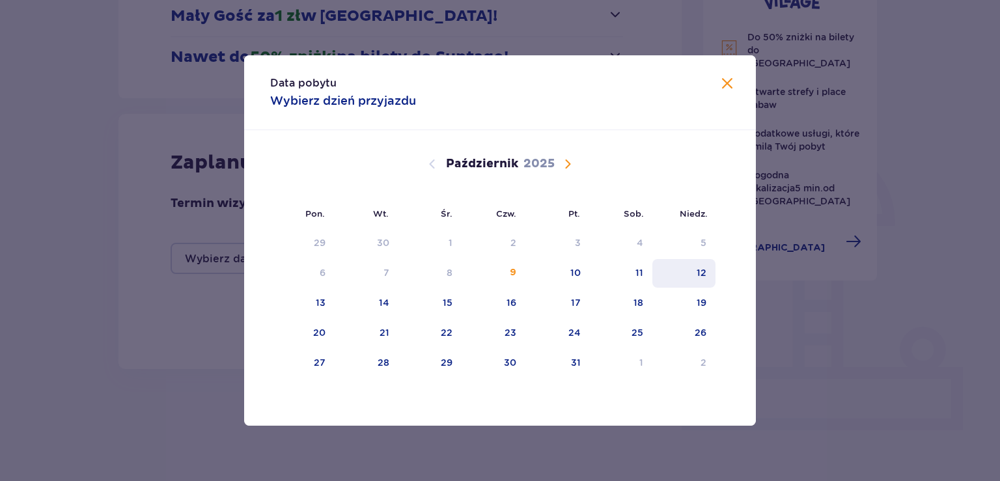
click at [697, 272] on div "12" at bounding box center [684, 273] width 63 height 29
click at [715, 84] on div "Data pobytu Wybierz dzień przyjazdu" at bounding box center [500, 92] width 512 height 75
click at [723, 85] on span "Zamknij" at bounding box center [728, 84] width 16 height 16
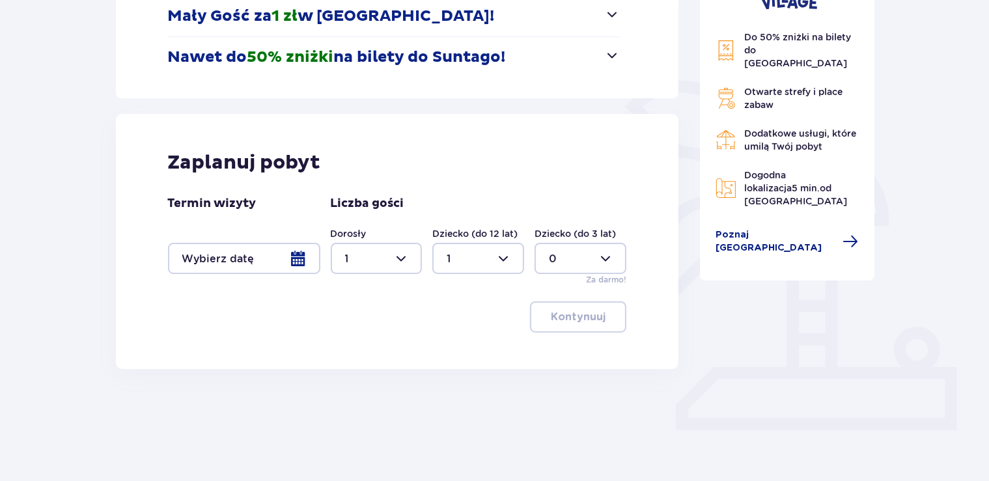
click at [262, 264] on div at bounding box center [244, 258] width 152 height 31
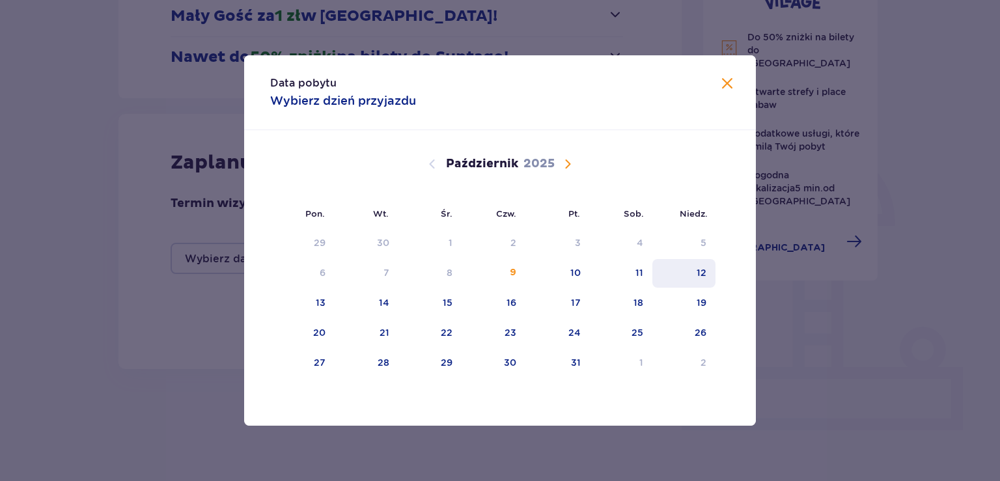
click at [686, 267] on div "12" at bounding box center [684, 273] width 63 height 29
click at [680, 263] on div "12" at bounding box center [684, 273] width 63 height 29
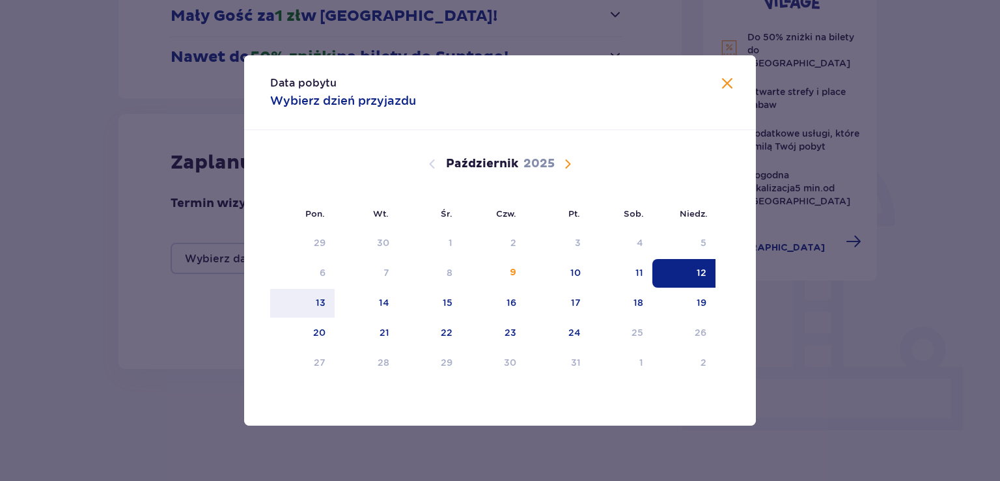
click at [680, 263] on div "12" at bounding box center [684, 273] width 63 height 29
click at [316, 301] on div "13" at bounding box center [302, 303] width 64 height 29
type input "[DATE] - [DATE]"
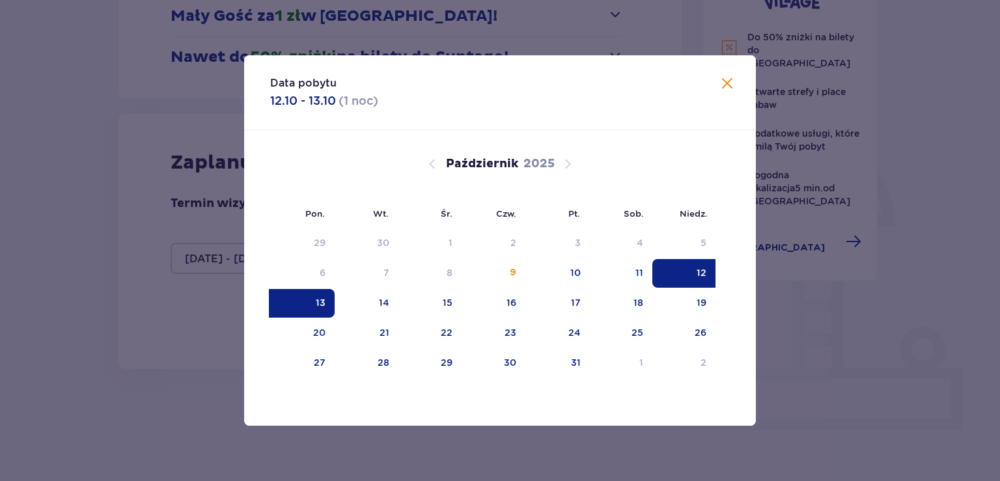
type input "0"
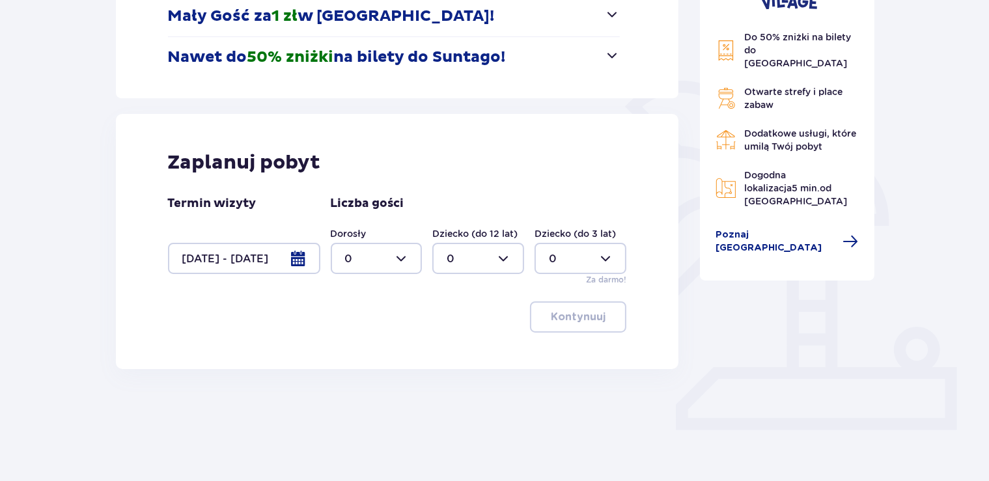
click at [9, 259] on div "Nocleg Pomiń ten krok Promocje Mały Gość za 1 zł w [GEOGRAPHIC_DATA]! Noc za zł…" at bounding box center [494, 188] width 989 height 658
click at [366, 262] on div at bounding box center [377, 258] width 92 height 31
click at [389, 328] on div "1" at bounding box center [376, 325] width 63 height 14
type input "1"
click at [454, 267] on div at bounding box center [478, 258] width 92 height 31
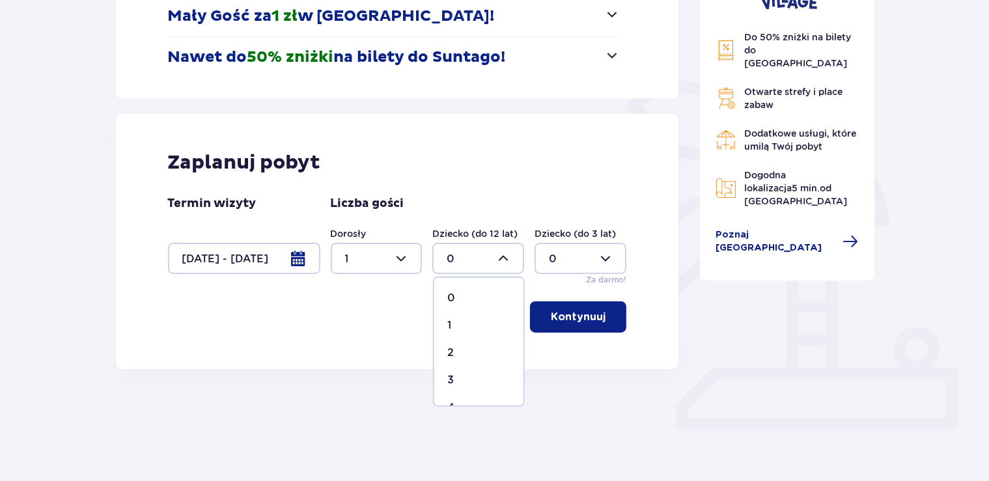
click at [455, 332] on div "1" at bounding box center [478, 325] width 63 height 14
type input "1"
click at [563, 315] on p "Kontynuuj" at bounding box center [578, 317] width 55 height 14
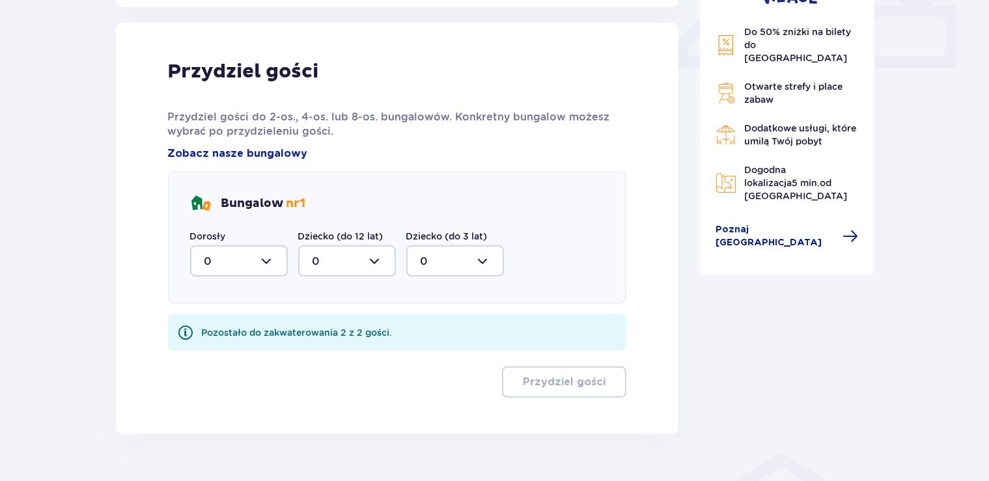
scroll to position [611, 0]
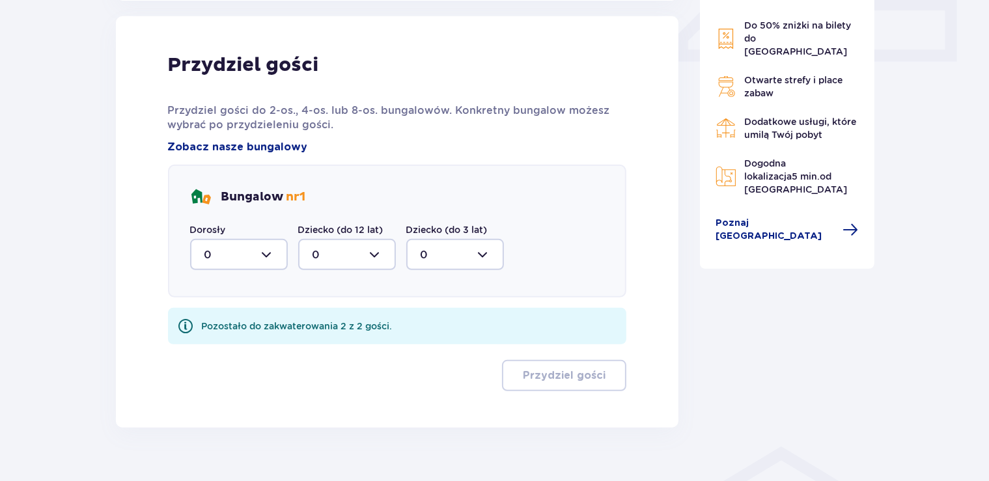
click at [220, 261] on div at bounding box center [239, 254] width 98 height 31
click at [247, 339] on span "0 1" at bounding box center [239, 308] width 98 height 70
click at [248, 324] on div "1" at bounding box center [238, 322] width 69 height 14
type input "1"
click at [345, 251] on div at bounding box center [347, 254] width 98 height 31
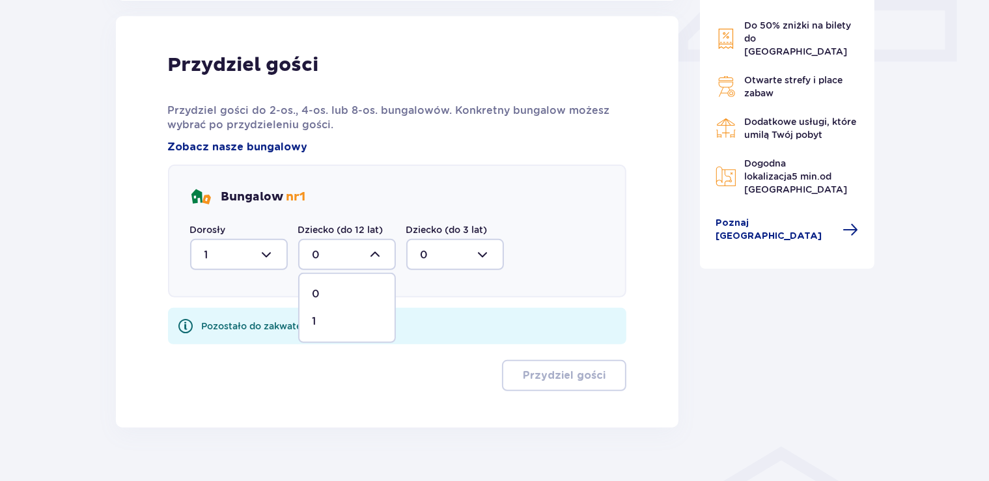
click at [326, 322] on div "1" at bounding box center [347, 322] width 69 height 14
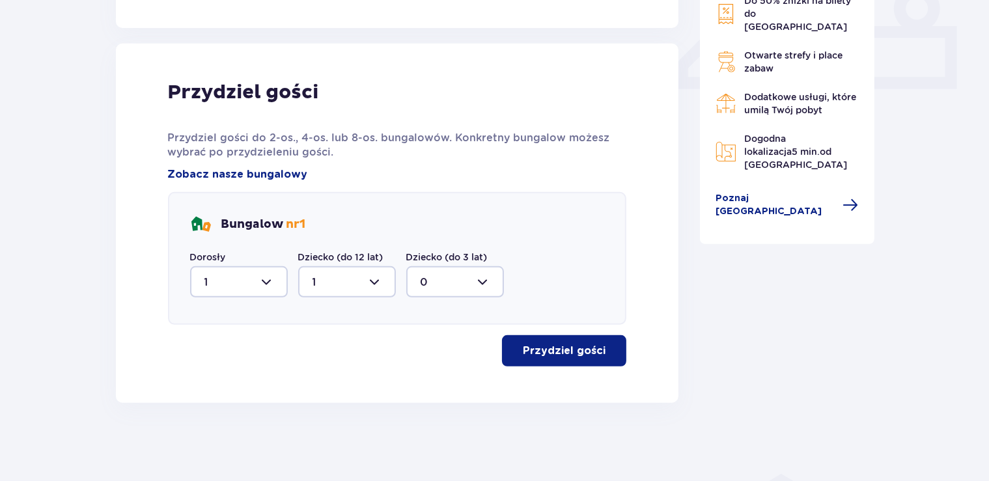
type input "1"
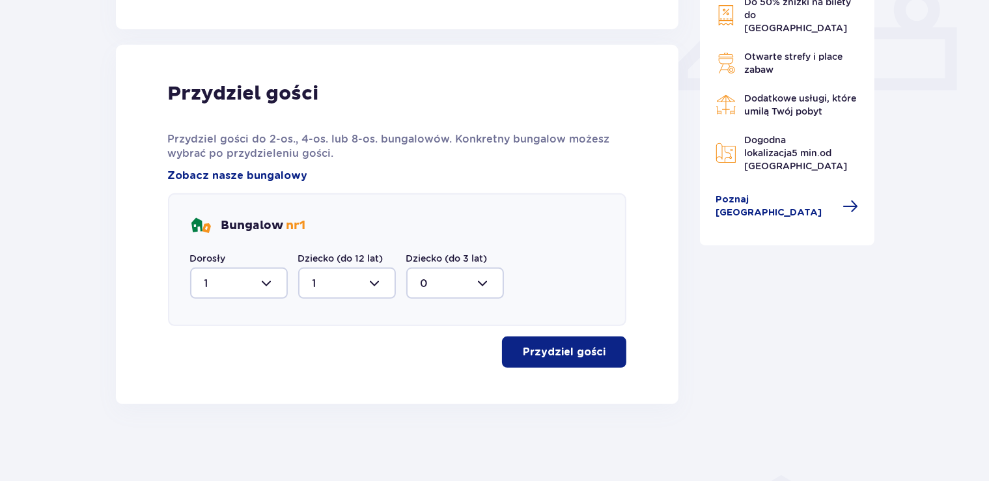
click at [538, 354] on p "Przydziel gości" at bounding box center [564, 352] width 83 height 14
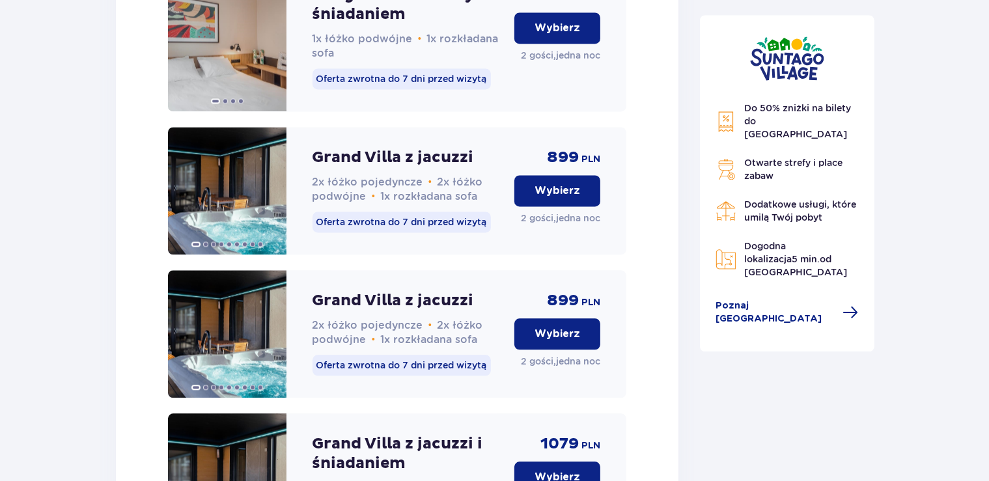
scroll to position [2774, 0]
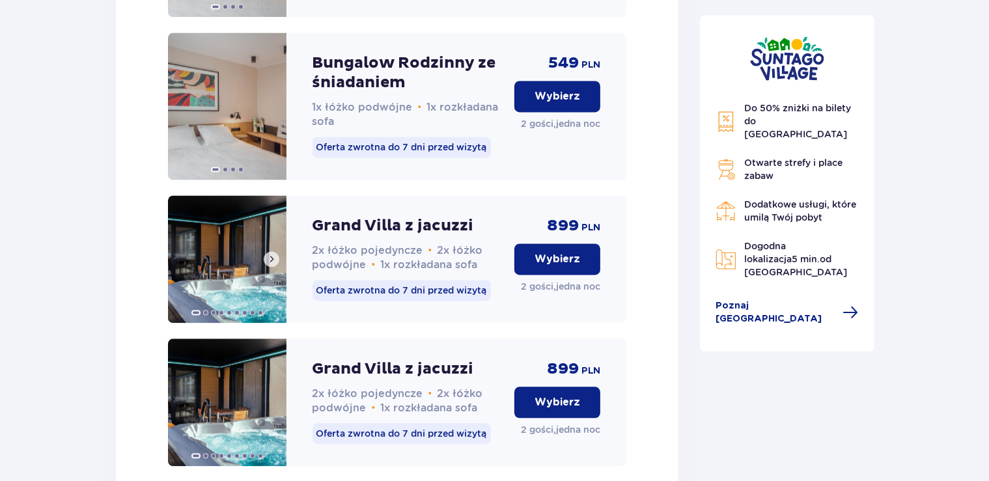
click at [220, 315] on span at bounding box center [221, 312] width 5 height 5
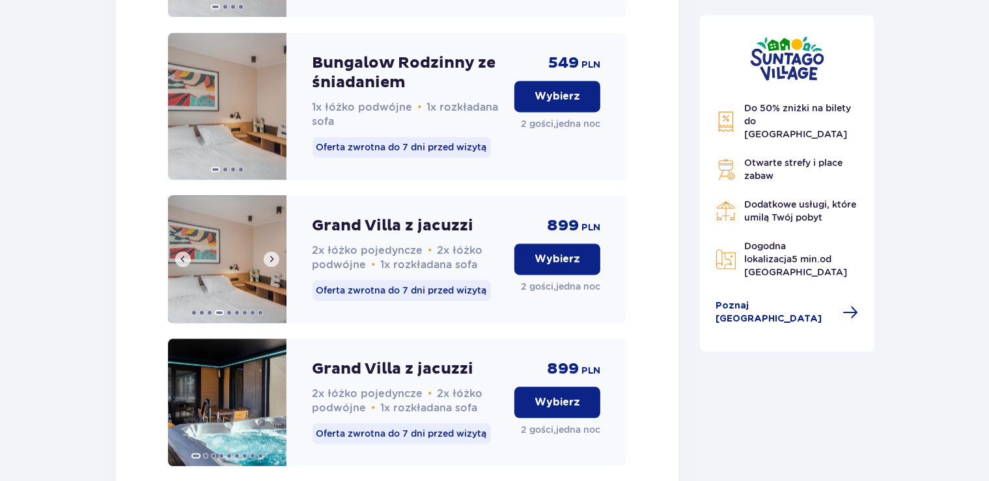
click at [231, 315] on span at bounding box center [229, 312] width 5 height 5
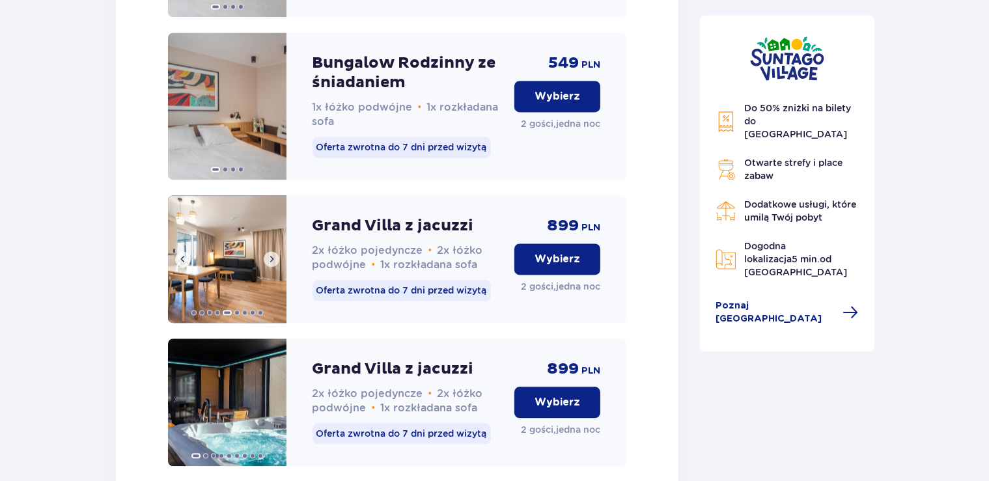
click at [242, 318] on div at bounding box center [227, 311] width 119 height 12
click at [249, 318] on div at bounding box center [227, 311] width 119 height 12
click at [246, 315] on span at bounding box center [244, 312] width 5 height 5
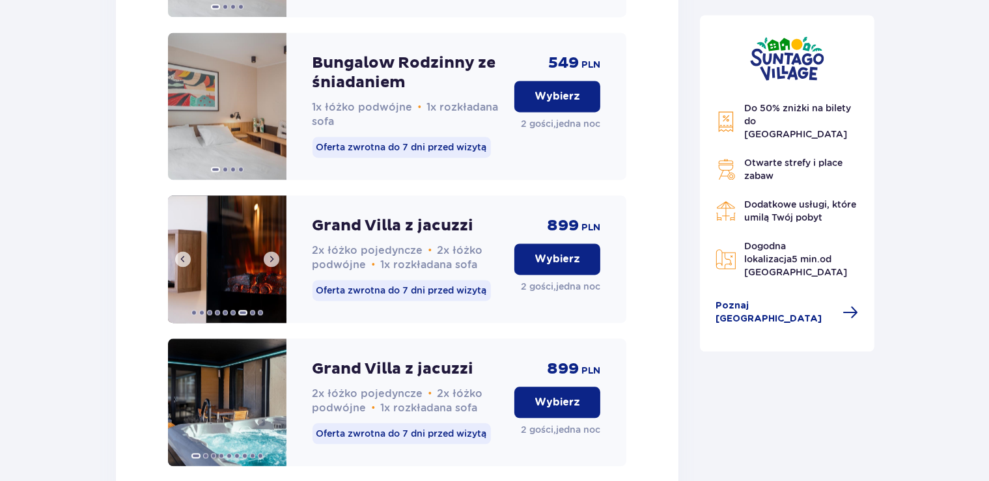
click at [252, 315] on span at bounding box center [252, 312] width 5 height 5
